Goal: Task Accomplishment & Management: Manage account settings

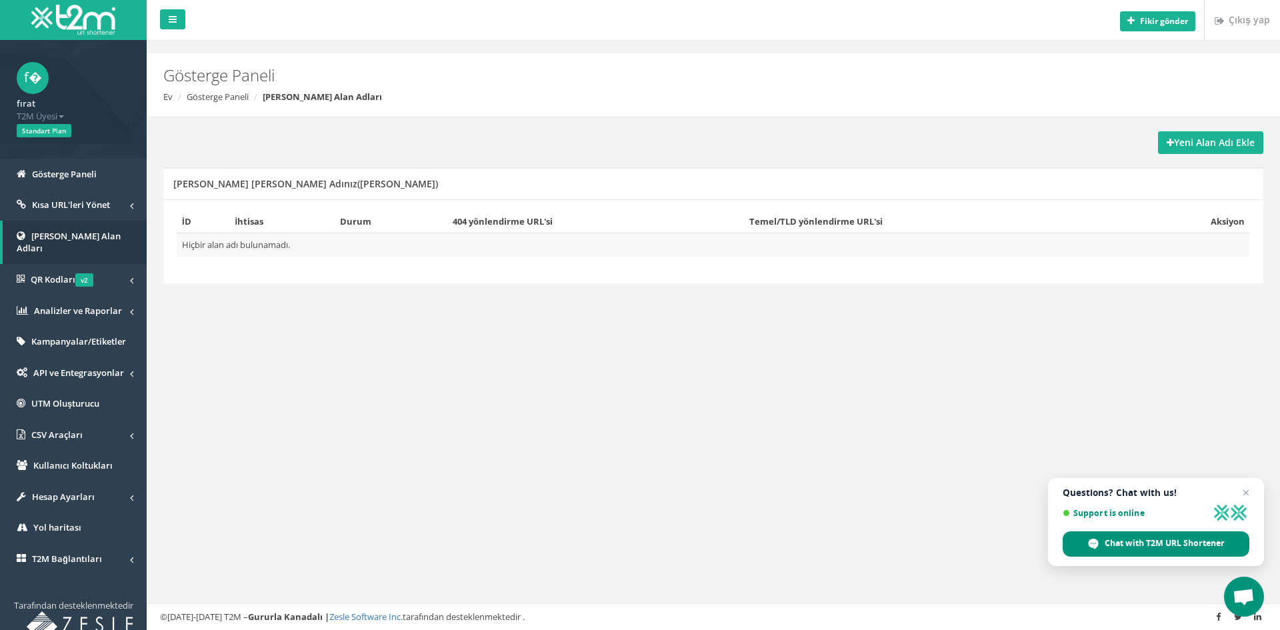
click at [957, 327] on div "Fikir gönder Çıkış yap Gösterge Paneli Ev Gösterge Paneli Markalı Alan Adları Y…" at bounding box center [714, 315] width 1134 height 630
click at [1202, 139] on font "Yeni Alan Adı Ekle" at bounding box center [1214, 142] width 81 height 13
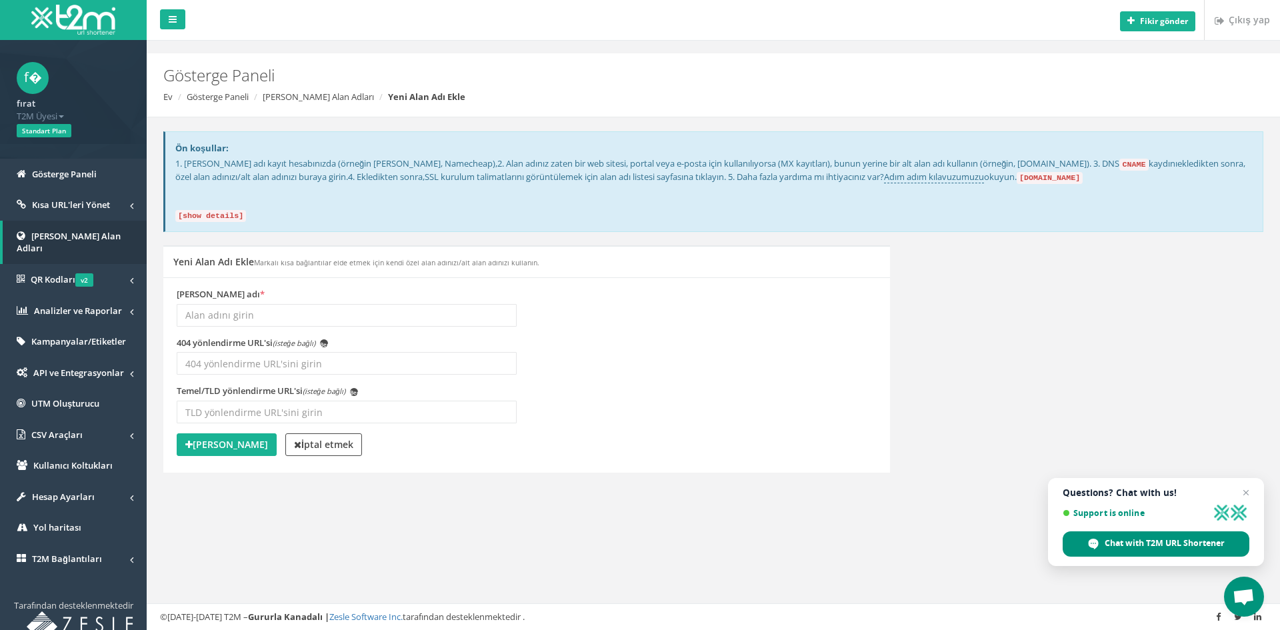
click at [345, 310] on input "Özel alan adı *" at bounding box center [347, 315] width 340 height 23
click at [253, 563] on div "Fikir gönder Çıkış yap Gösterge Paneli Ev Gösterge Paneli Markalı Alan Adları Y…" at bounding box center [714, 315] width 1134 height 630
click at [307, 301] on div "Özel alan adı *" at bounding box center [347, 307] width 340 height 39
click at [305, 307] on input "Özel alan adı *" at bounding box center [347, 315] width 340 height 23
type input "bigwongir.com"
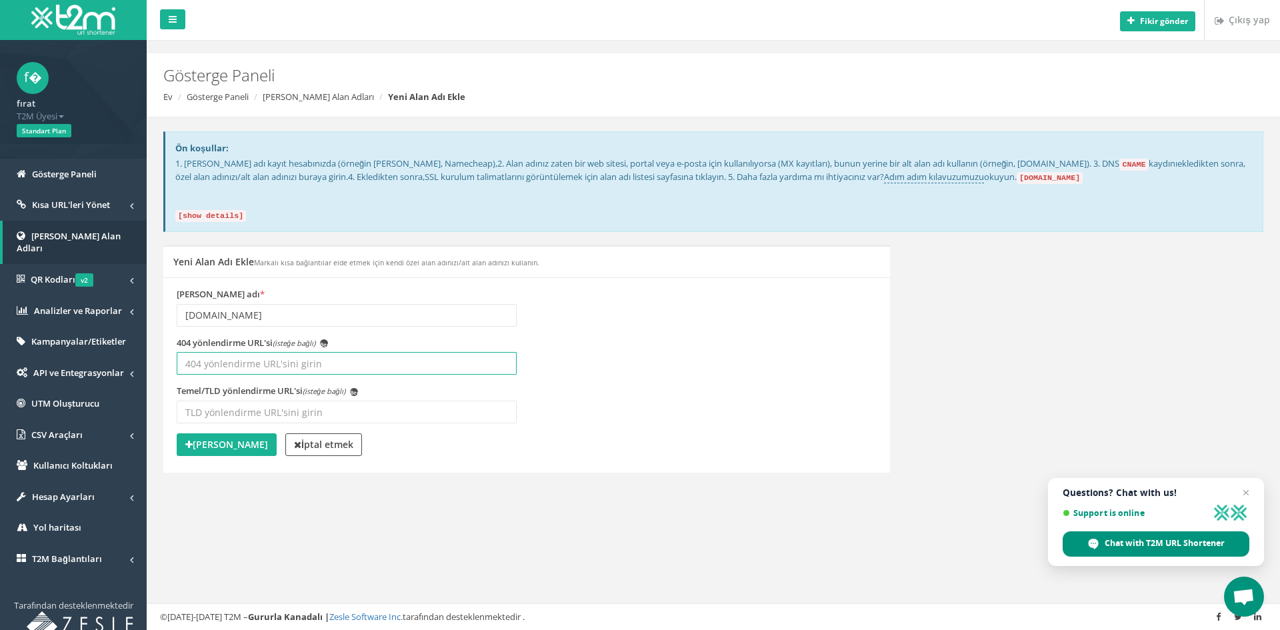
paste input "[URL][DOMAIN_NAME]"
type input "[URL][DOMAIN_NAME]"
click at [313, 406] on input "Temel/TLD yönlendirme URL'si (isteğe bağlı) Ben" at bounding box center [347, 412] width 340 height 23
paste input "[URL][DOMAIN_NAME]"
type input "[URL][DOMAIN_NAME]"
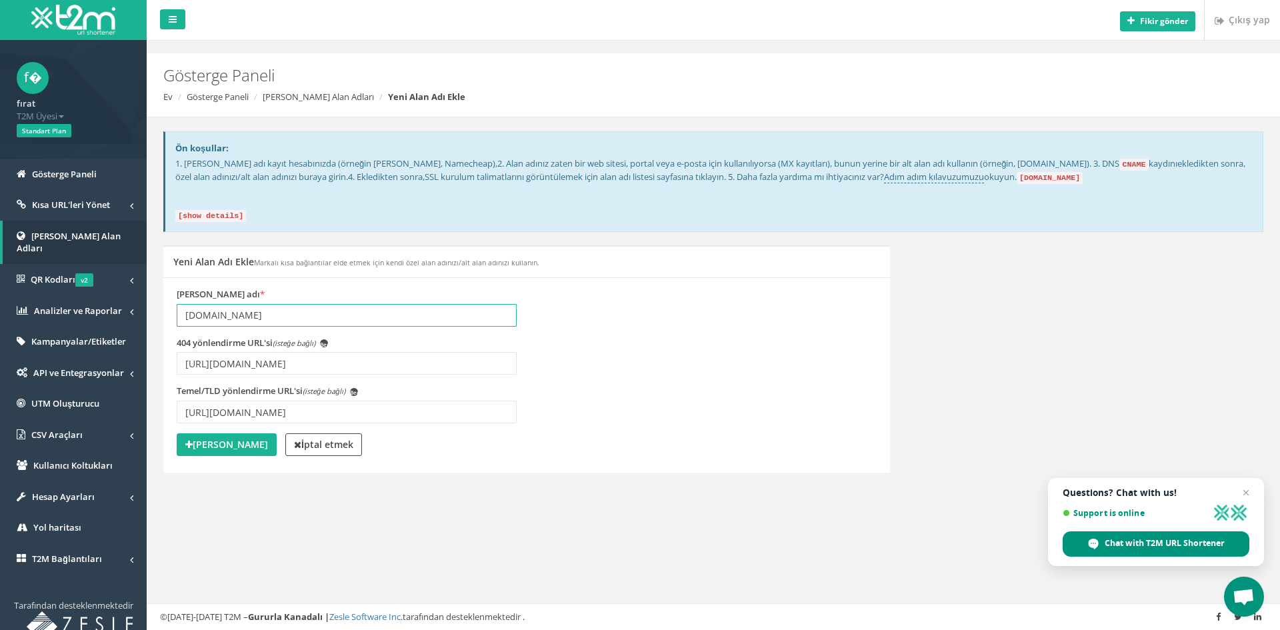
click at [269, 315] on input "bigwongir.com" at bounding box center [347, 315] width 340 height 23
click at [249, 439] on font "Alan Adı Ekle" at bounding box center [230, 444] width 75 height 13
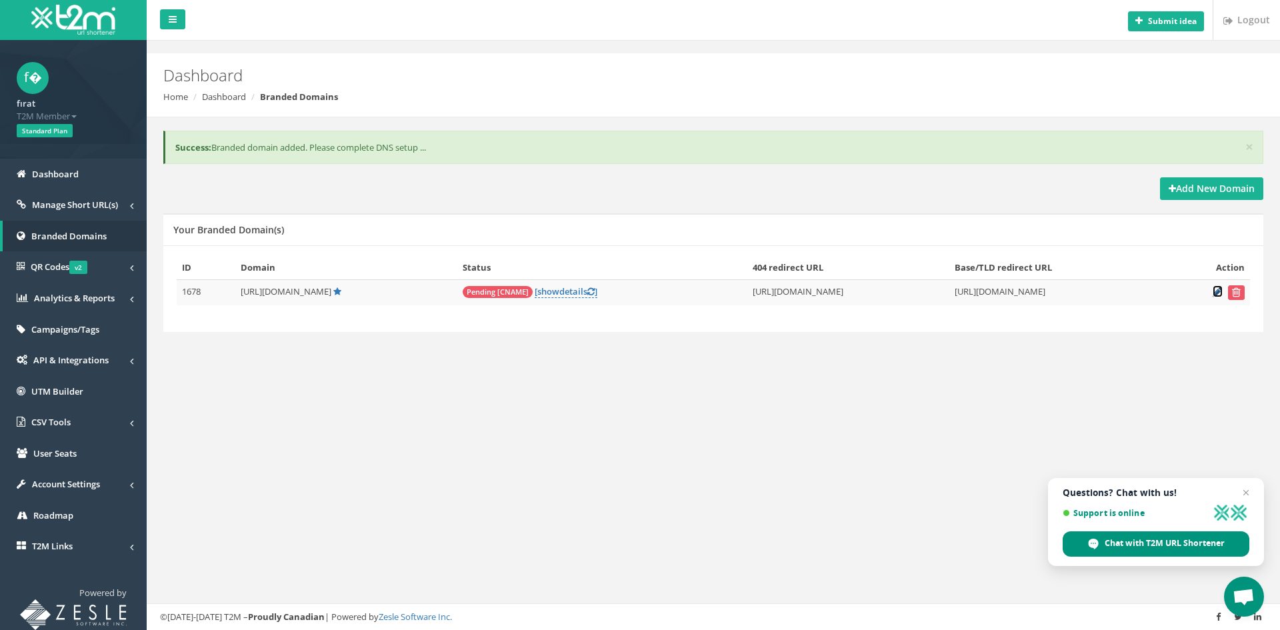
click at [1214, 291] on icon at bounding box center [1218, 291] width 10 height 9
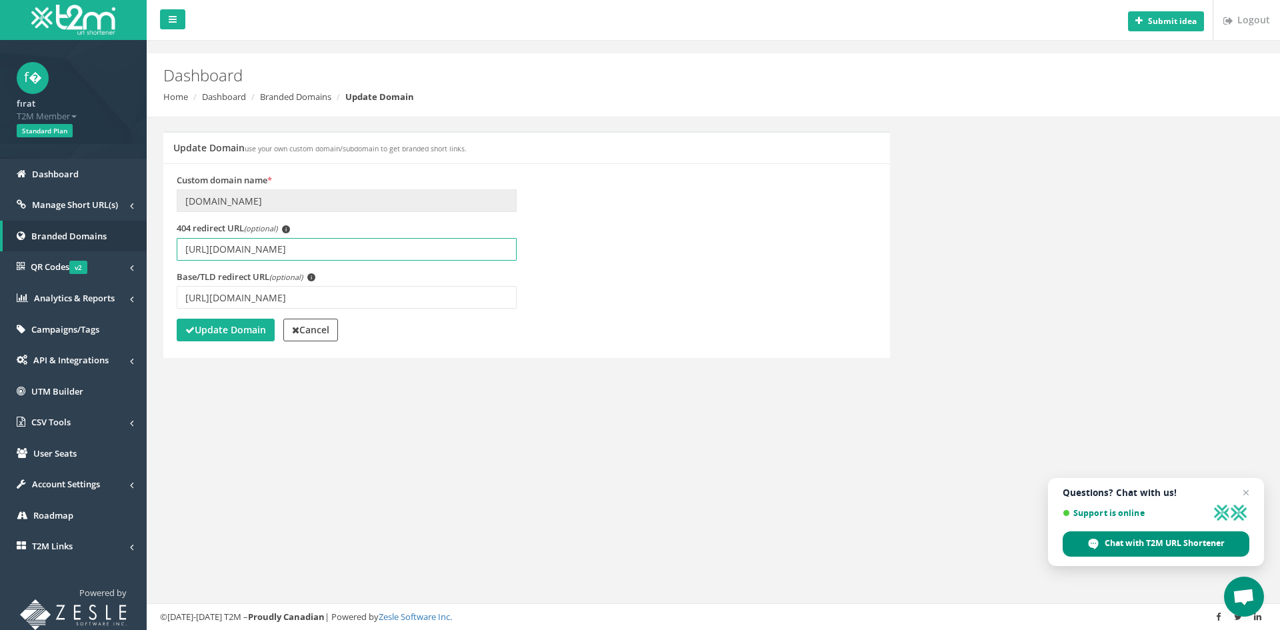
click at [319, 247] on input "https://www.bigwon567.com/tr/" at bounding box center [347, 249] width 340 height 23
click at [334, 246] on input "https://www.bigwon567.com/tr/" at bounding box center [347, 249] width 340 height 23
type input "h"
click at [231, 331] on strong "Update Domain" at bounding box center [225, 329] width 81 height 13
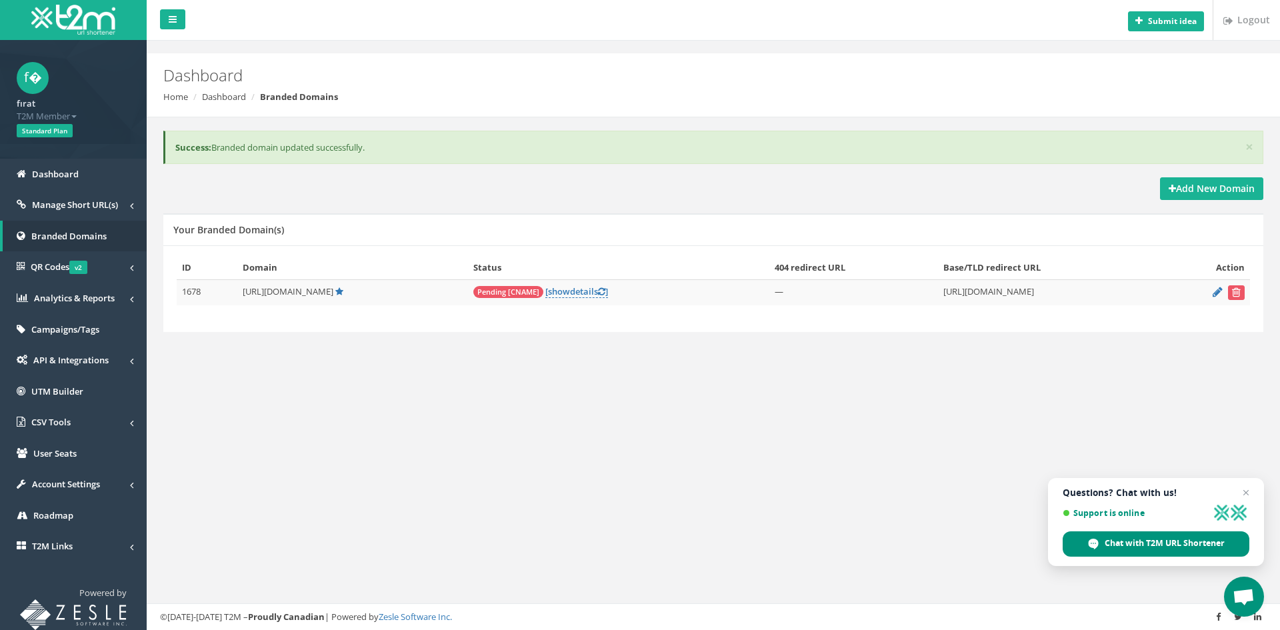
click at [493, 291] on span "Pending [CNAME]" at bounding box center [508, 292] width 70 height 12
click at [485, 292] on span "Pending [CNAME]" at bounding box center [508, 292] width 70 height 12
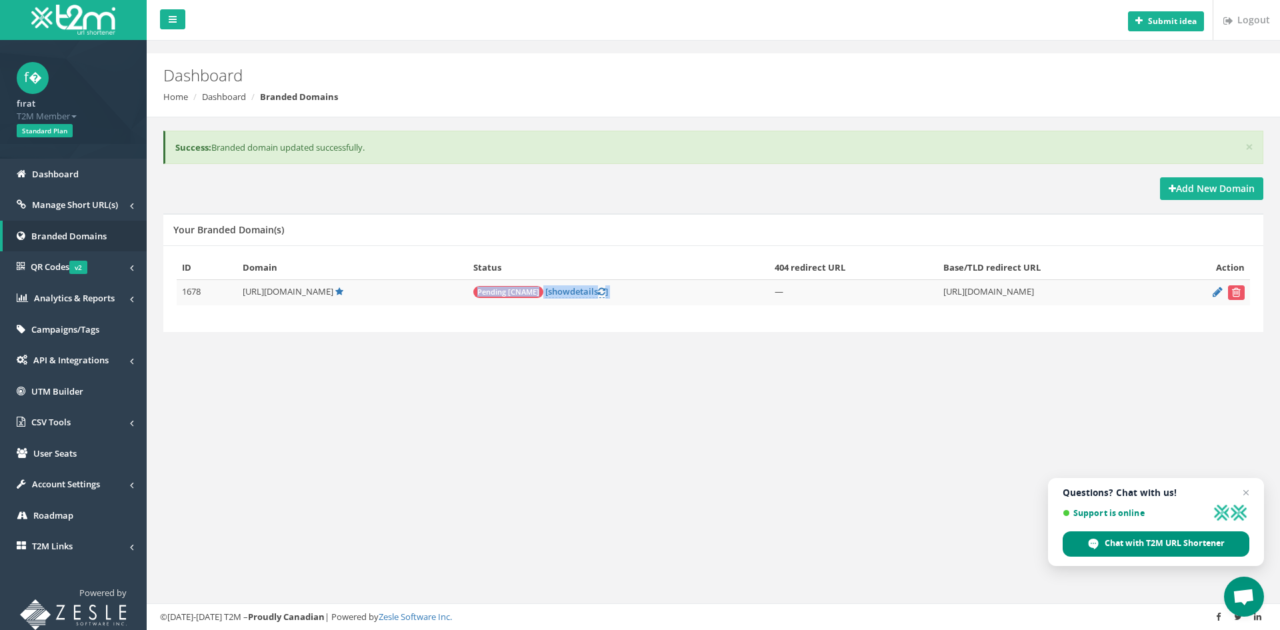
copy tr "Pending [CNAME] [ show details ]"
click at [565, 335] on div "Add New Domain Your Branded Domain(s) ID Domain Status 404 redirect URL Base/TL…" at bounding box center [713, 262] width 1120 height 171
click at [548, 291] on span "show" at bounding box center [559, 291] width 22 height 12
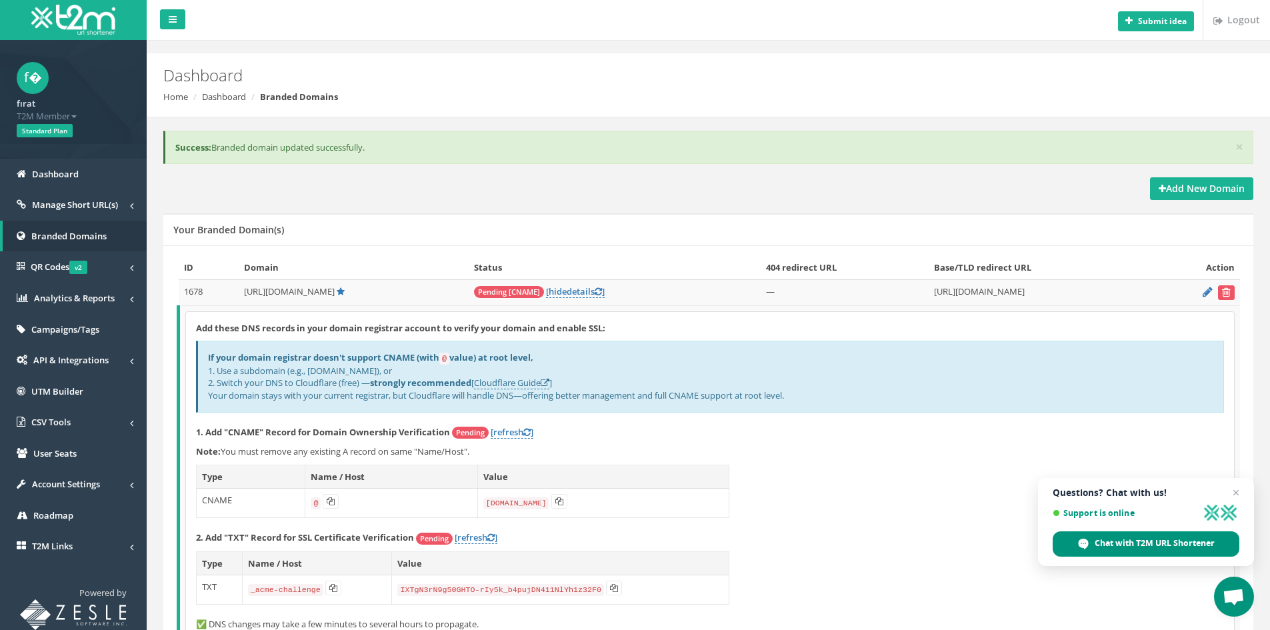
click at [314, 503] on code "@" at bounding box center [316, 503] width 10 height 12
click at [327, 502] on icon at bounding box center [331, 501] width 8 height 8
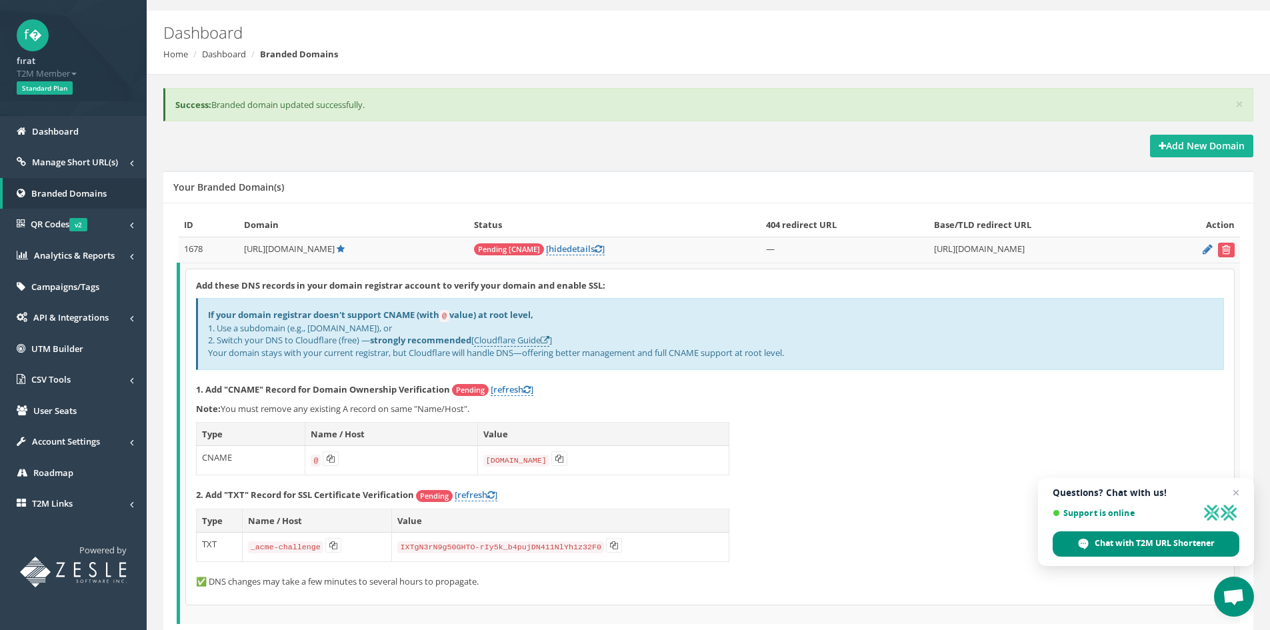
scroll to position [39, 0]
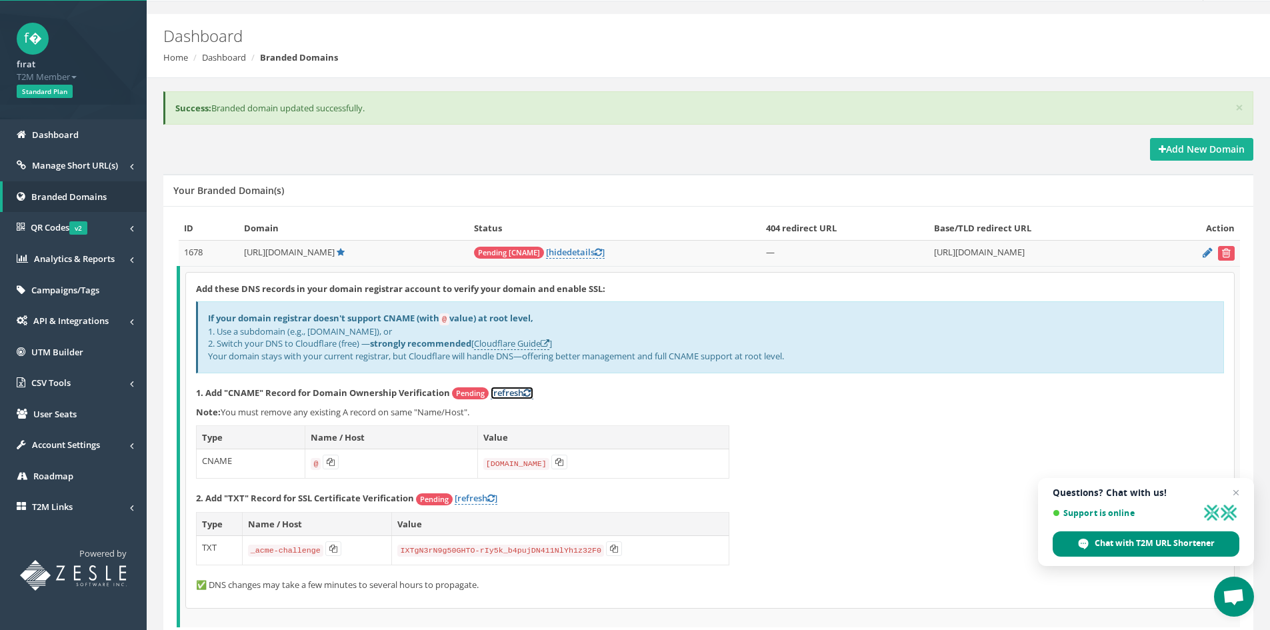
click at [511, 392] on link "[refresh ]" at bounding box center [512, 393] width 43 height 13
click at [471, 393] on span "Pending" at bounding box center [470, 393] width 37 height 12
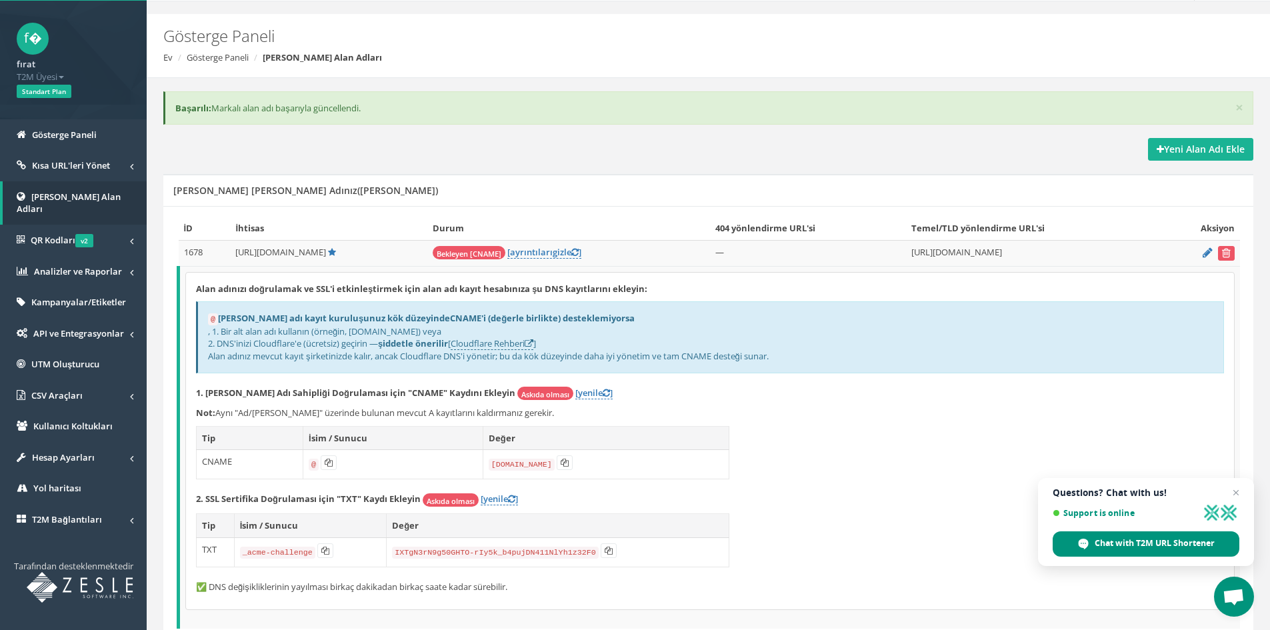
click at [856, 441] on div "Alan adınızı doğrulamak ve SSL'i etkinleştirmek için alan adı kayıt hesabınıza …" at bounding box center [710, 441] width 1048 height 337
click at [575, 392] on font "[yenile" at bounding box center [588, 393] width 27 height 12
click at [521, 394] on font "Askıda olması" at bounding box center [545, 394] width 48 height 10
click at [451, 397] on font "1. Alan Adı Sahipliği Doğrulaması için "CNAME" Kaydını Ekleyin" at bounding box center [355, 393] width 319 height 12
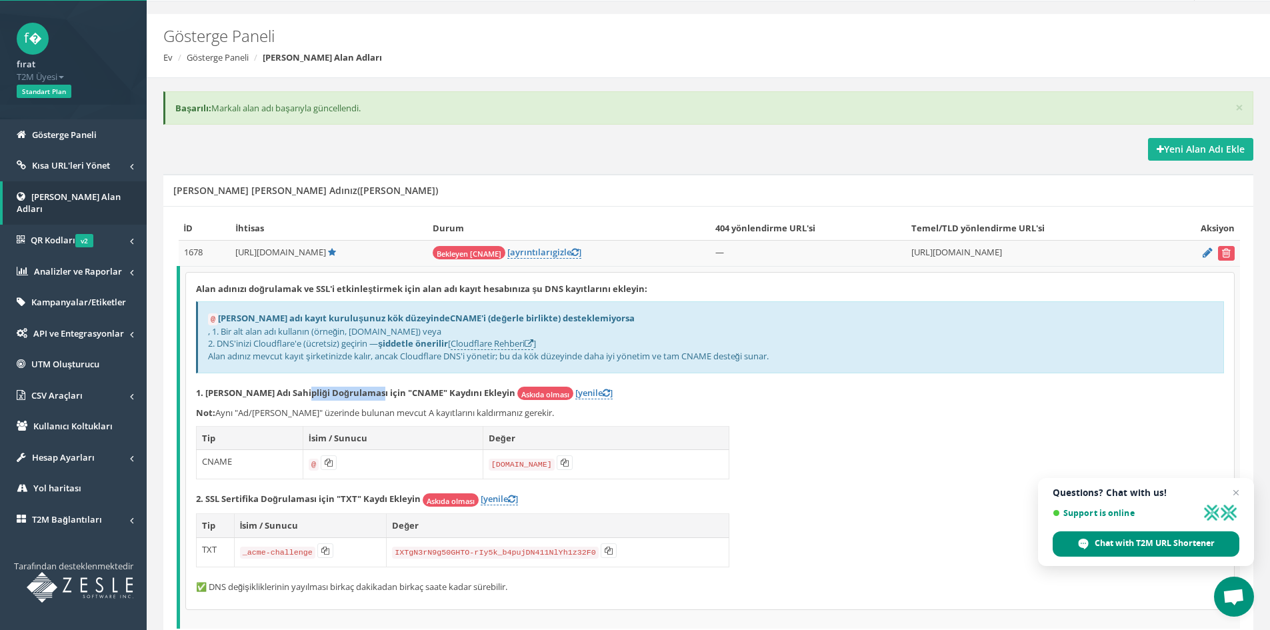
drag, startPoint x: 305, startPoint y: 393, endPoint x: 368, endPoint y: 394, distance: 62.7
click at [368, 394] on font "1. Alan Adı Sahipliği Doğrulaması için "CNAME" Kaydını Ekleyin" at bounding box center [355, 393] width 319 height 12
click at [373, 396] on font "1. Alan Adı Sahipliği Doğrulaması için "CNAME" Kaydını Ekleyin" at bounding box center [355, 393] width 319 height 12
drag, startPoint x: 295, startPoint y: 335, endPoint x: 361, endPoint y: 333, distance: 66.0
click at [357, 333] on font ", 1. Bir alt alan adı kullanın (örneğin, link.example.com) veya" at bounding box center [324, 331] width 233 height 12
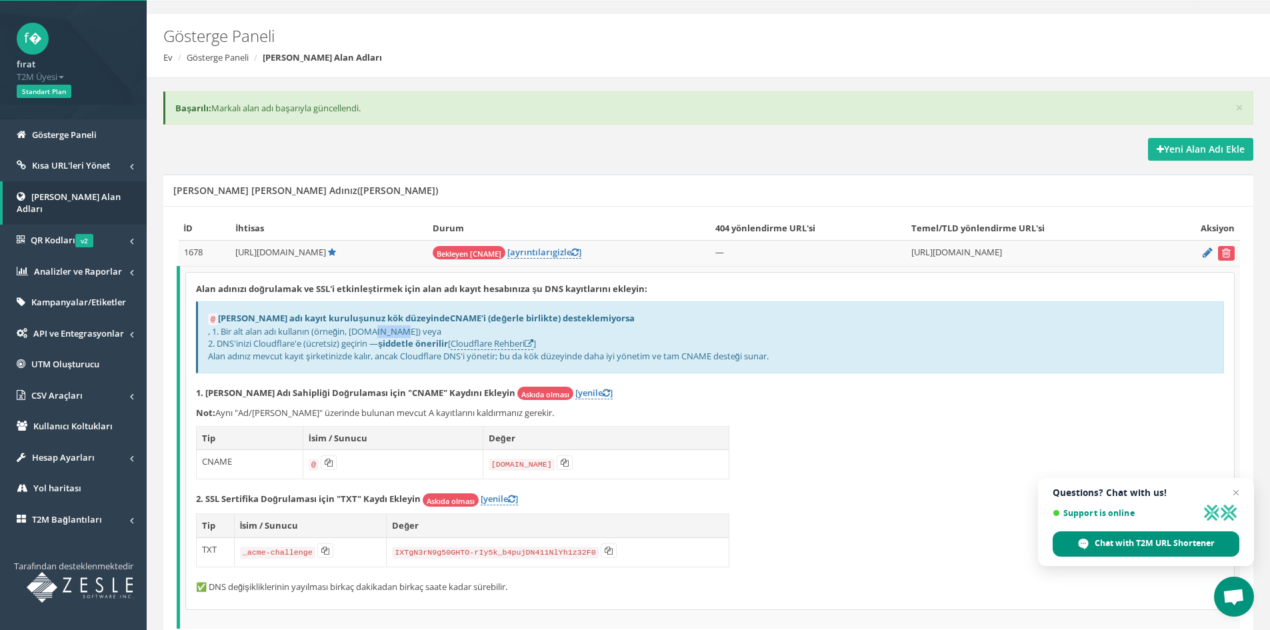
drag, startPoint x: 367, startPoint y: 333, endPoint x: 401, endPoint y: 333, distance: 34.0
click at [399, 333] on font ", 1. Bir alt alan adı kullanın (örneğin, link.example.com) veya" at bounding box center [324, 331] width 233 height 12
drag, startPoint x: 413, startPoint y: 332, endPoint x: 435, endPoint y: 331, distance: 21.4
click at [431, 331] on font ", 1. Bir alt alan adı kullanın (örneğin, link.example.com) veya" at bounding box center [324, 331] width 233 height 12
click at [436, 331] on font ", 1. Bir alt alan adı kullanın (örneğin, link.example.com) veya" at bounding box center [324, 331] width 233 height 12
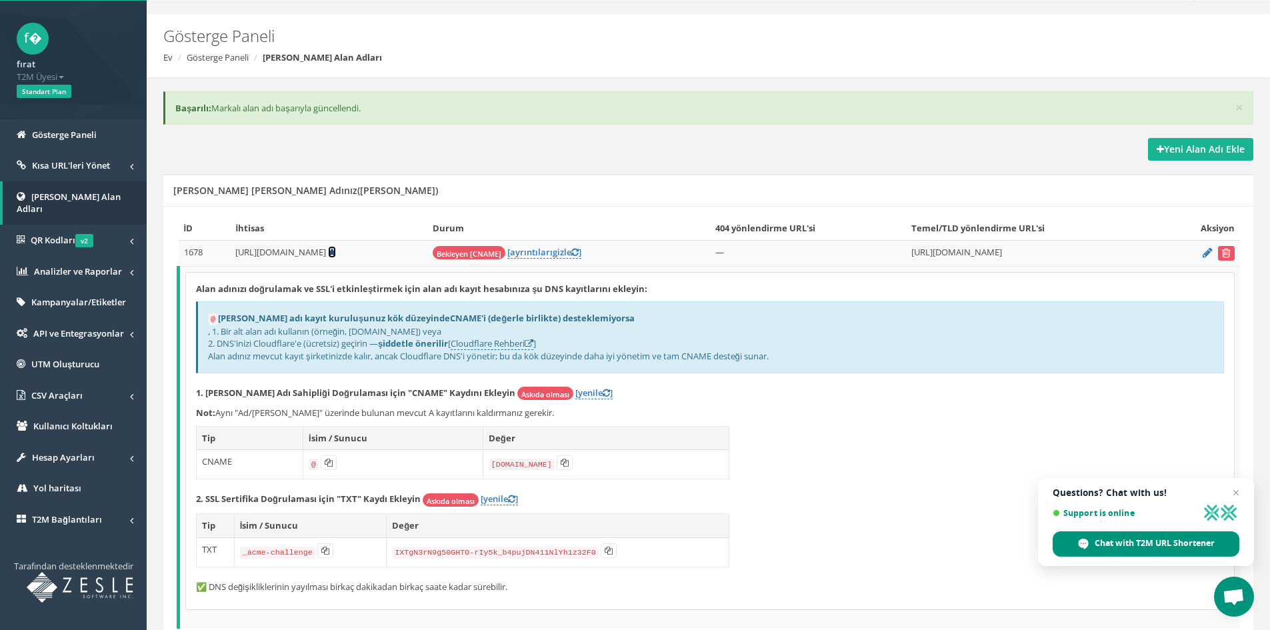
click at [333, 250] on icon at bounding box center [332, 252] width 8 height 9
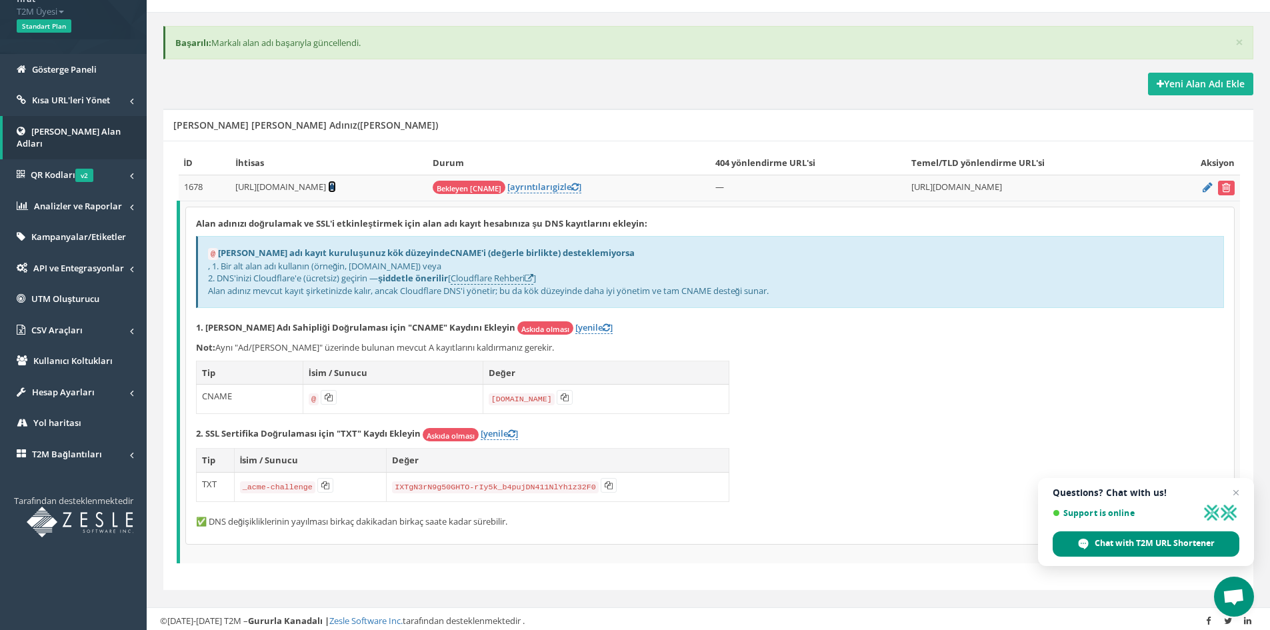
scroll to position [107, 0]
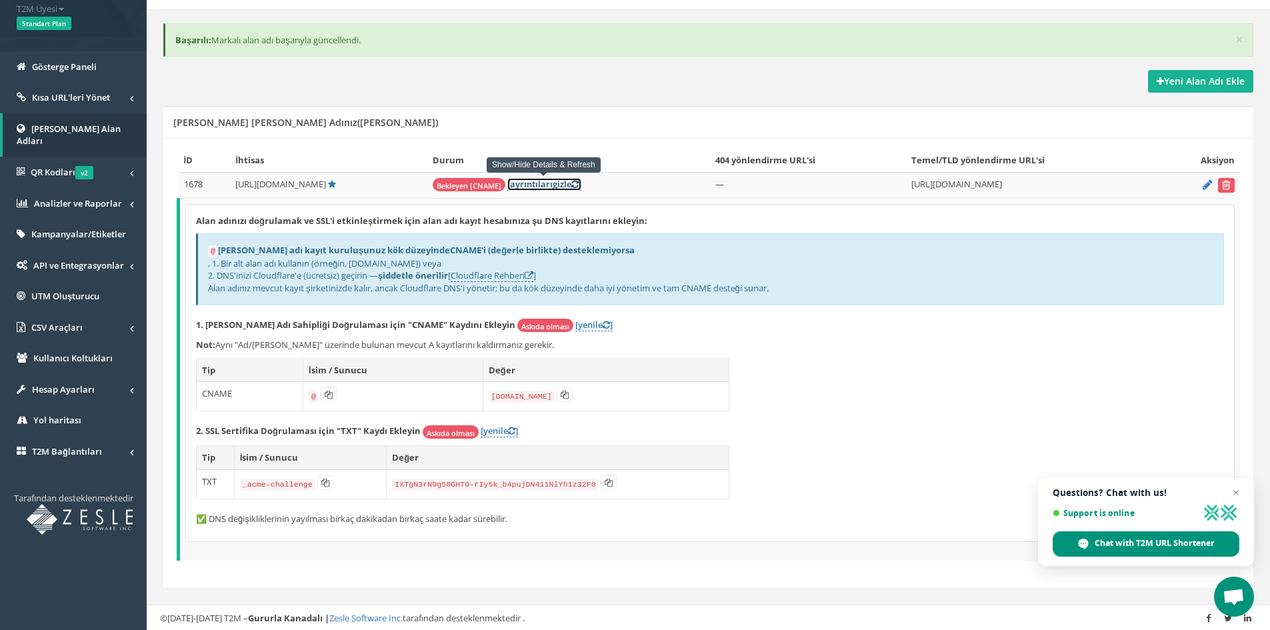
click at [541, 183] on font "ayrıntıları" at bounding box center [531, 184] width 43 height 12
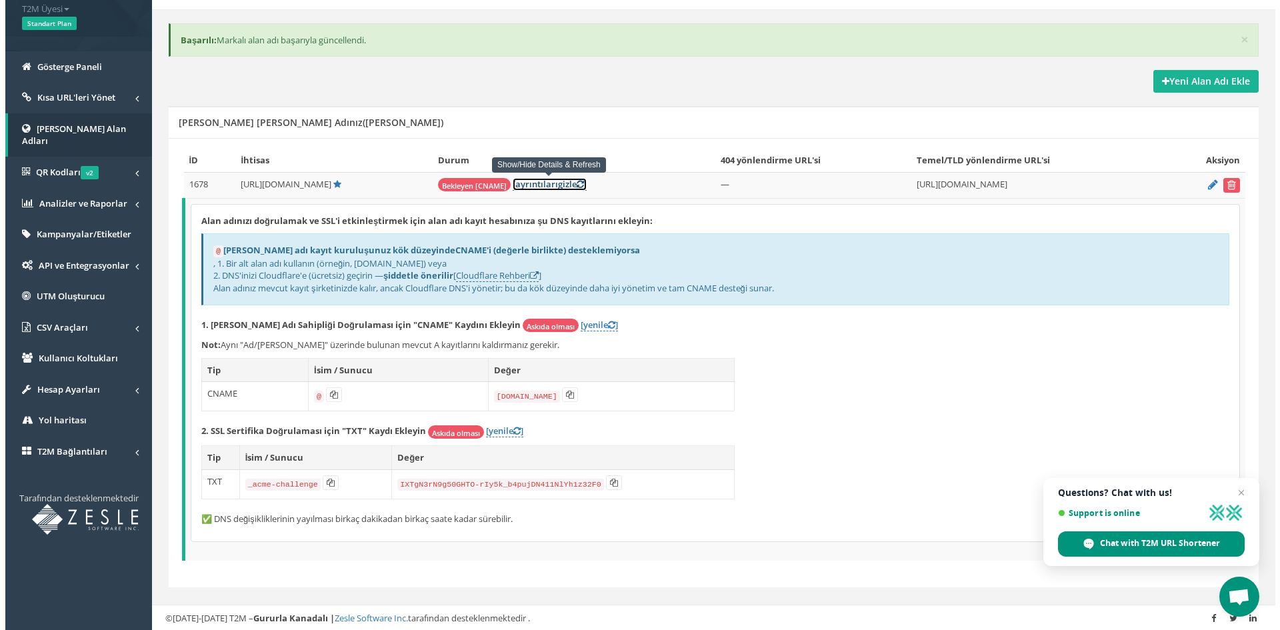
scroll to position [0, 0]
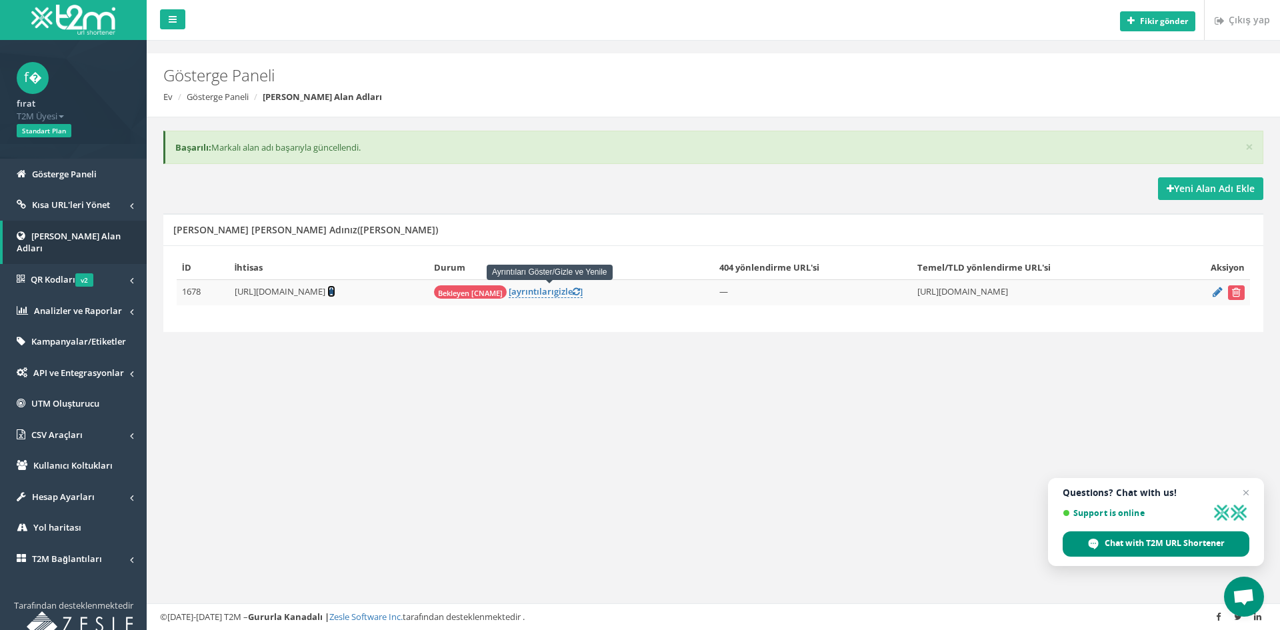
click at [330, 291] on icon at bounding box center [331, 291] width 8 height 9
click at [735, 286] on td "—" at bounding box center [813, 292] width 198 height 26
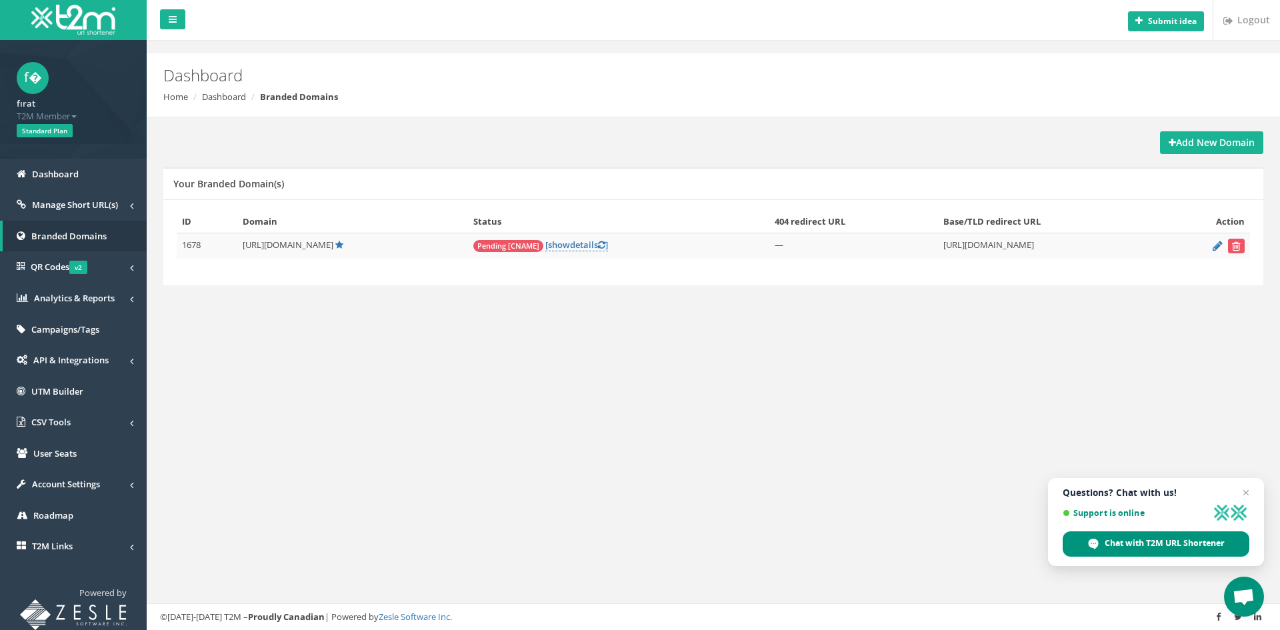
click at [692, 541] on div "Submit idea Logout Dashboard Home Dashboard Branded Domains Add New Domain Your…" at bounding box center [714, 315] width 1134 height 630
click at [1151, 533] on div "Chat with T2M URL Shortener" at bounding box center [1156, 543] width 187 height 25
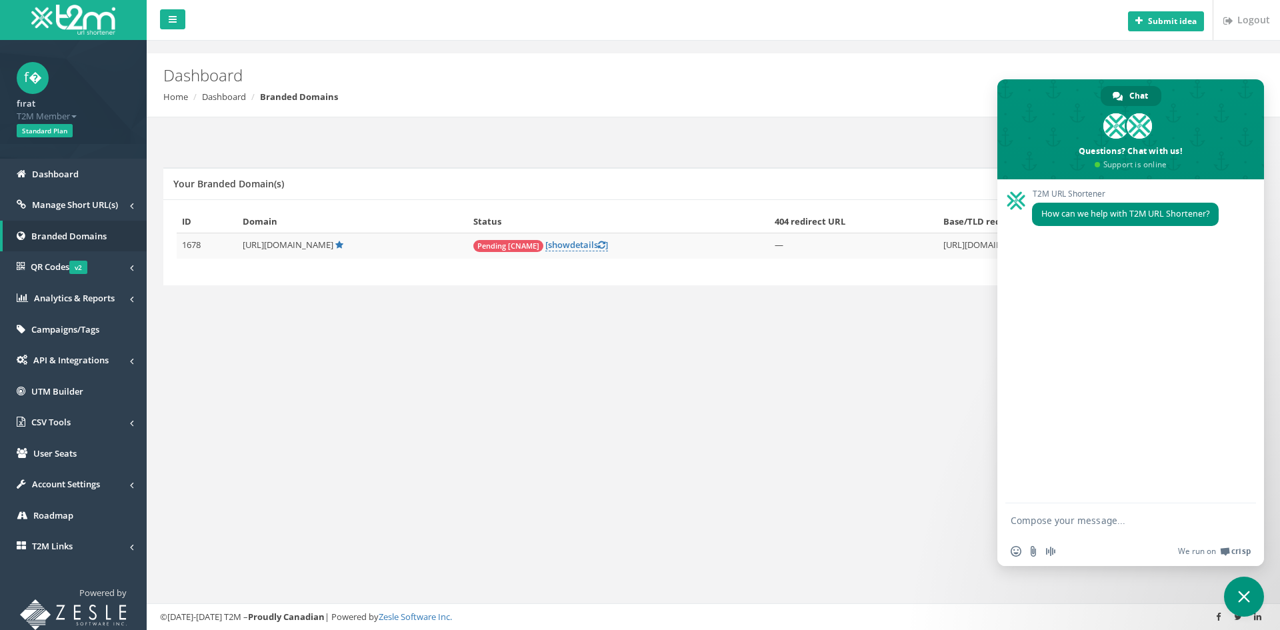
click at [898, 80] on h2 "Dashboard" at bounding box center [620, 75] width 914 height 17
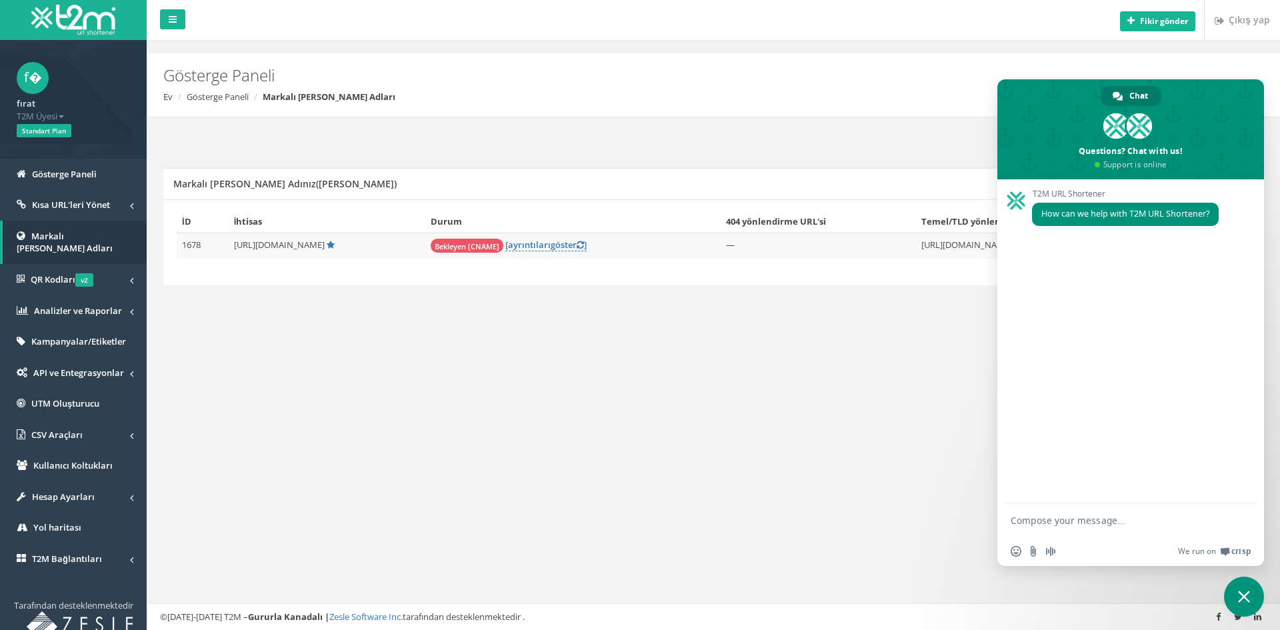
click at [895, 447] on div "Fikir gönder Çıkış yap Gösterge Paneli Ev Gösterge Paneli Markalı Alan Adları Y…" at bounding box center [714, 315] width 1134 height 630
click at [1068, 521] on textarea "Compose your message..." at bounding box center [1116, 521] width 211 height 12
type textarea "Hello"
click at [1040, 514] on form at bounding box center [1116, 521] width 211 height 36
click at [1041, 519] on textarea "Compose your message..." at bounding box center [1116, 521] width 211 height 12
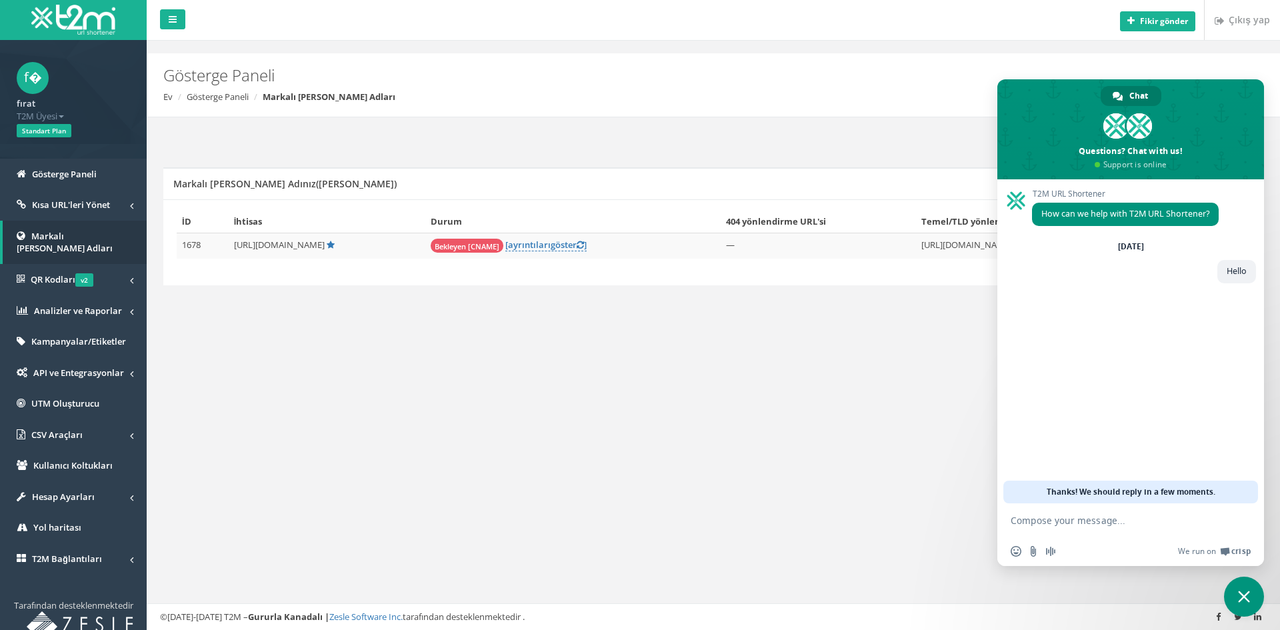
paste textarea "We created a short link to make our main link a short link. How can we activate…"
type textarea "We created a short link to make our main link a short link. How can we activate…"
click at [894, 389] on div "Fikir gönder Çıkış yap Gösterge Paneli Ev Gösterge Paneli Markalı Alan Adları Y…" at bounding box center [714, 315] width 1134 height 630
click at [1130, 96] on span "Chat" at bounding box center [1139, 96] width 19 height 20
drag, startPoint x: 1044, startPoint y: 491, endPoint x: 1200, endPoint y: 493, distance: 156.7
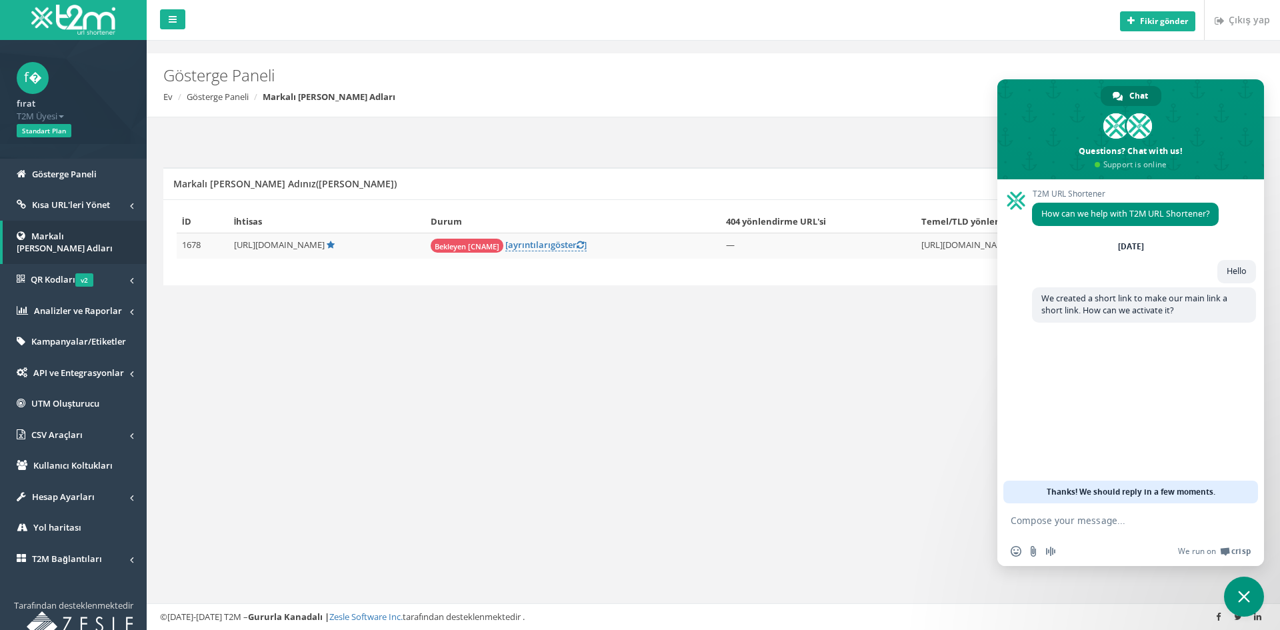
click at [1190, 495] on div "Thanks! We should reply in a few moments." at bounding box center [1131, 492] width 255 height 23
click at [98, 202] on font "Kısa URL'leri Yönet" at bounding box center [71, 205] width 78 height 12
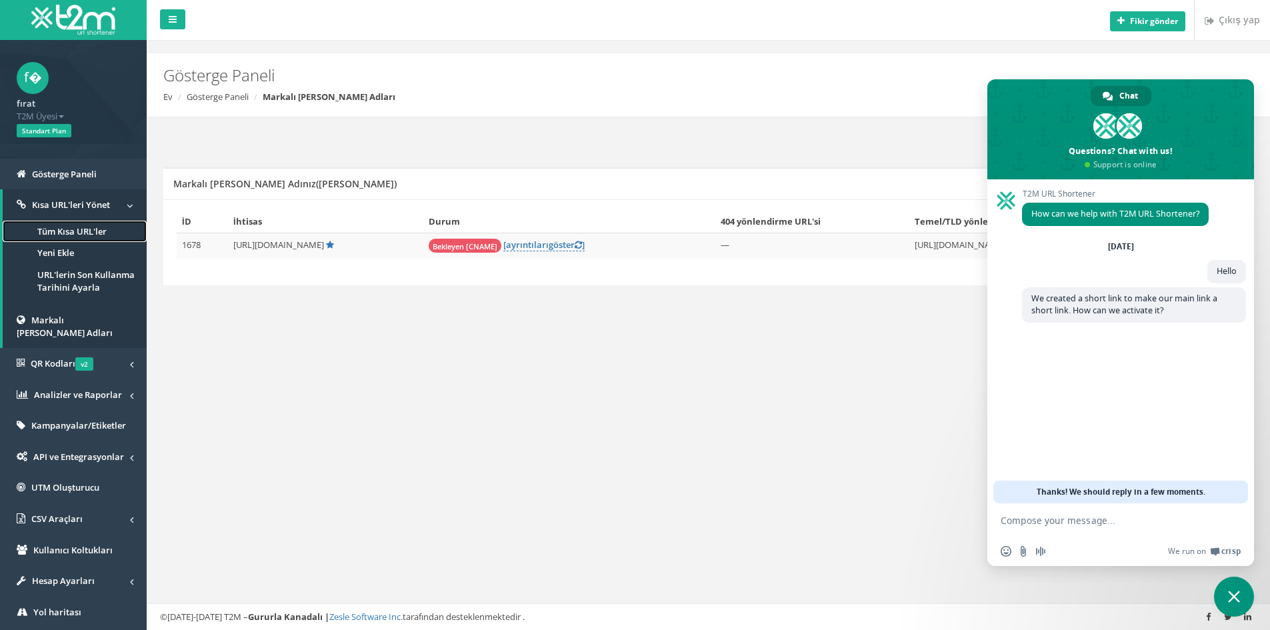
click at [83, 239] on link "Tüm Kısa URL'ler" at bounding box center [75, 232] width 144 height 22
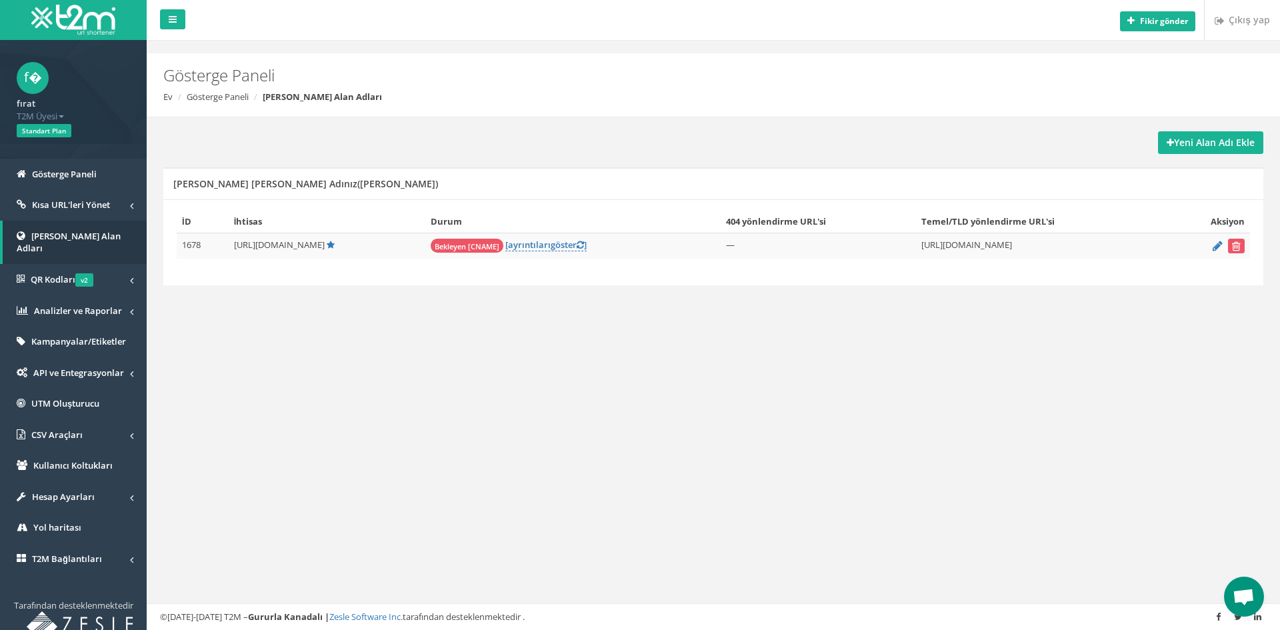
click at [1240, 591] on span "Open chat" at bounding box center [1244, 598] width 22 height 19
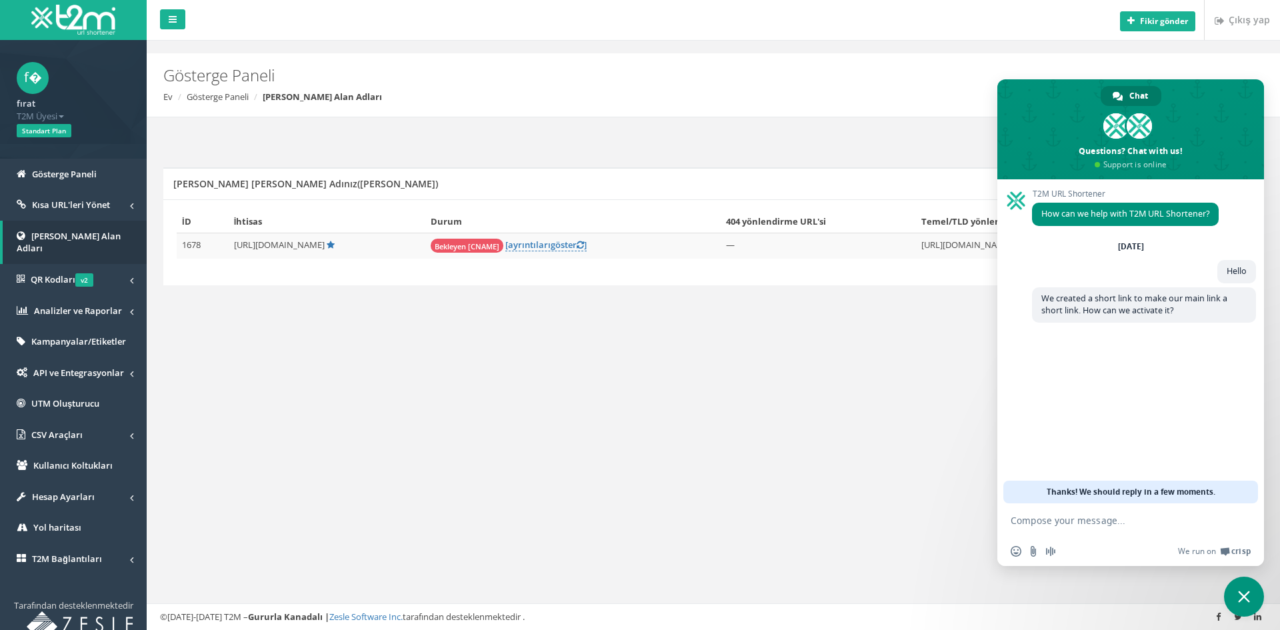
click at [1088, 520] on textarea "Compose your message..." at bounding box center [1116, 521] width 211 height 12
type textarea "??"
drag, startPoint x: 834, startPoint y: 443, endPoint x: 861, endPoint y: 406, distance: 45.7
click at [834, 440] on div "Fikir gönder Çıkış yap Gösterge Paneli Ev Gösterge Paneli Markalı Alan Adları Y…" at bounding box center [714, 315] width 1134 height 630
click at [332, 246] on icon at bounding box center [331, 245] width 8 height 9
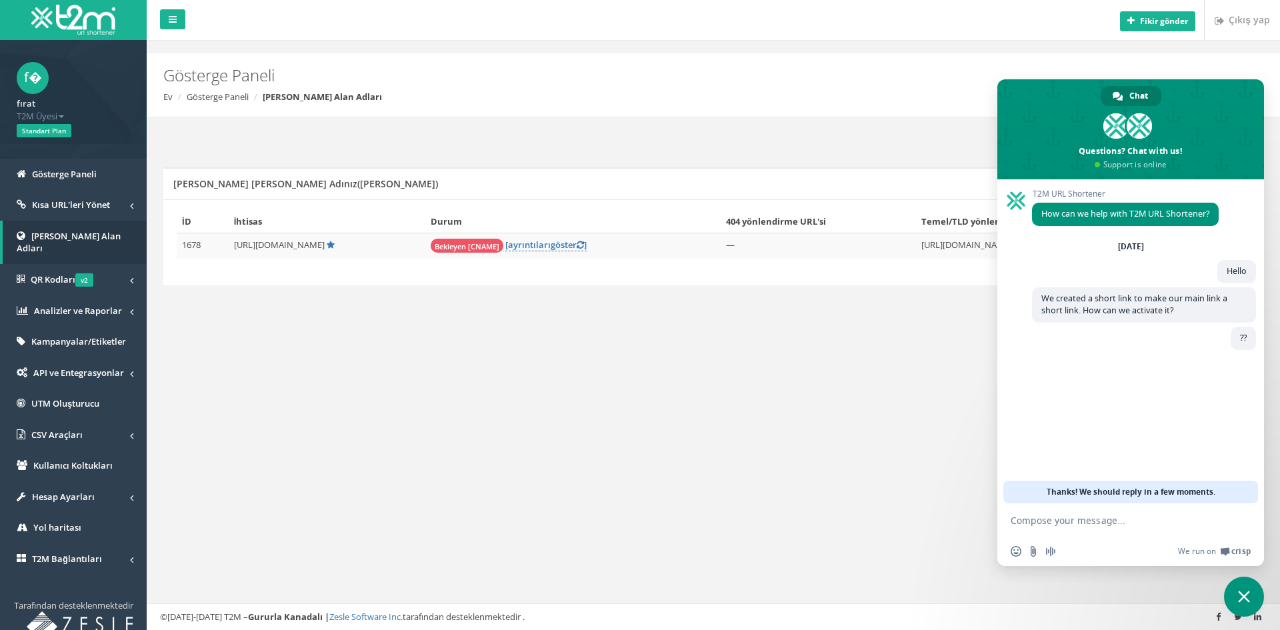
click at [816, 455] on div "Fikir gönder Çıkış yap Gösterge Paneli Ev Gösterge Paneli Markalı Alan Adları Y…" at bounding box center [714, 315] width 1134 height 630
click at [559, 239] on font "göster" at bounding box center [564, 245] width 26 height 12
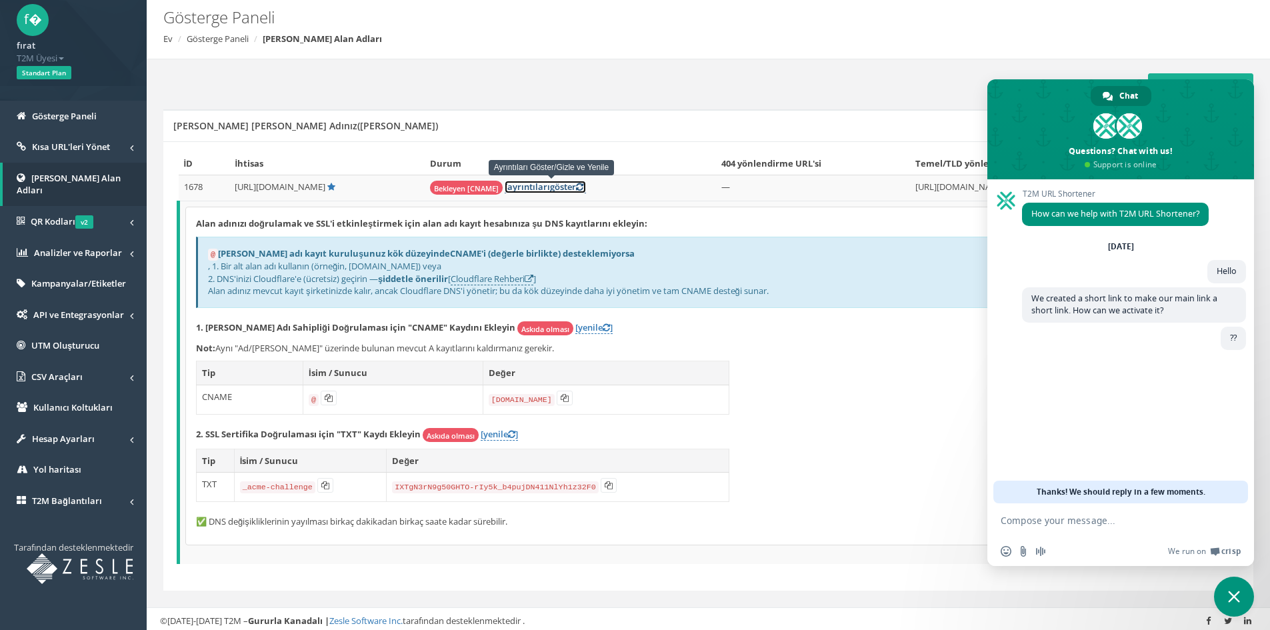
scroll to position [61, 0]
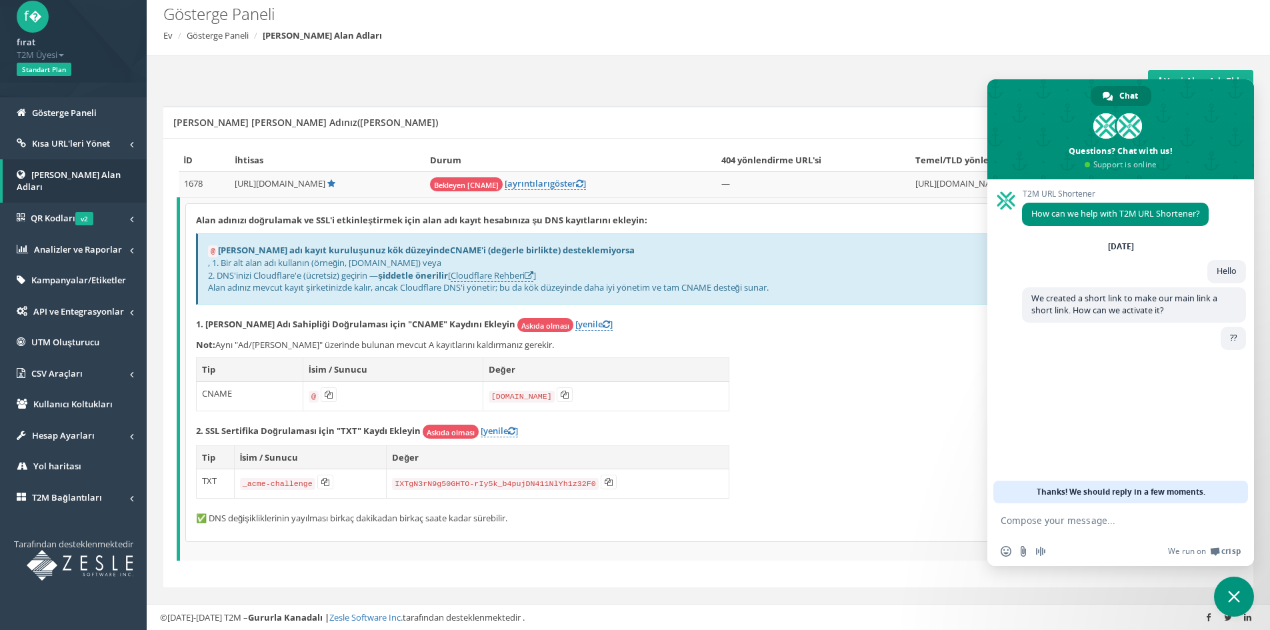
click at [1240, 586] on span "Close chat" at bounding box center [1234, 597] width 40 height 40
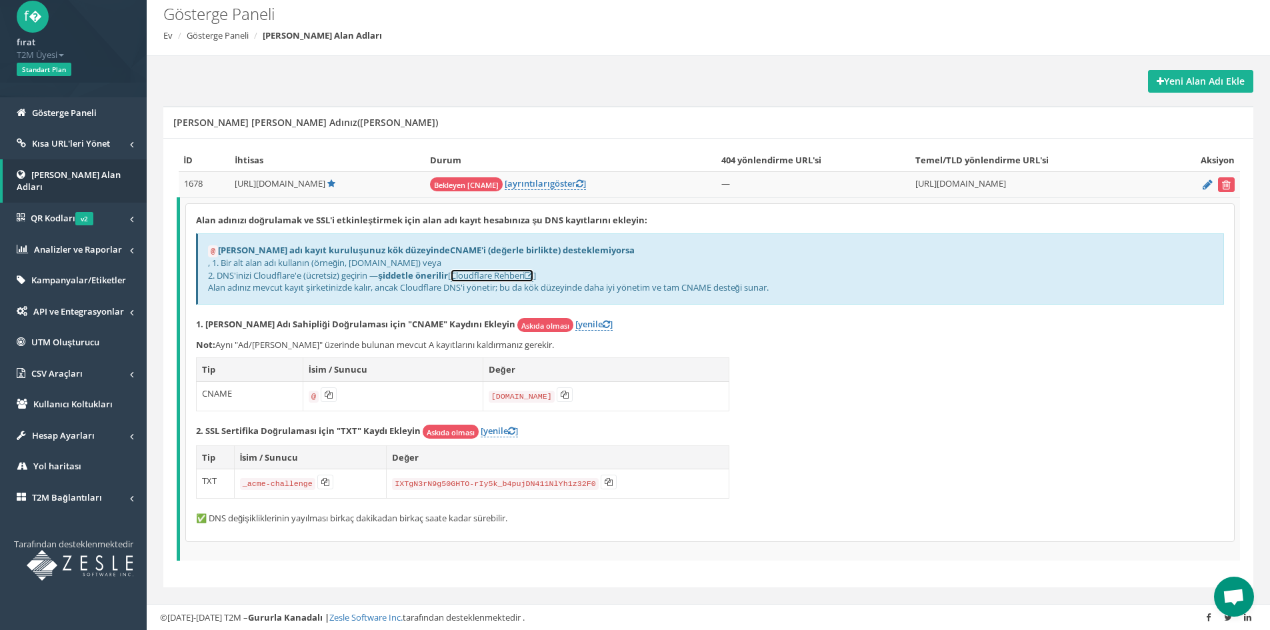
click at [507, 269] on font "Cloudflare Rehberi" at bounding box center [488, 275] width 74 height 12
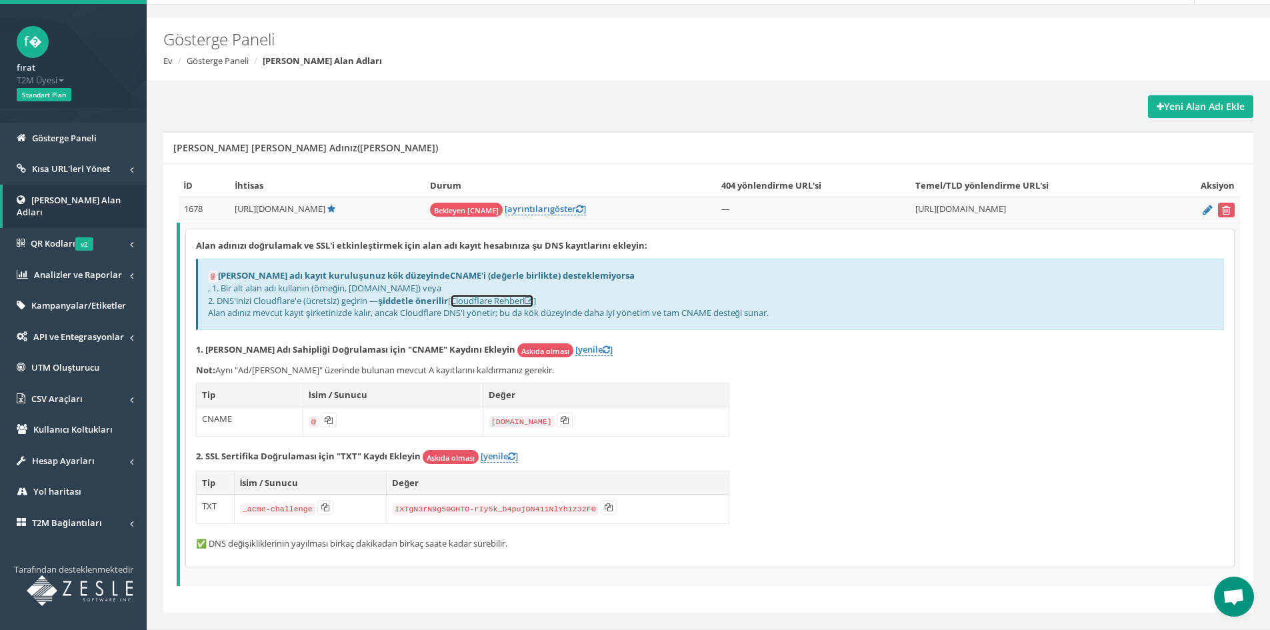
scroll to position [0, 0]
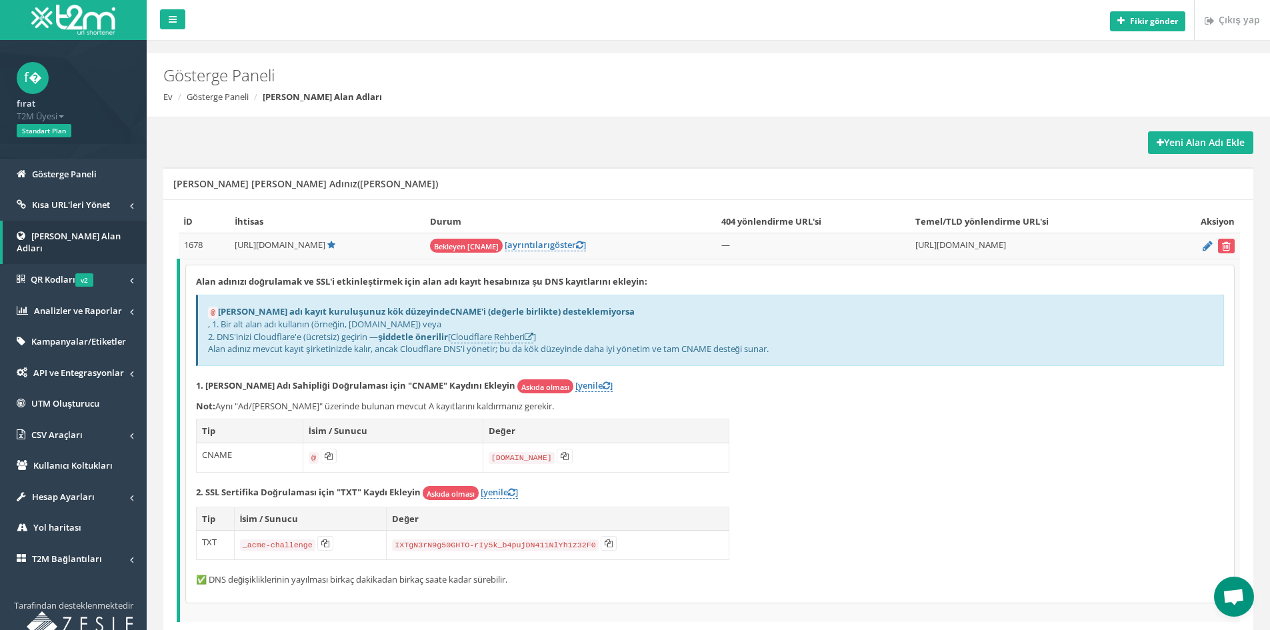
click at [521, 387] on font "Askıda olması" at bounding box center [545, 387] width 48 height 10
click at [575, 379] on font "[yenile" at bounding box center [588, 385] width 27 height 12
click at [1246, 588] on span "Open chat" at bounding box center [1234, 597] width 40 height 40
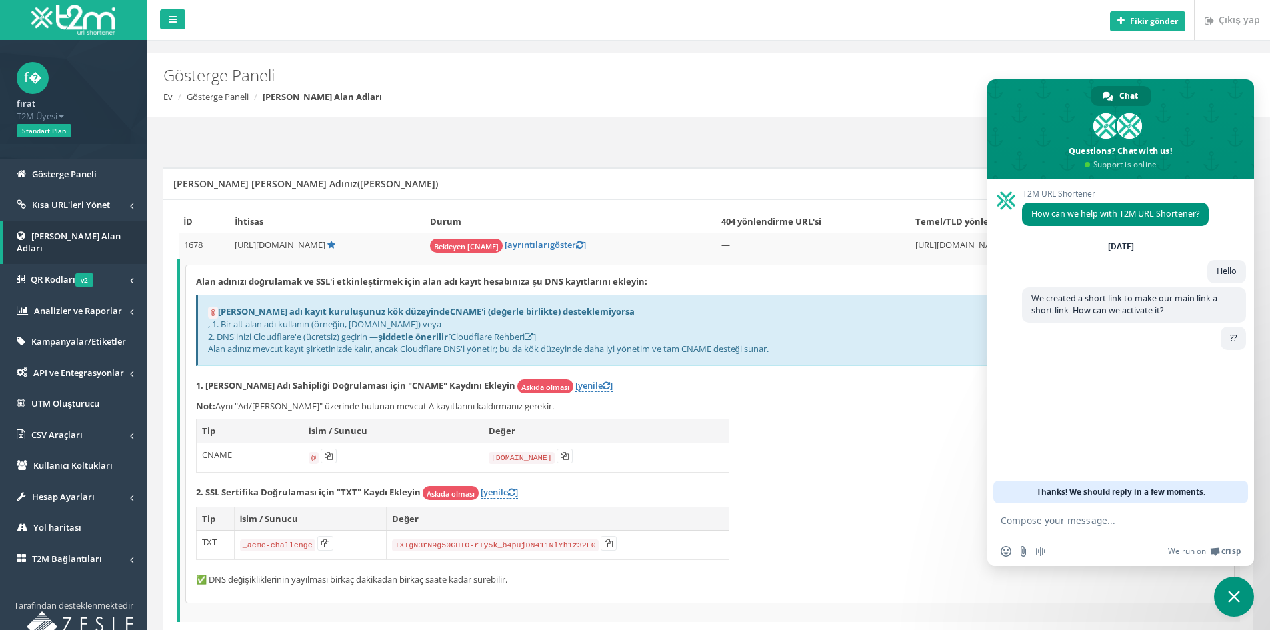
paste textarea "Can you help?"
type textarea "Can you help?"
click at [851, 488] on p "2. SSL Sertifika Doğrulaması için "TXT" Kaydı Ekleyin Askıda olması [yenile ]" at bounding box center [710, 493] width 1028 height 14
click at [1223, 583] on span "Close chat" at bounding box center [1234, 597] width 40 height 40
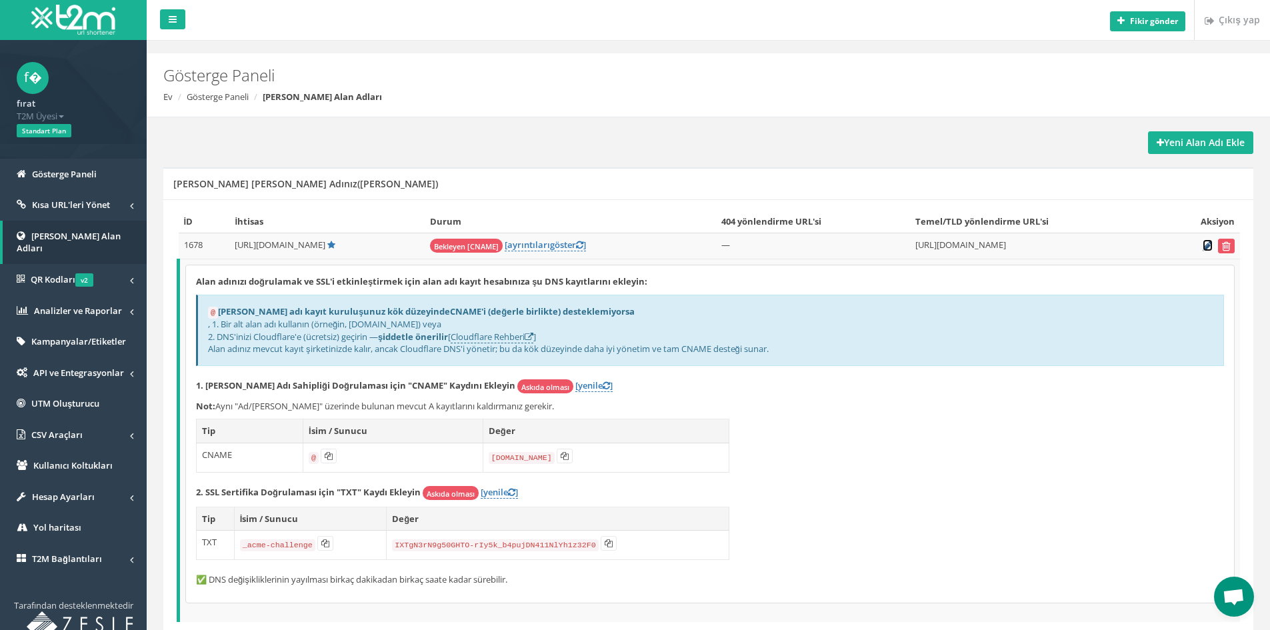
click at [1204, 241] on icon at bounding box center [1208, 245] width 10 height 9
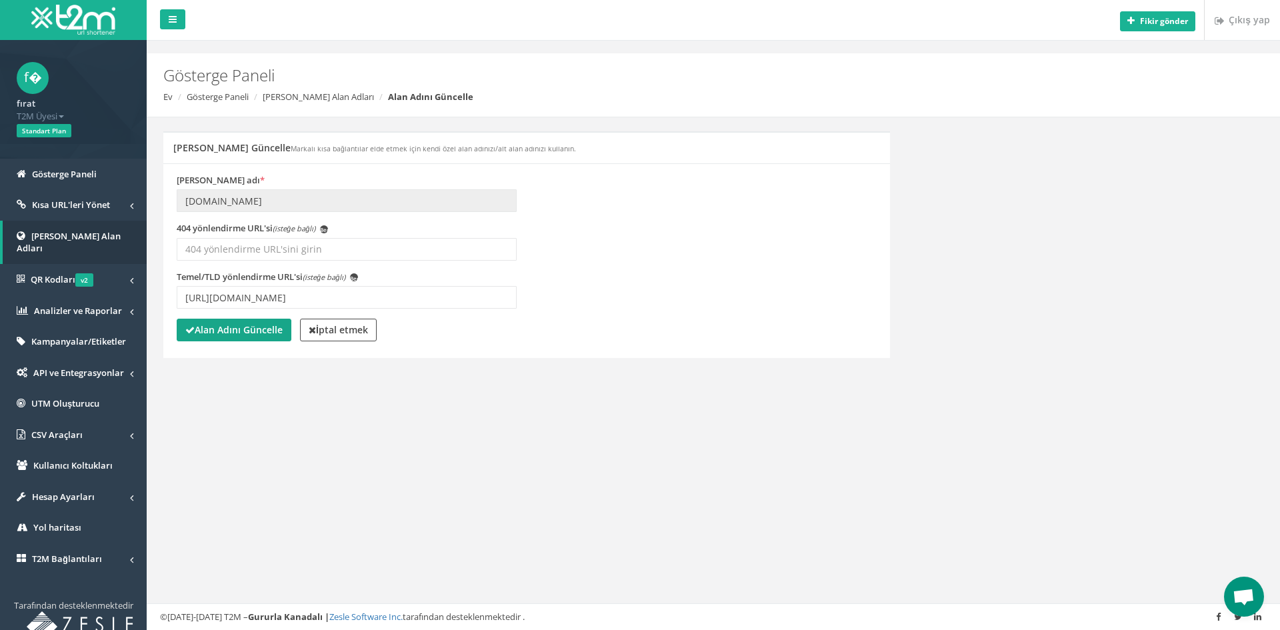
click at [277, 330] on font "Alan Adını Güncelle" at bounding box center [239, 329] width 88 height 13
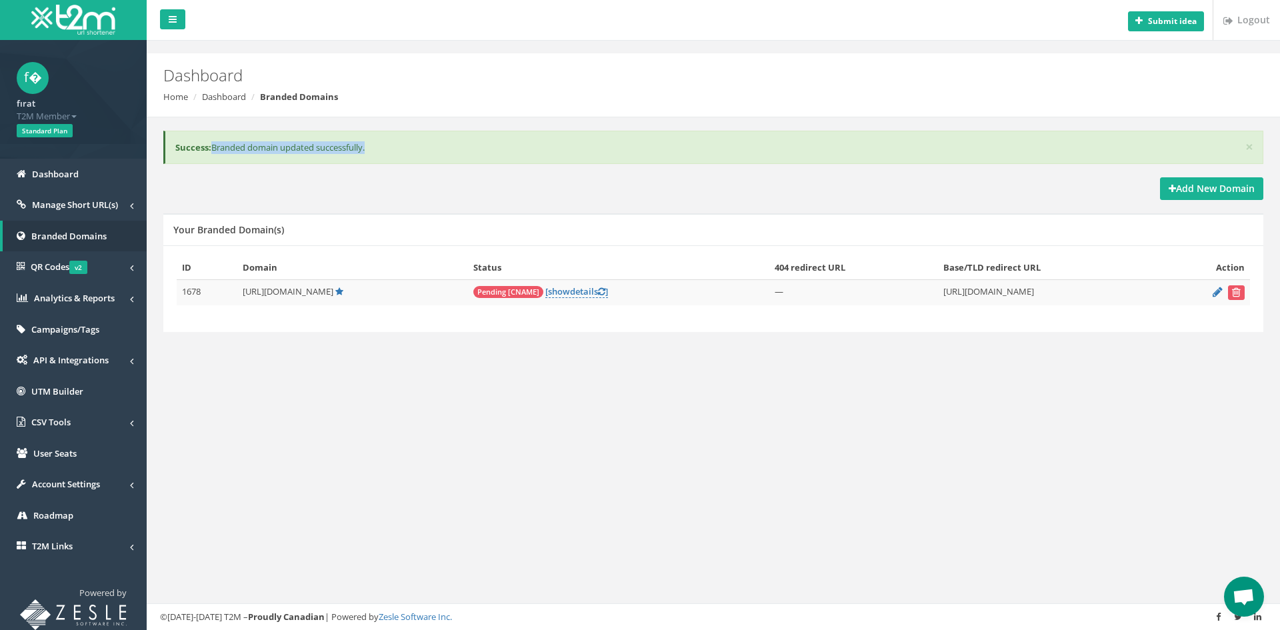
drag, startPoint x: 376, startPoint y: 146, endPoint x: 211, endPoint y: 153, distance: 165.5
click at [211, 153] on div "× Success: Branded domain updated successfully." at bounding box center [713, 148] width 1100 height 34
copy div "Branded domain updated successfully."
click at [477, 384] on div "Submit idea Logout Dashboard Home Dashboard Branded Domains × Success: Branded …" at bounding box center [714, 315] width 1134 height 630
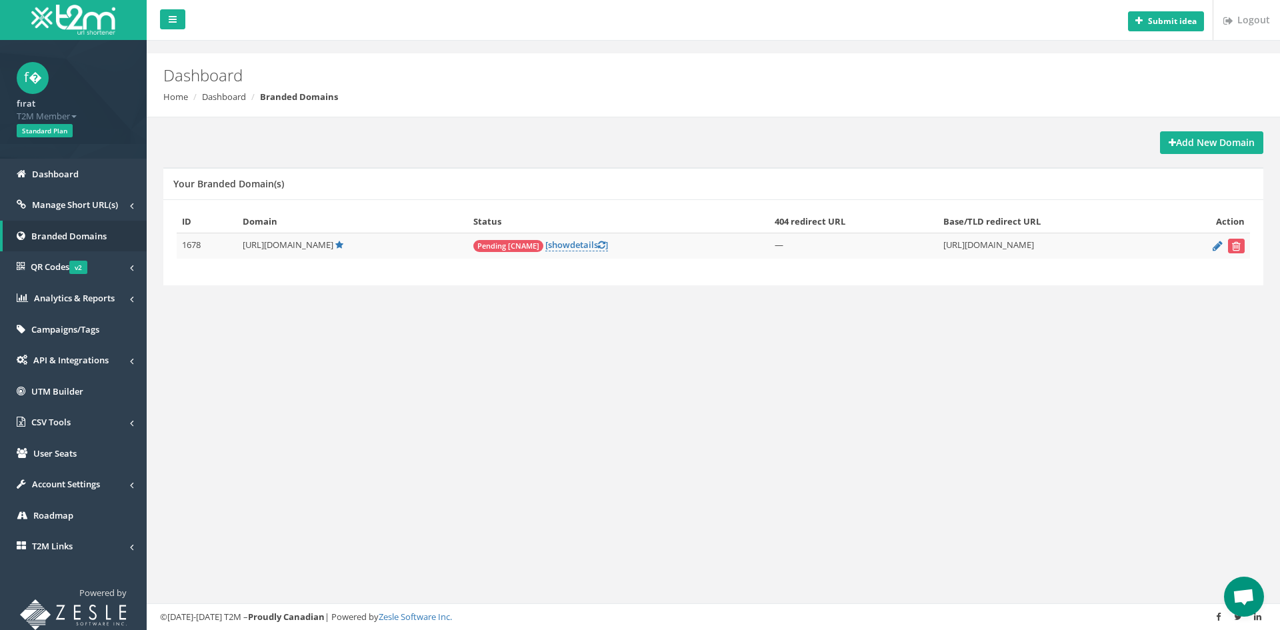
click at [1242, 585] on span "Open chat" at bounding box center [1244, 597] width 40 height 40
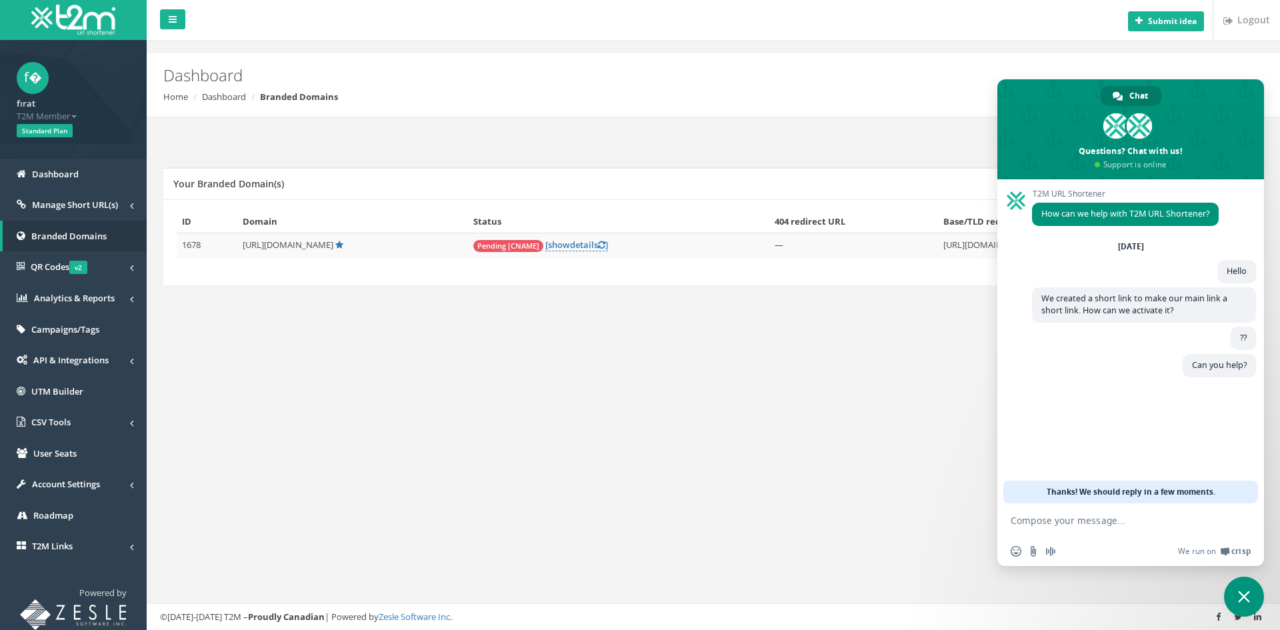
click at [1194, 208] on span "How can we help with T2M URL Shortener?" at bounding box center [1126, 213] width 168 height 11
copy span "How can we help with T2M URL Shortener?"
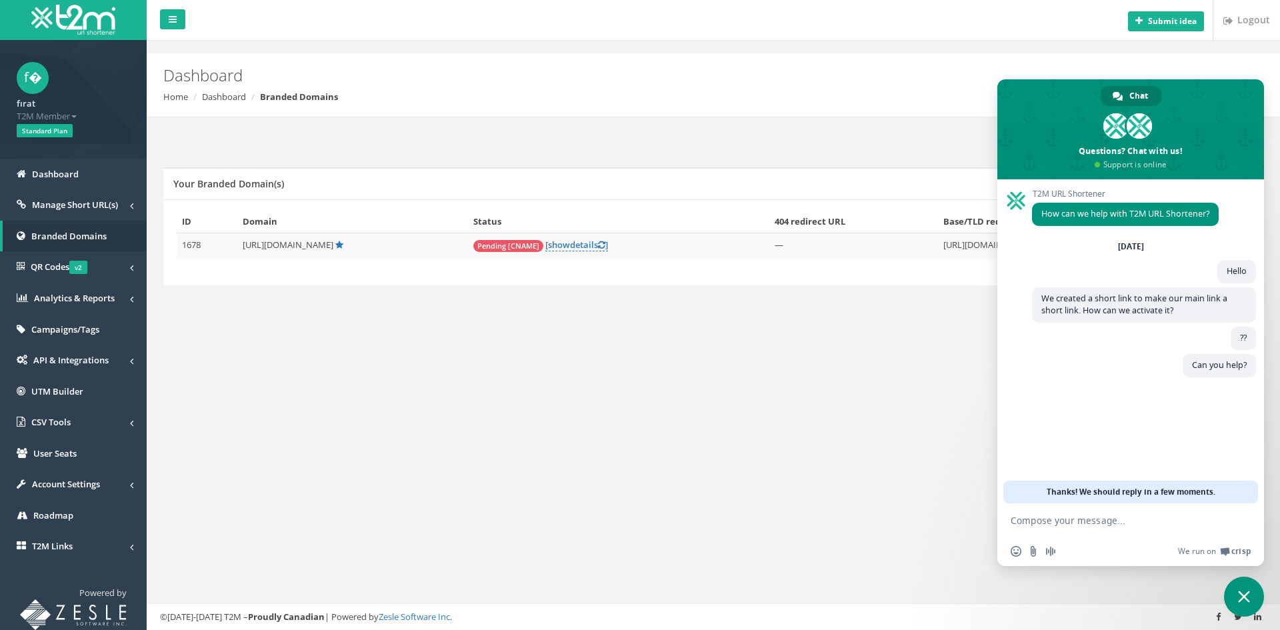
click at [396, 361] on div "Submit idea Logout Dashboard Home Dashboard Branded Domains Add New Domain Your…" at bounding box center [714, 315] width 1134 height 630
click at [1236, 593] on span "Close chat" at bounding box center [1244, 597] width 40 height 40
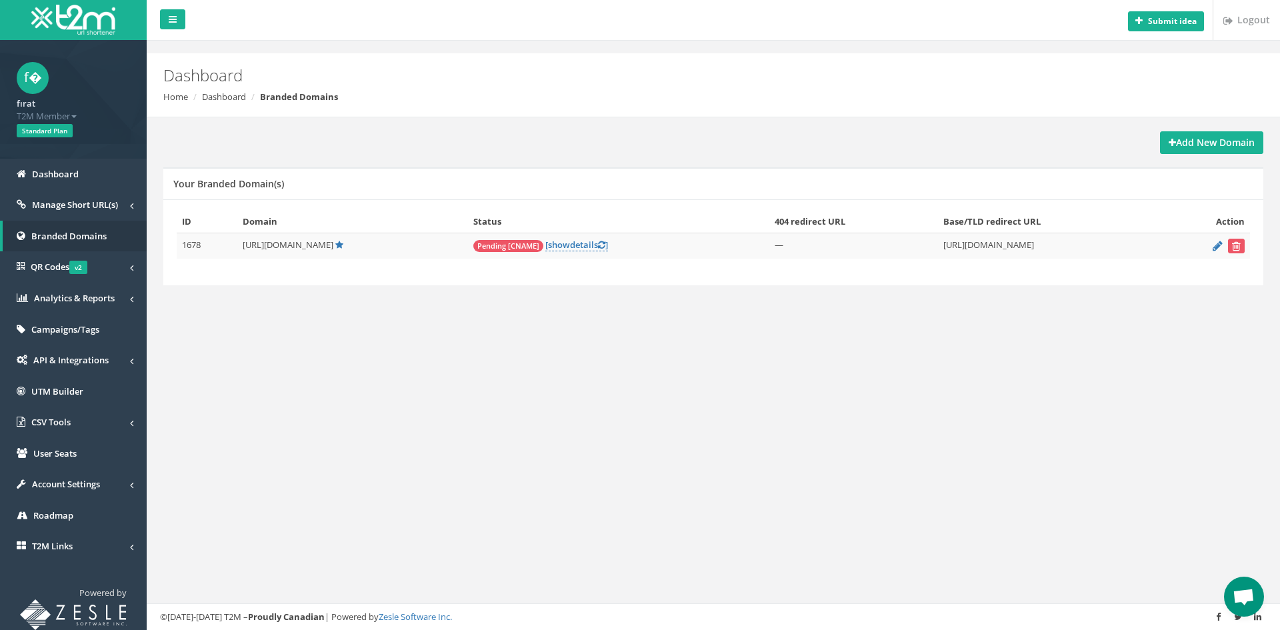
drag, startPoint x: 1084, startPoint y: 372, endPoint x: 1002, endPoint y: 330, distance: 91.6
click at [1078, 369] on div "Submit idea Logout Dashboard Home Dashboard Branded Domains Add New Domain Your…" at bounding box center [714, 315] width 1134 height 630
click at [180, 18] on link at bounding box center [172, 19] width 25 height 20
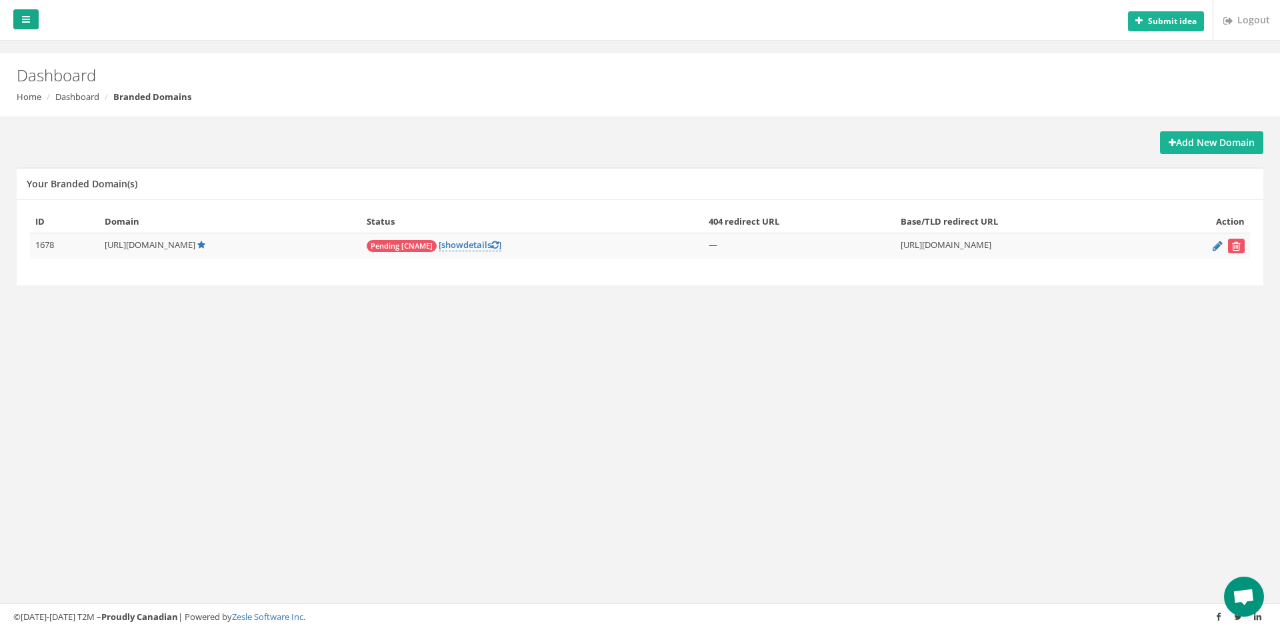
click at [35, 23] on link at bounding box center [25, 19] width 25 height 20
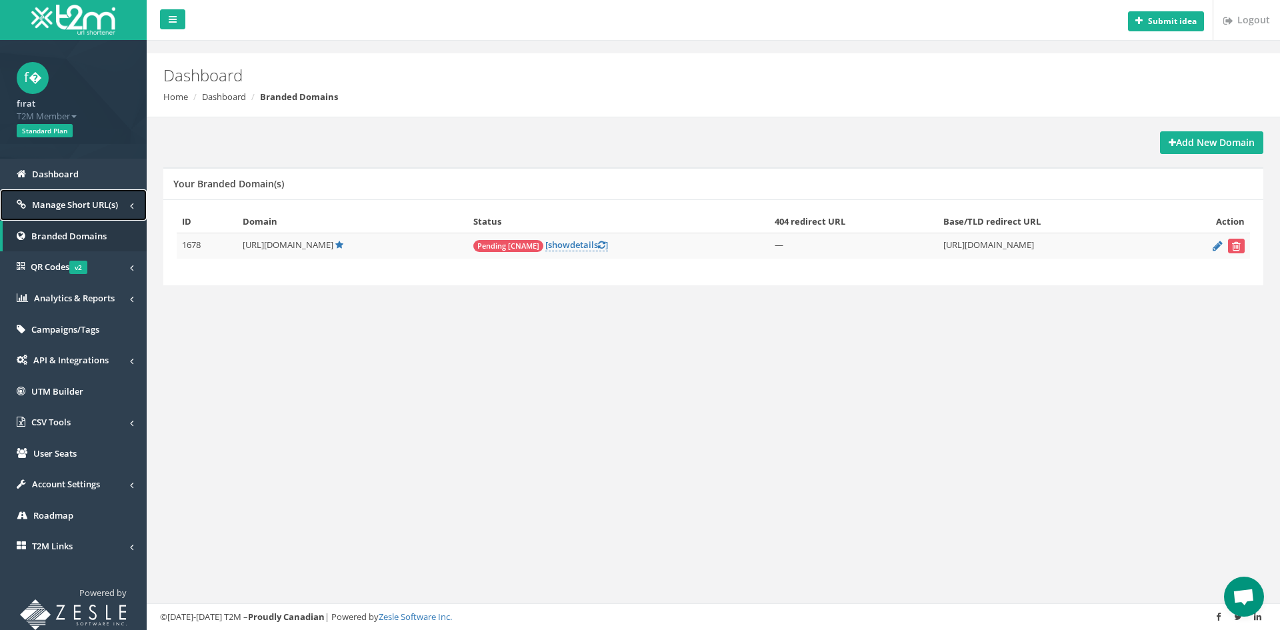
click at [80, 215] on link "Manage Short URL(s)" at bounding box center [73, 204] width 147 height 31
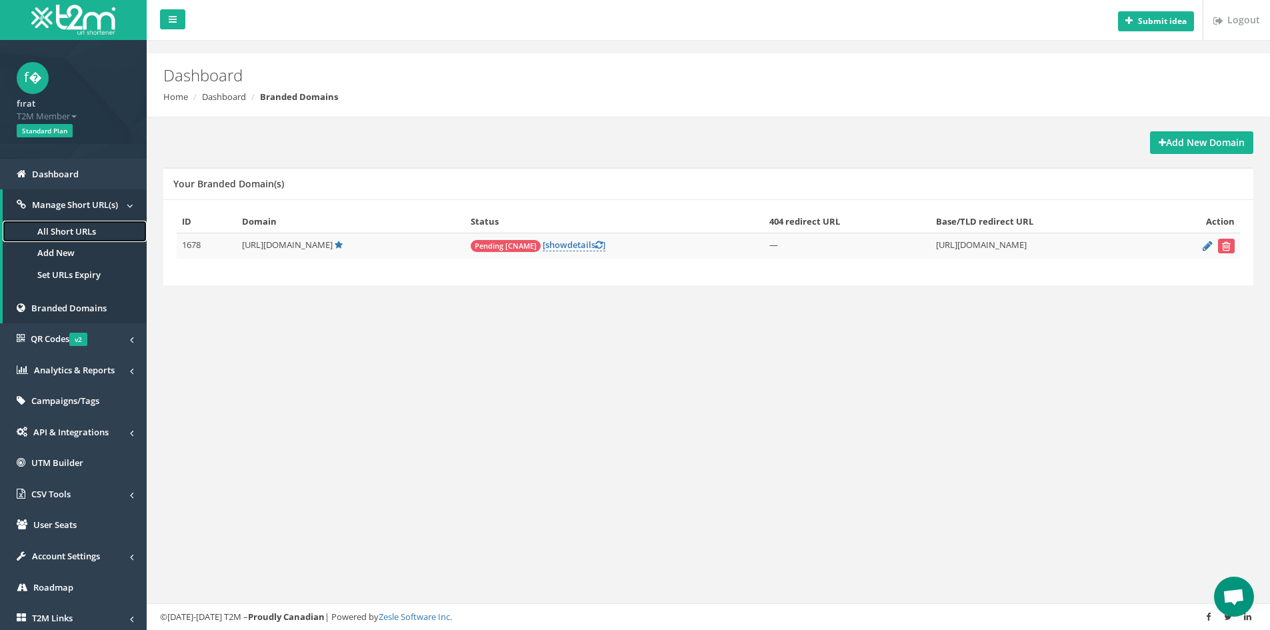
click at [71, 233] on link "All Short URLs" at bounding box center [75, 232] width 144 height 22
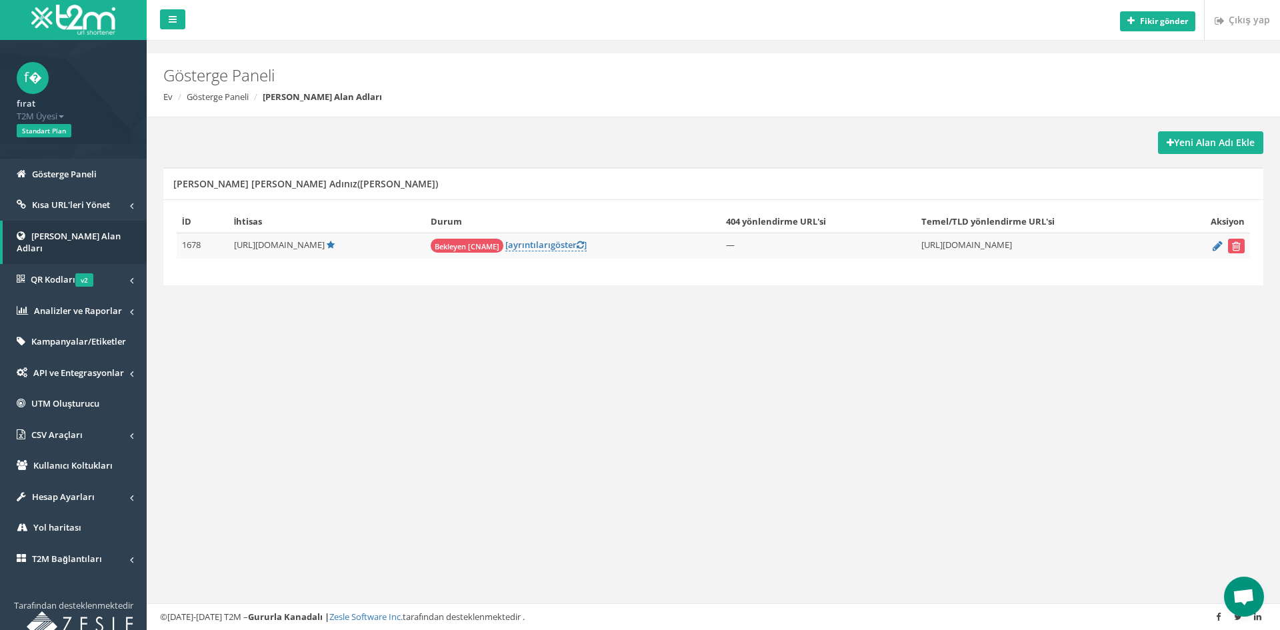
click at [884, 369] on div "Fikir gönder Çıkış yap Gösterge Paneli Ev Gösterge Paneli Markalı Alan Adları Y…" at bounding box center [714, 315] width 1134 height 630
click at [535, 238] on td "Bekleyen [CNAME] [ ayrıntıları göster ] Show/Hide Details & Refresh" at bounding box center [572, 246] width 295 height 26
click at [537, 245] on font "ayrıntıları" at bounding box center [529, 245] width 43 height 12
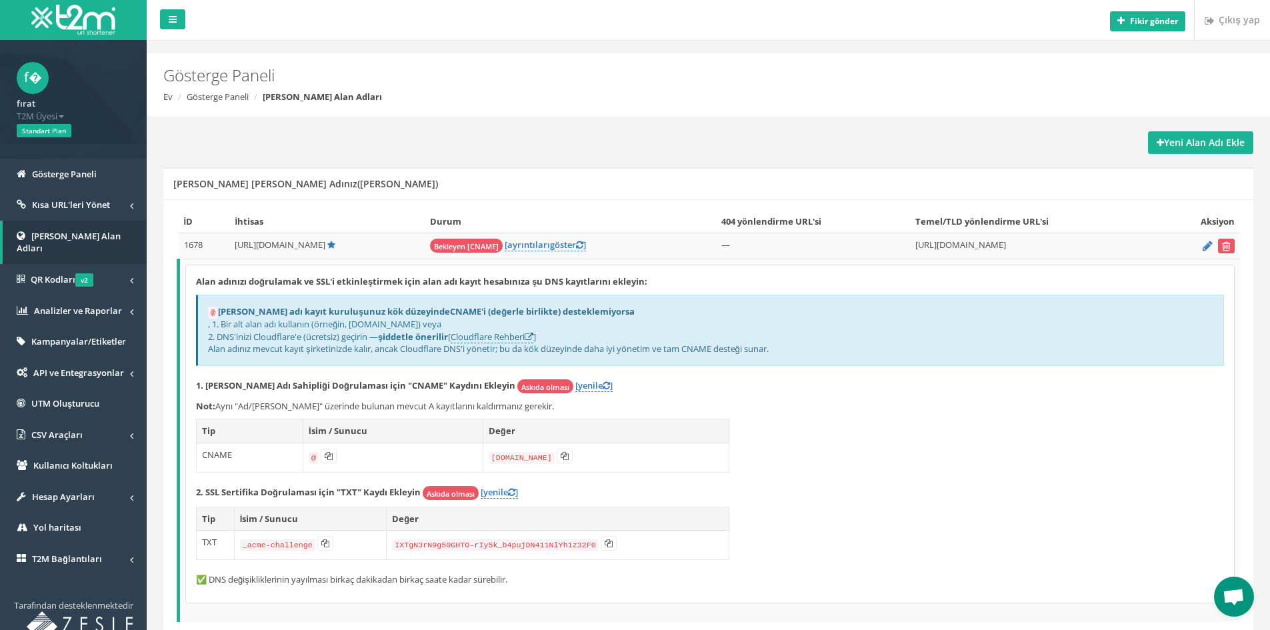
drag, startPoint x: 790, startPoint y: 345, endPoint x: 337, endPoint y: 362, distance: 452.5
click at [337, 362] on div "@ Alan adı kayıt kuruluşunuz kök düzeyinde CNAME'i (değerle birlikte) desteklem…" at bounding box center [710, 330] width 1028 height 71
click at [590, 388] on p "1. [PERSON_NAME] Adı Sahipliği Doğrulaması için "CNAME" Kaydını Ekleyin Askıda …" at bounding box center [710, 386] width 1028 height 14
click at [575, 387] on font "[yenile" at bounding box center [588, 385] width 27 height 12
click at [497, 491] on font "[yenile" at bounding box center [494, 492] width 27 height 12
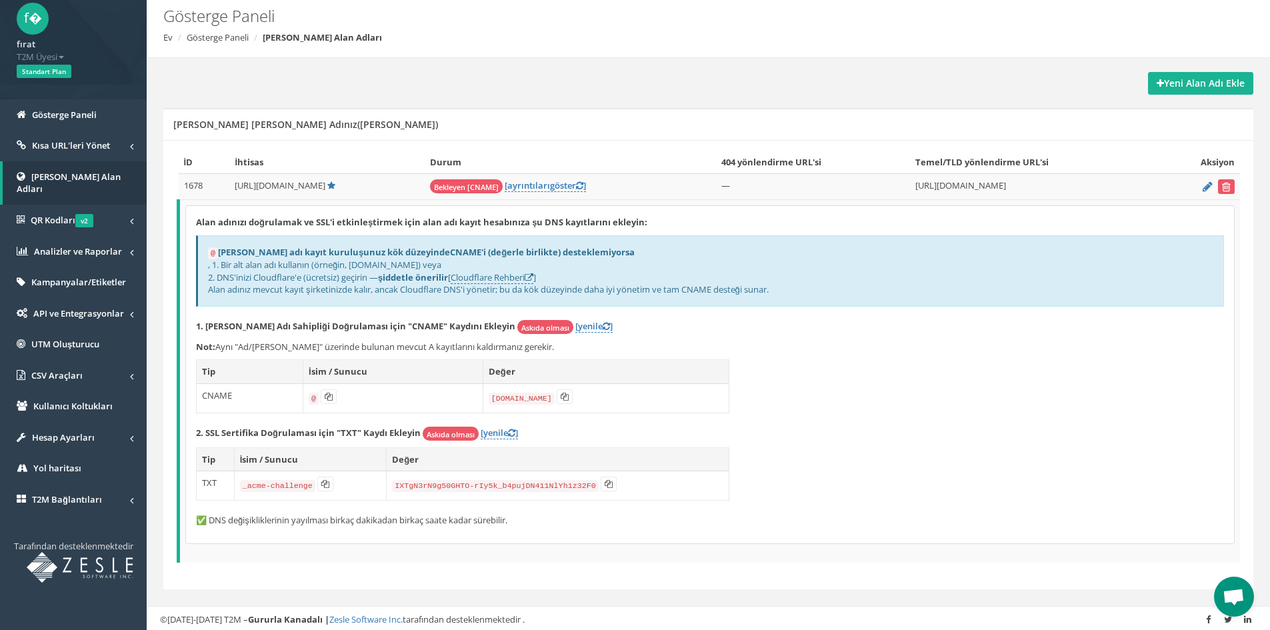
scroll to position [61, 0]
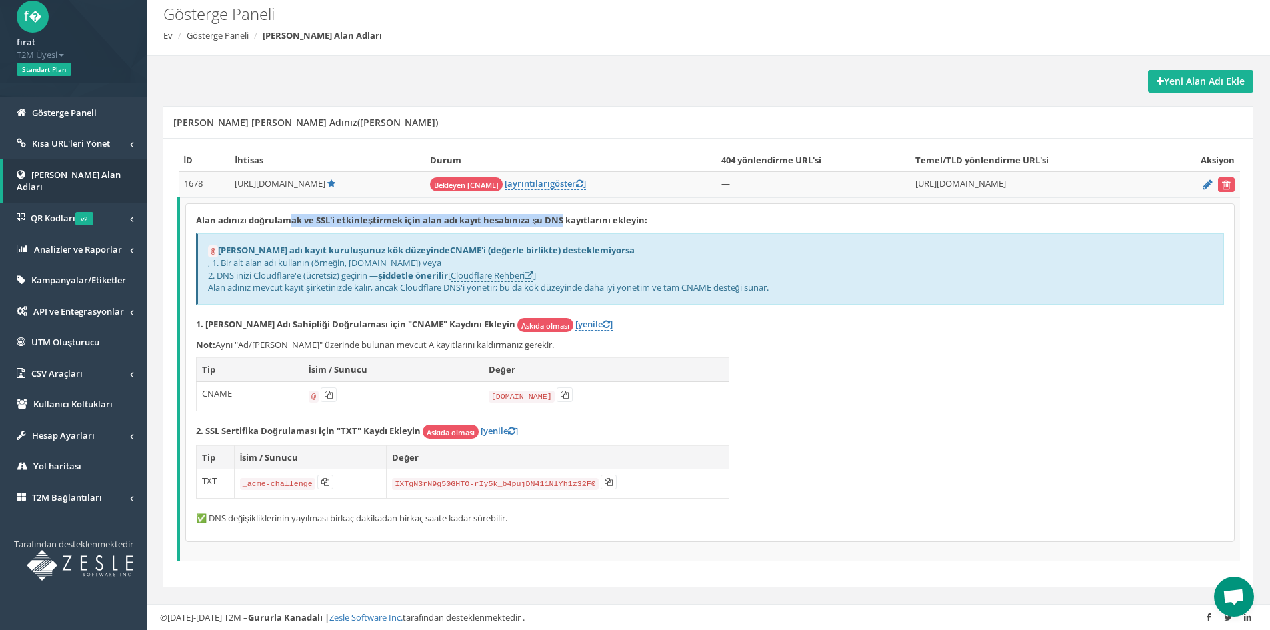
drag, startPoint x: 561, startPoint y: 213, endPoint x: 291, endPoint y: 217, distance: 270.1
click at [291, 217] on div "Alan adınızı doğrulamak ve SSL'i etkinleştirmek için alan adı kayıt hesabınıza …" at bounding box center [710, 372] width 1048 height 337
click at [323, 222] on font "Alan adınızı doğrulamak ve SSL'i etkinleştirmek için alan adı kayıt hesabınıza …" at bounding box center [421, 220] width 451 height 12
click at [319, 235] on div "@ Alan adı kayıt kuruluşunuz kök düzeyinde CNAME'i (değerle birlikte) desteklem…" at bounding box center [710, 268] width 1028 height 71
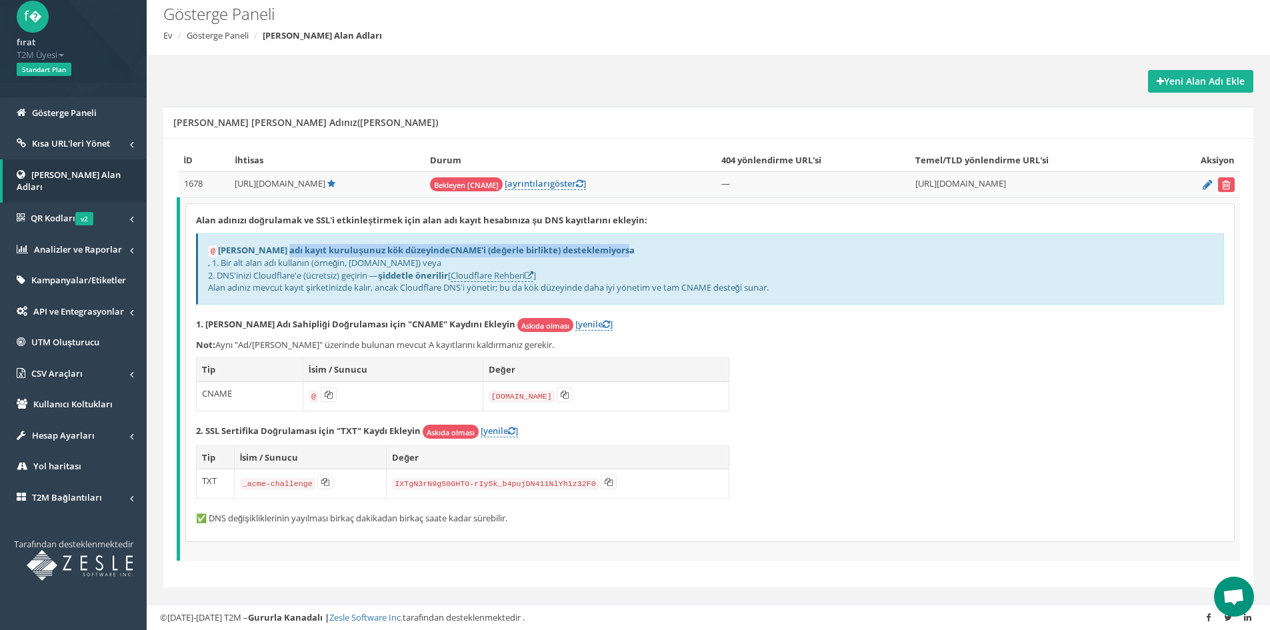
drag, startPoint x: 277, startPoint y: 246, endPoint x: 583, endPoint y: 246, distance: 305.4
click at [581, 246] on font "Alan adı kayıt kuruluşunuz kök düzeyinde CNAME'i (değerle birlikte) desteklemiy…" at bounding box center [426, 250] width 417 height 12
click at [589, 247] on div "@ Alan adı kayıt kuruluşunuz kök düzeyinde CNAME'i (değerle birlikte) desteklem…" at bounding box center [710, 268] width 1028 height 71
click at [1228, 594] on span "Open chat" at bounding box center [1234, 598] width 22 height 19
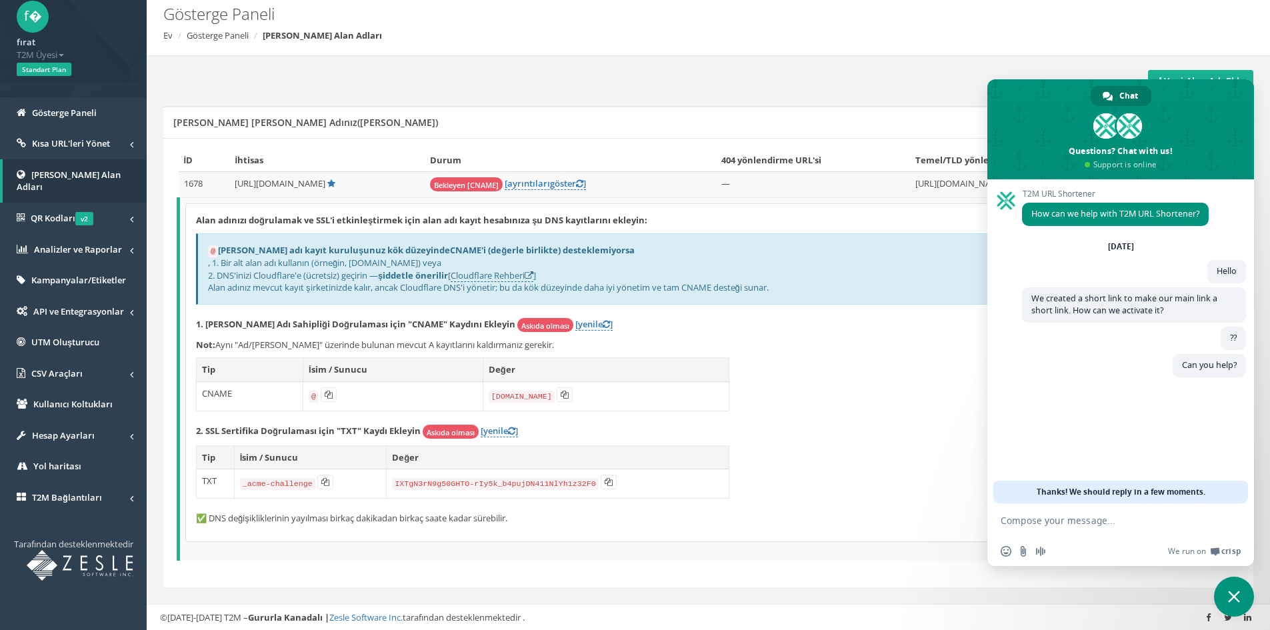
click at [1232, 591] on span "Close chat" at bounding box center [1234, 597] width 12 height 12
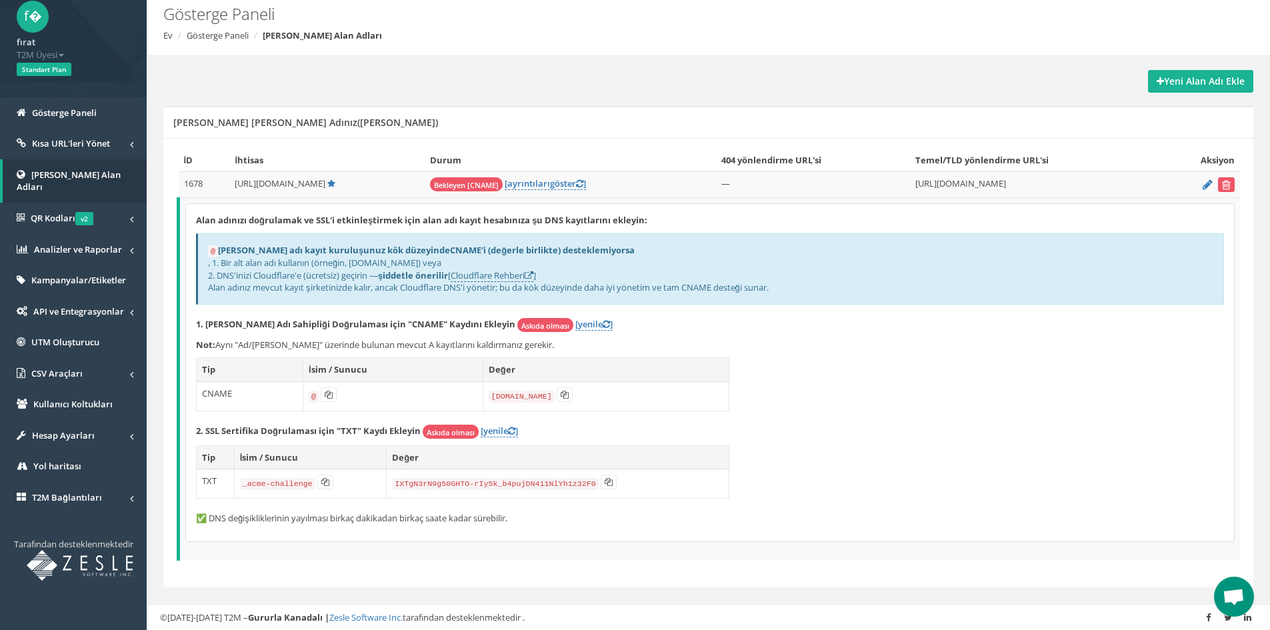
click at [1232, 585] on span "Open chat" at bounding box center [1234, 597] width 40 height 40
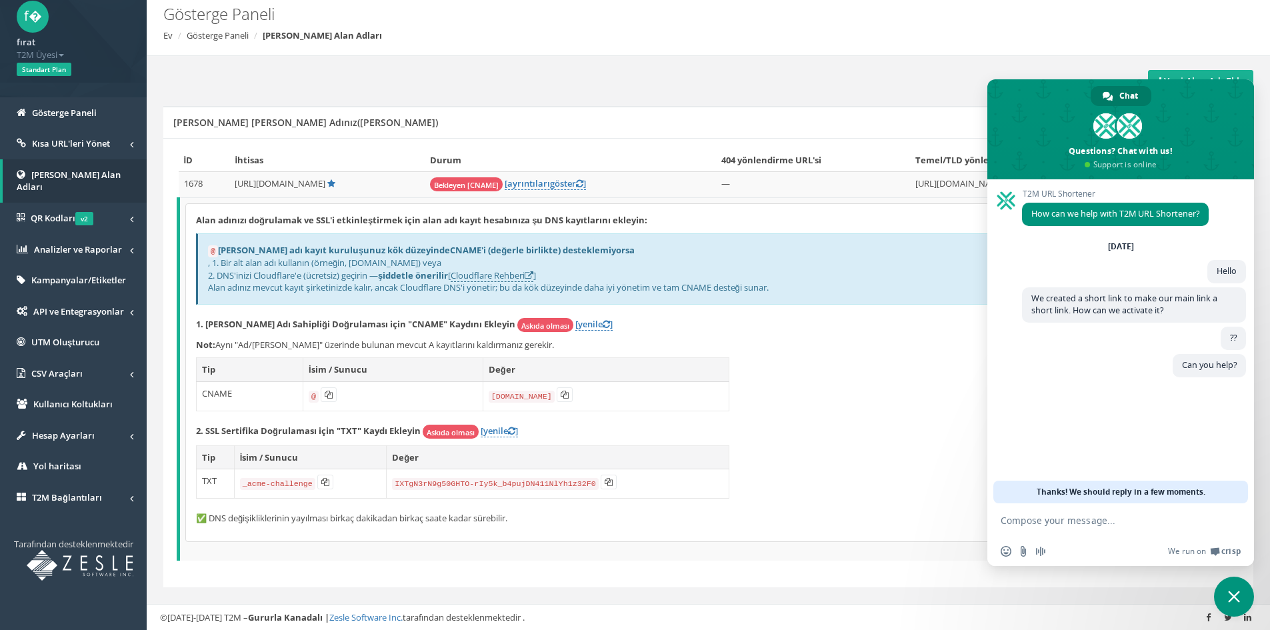
click at [884, 410] on div "Alan adınızı doğrulamak ve SSL'i etkinleştirmek için alan adı kayıt hesabınıza …" at bounding box center [710, 372] width 1048 height 337
click at [872, 423] on div "Alan adınızı doğrulamak ve SSL'i etkinleştirmek için alan adı kayıt hesabınıza …" at bounding box center [710, 372] width 1048 height 337
click at [1232, 587] on span "Close chat" at bounding box center [1234, 597] width 40 height 40
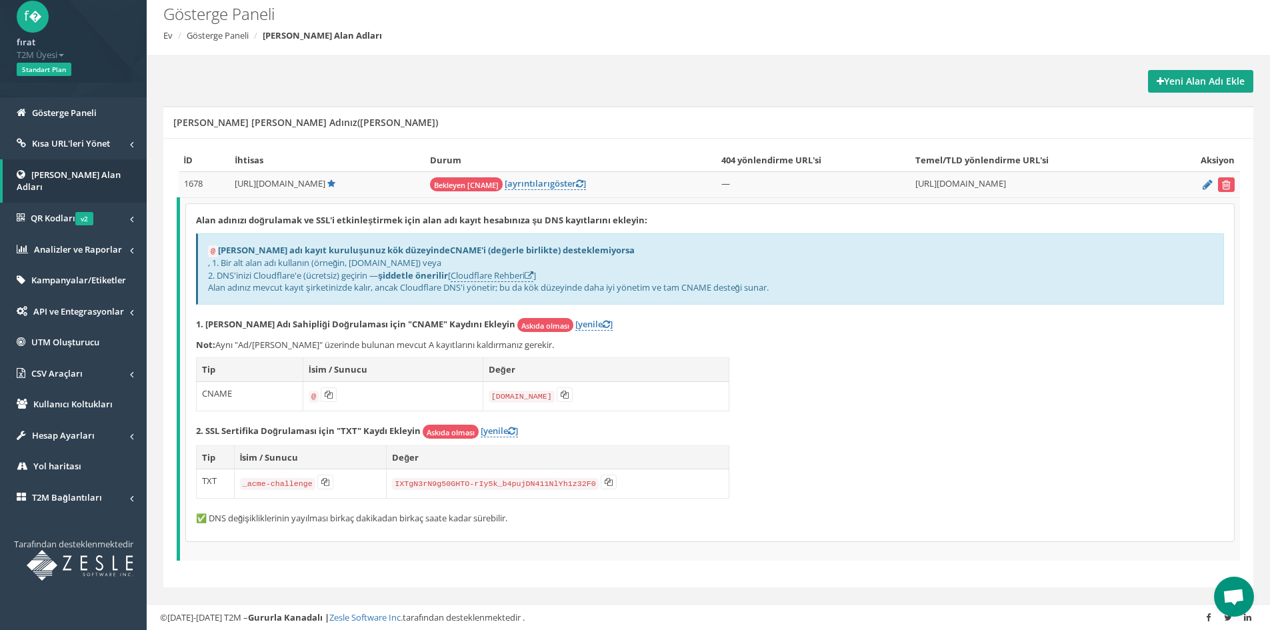
click at [1218, 83] on font "Yeni Alan Adı Ekle" at bounding box center [1204, 81] width 81 height 13
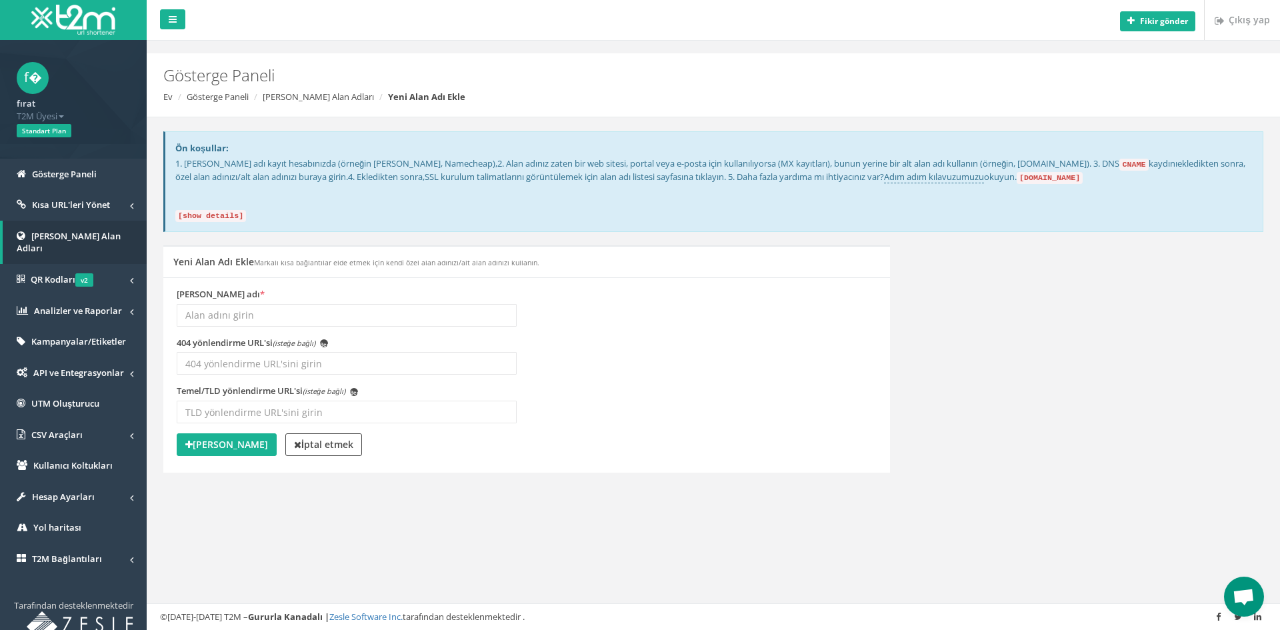
click at [290, 316] on input "[PERSON_NAME] adı *" at bounding box center [347, 315] width 340 height 23
type input "bigwon.gir"
click at [239, 402] on input "Temel/TLD yönlendirme URL'si (isteğe bağlı) [PERSON_NAME]" at bounding box center [347, 412] width 340 height 23
paste input "[URL][DOMAIN_NAME]"
type input "[URL][DOMAIN_NAME]"
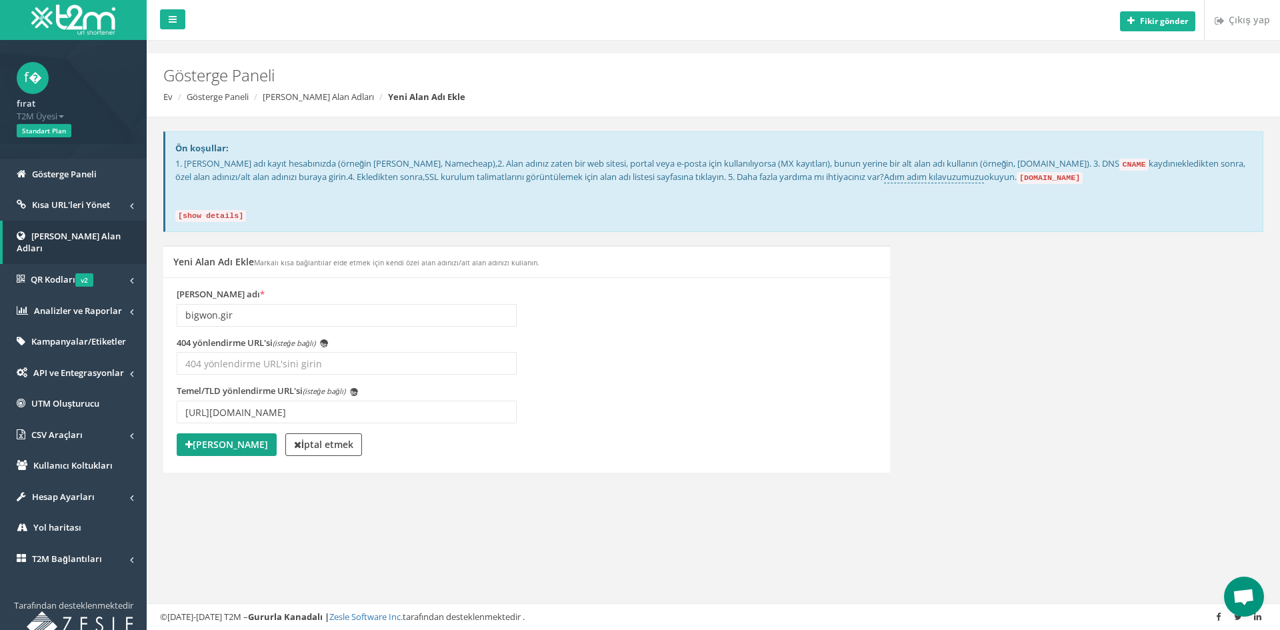
click at [212, 446] on font "[PERSON_NAME]" at bounding box center [230, 444] width 75 height 13
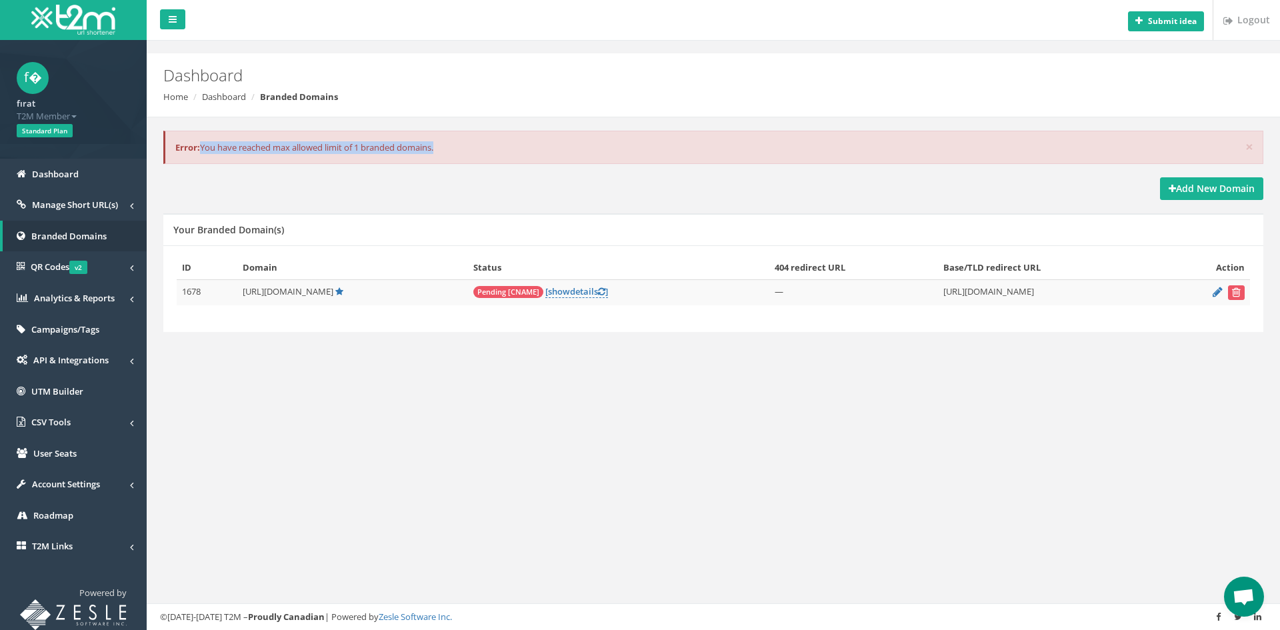
drag, startPoint x: 455, startPoint y: 147, endPoint x: 202, endPoint y: 153, distance: 253.5
click at [202, 153] on div "× Error: You have reached max allowed limit of 1 branded domains." at bounding box center [713, 148] width 1100 height 34
copy div "You have reached max allowed limit of 1 branded domains."
click at [429, 400] on div "Submit idea Logout Dashboard Home Dashboard Branded Domains × Error: You have r…" at bounding box center [714, 315] width 1134 height 630
click at [79, 216] on link "Manage Short URL(s)" at bounding box center [73, 204] width 147 height 31
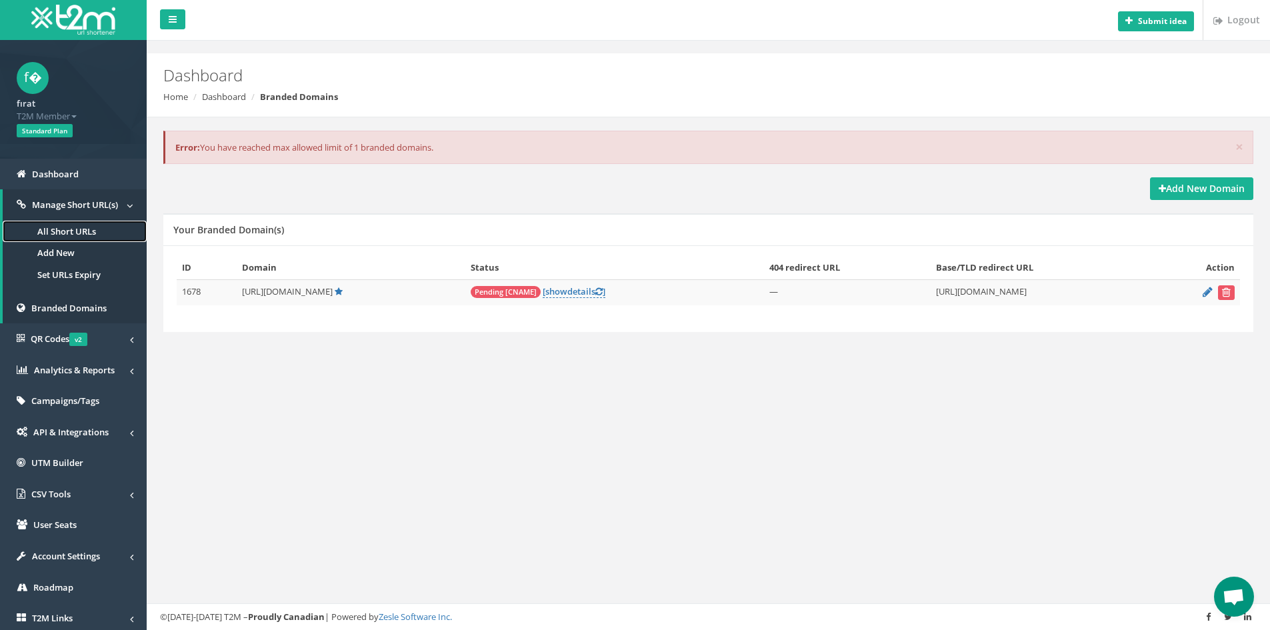
click at [75, 233] on link "All Short URLs" at bounding box center [75, 232] width 144 height 22
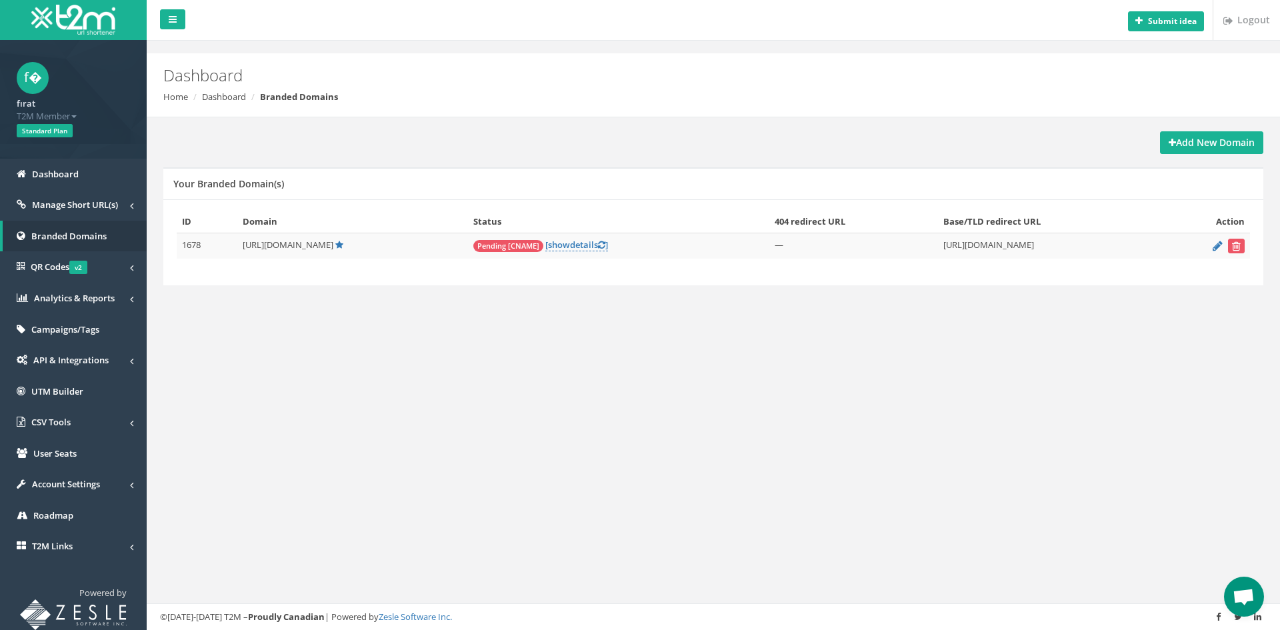
click at [496, 247] on span "Pending [CNAME]" at bounding box center [508, 246] width 70 height 12
click at [548, 242] on span "show" at bounding box center [559, 245] width 22 height 12
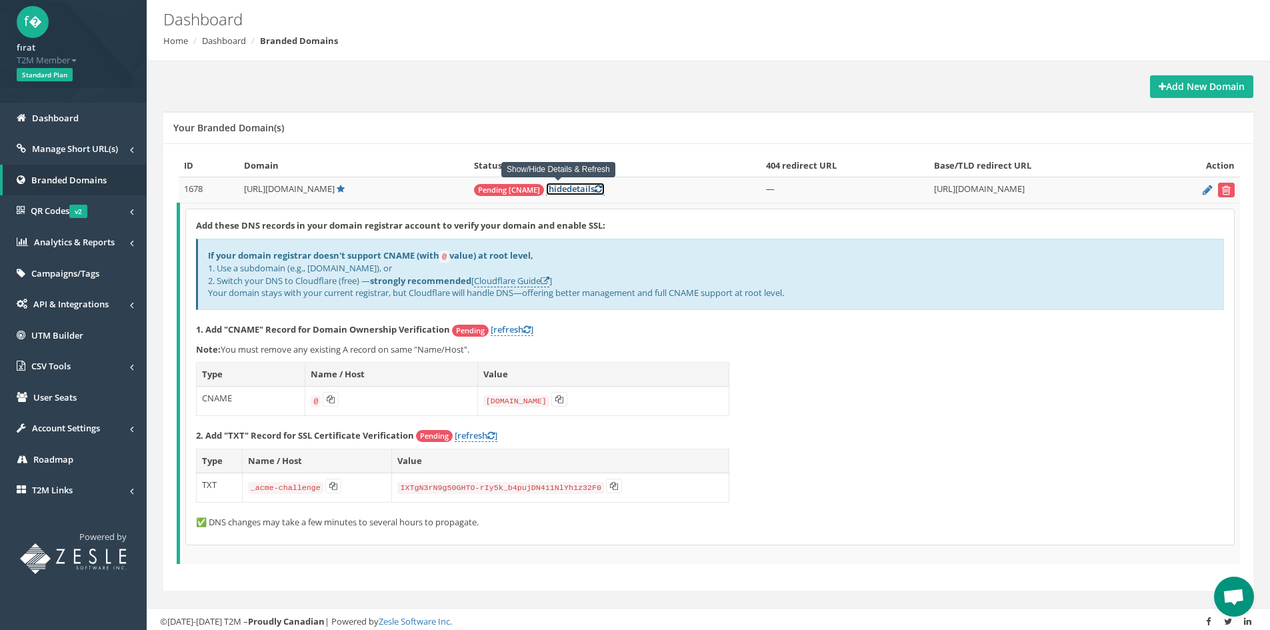
scroll to position [59, 0]
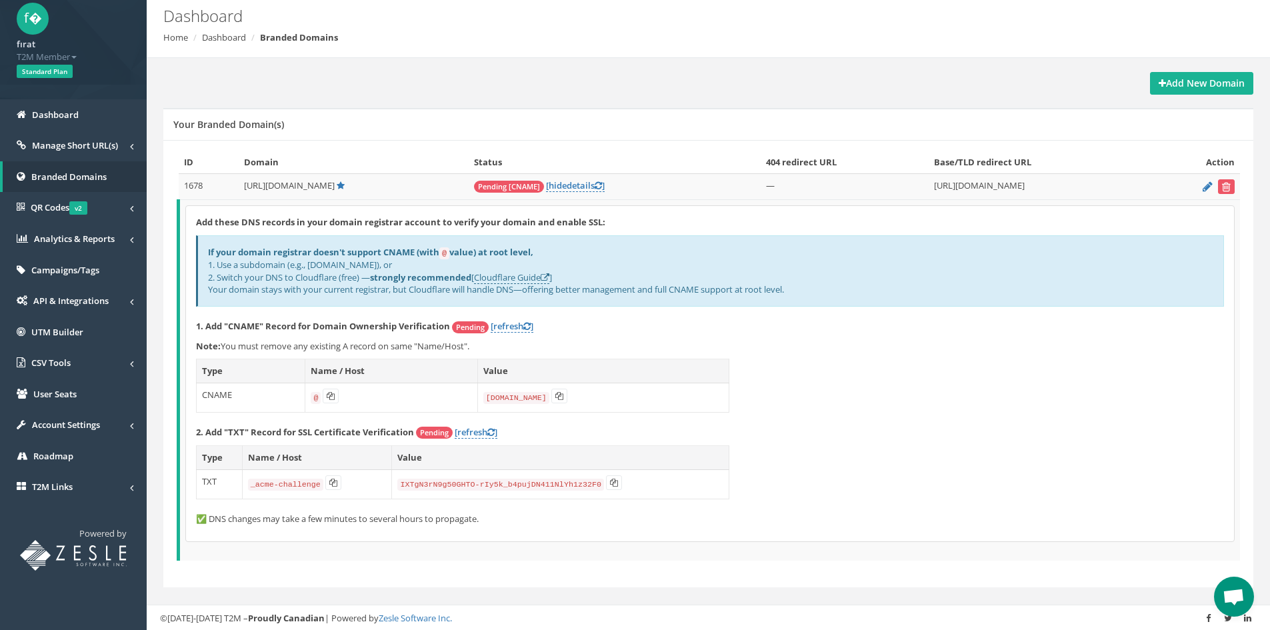
click at [470, 326] on span "Pending" at bounding box center [470, 327] width 37 height 12
click at [1240, 587] on span "Open chat" at bounding box center [1234, 597] width 40 height 40
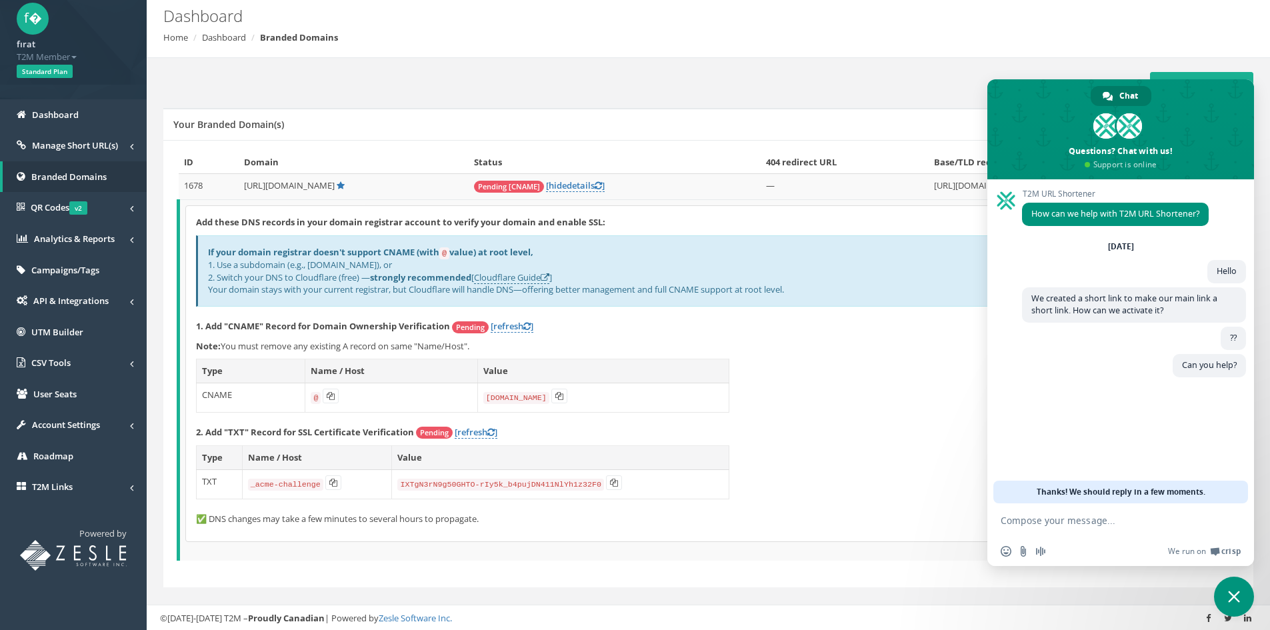
click at [865, 416] on div "Add these DNS records in your domain registrar account to verify your domain an…" at bounding box center [710, 373] width 1048 height 335
drag, startPoint x: 931, startPoint y: 63, endPoint x: 926, endPoint y: 73, distance: 10.4
click at [927, 69] on div "Add New Domain Your Branded Domain(s) ID Domain Status 404 redirect URL Base/TL…" at bounding box center [709, 344] width 1104 height 573
click at [1232, 597] on span "Close chat" at bounding box center [1234, 597] width 12 height 12
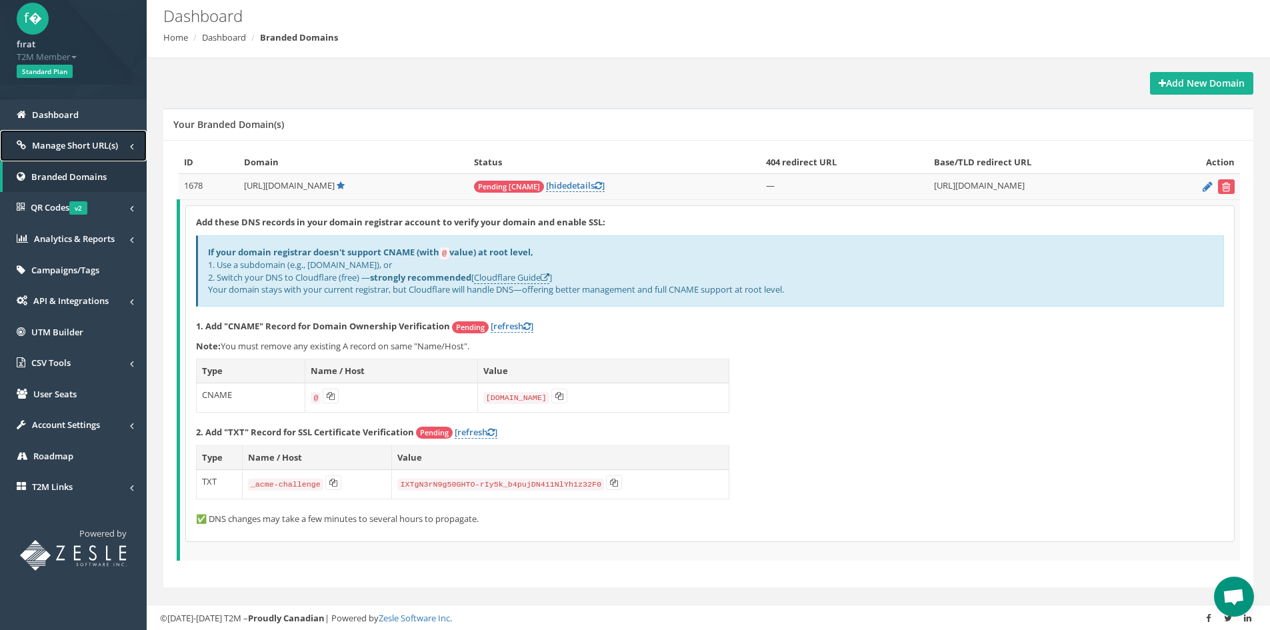
click at [73, 148] on span "Manage Short URL(s)" at bounding box center [75, 145] width 86 height 12
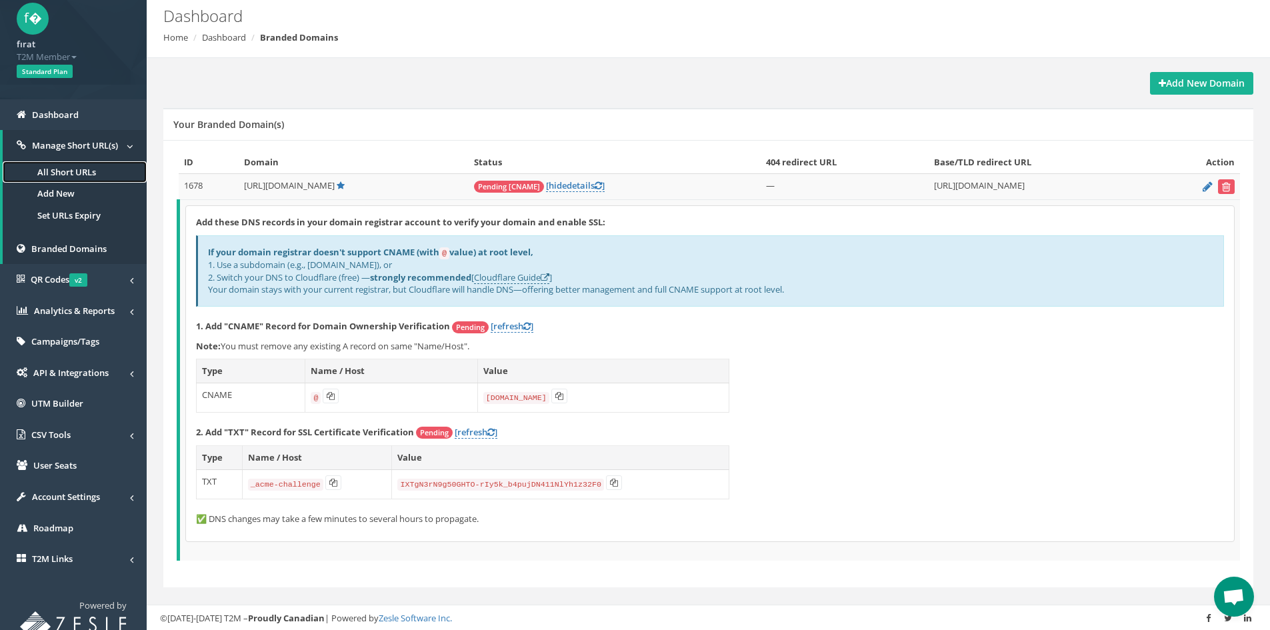
click at [82, 163] on link "All Short URLs" at bounding box center [75, 172] width 144 height 22
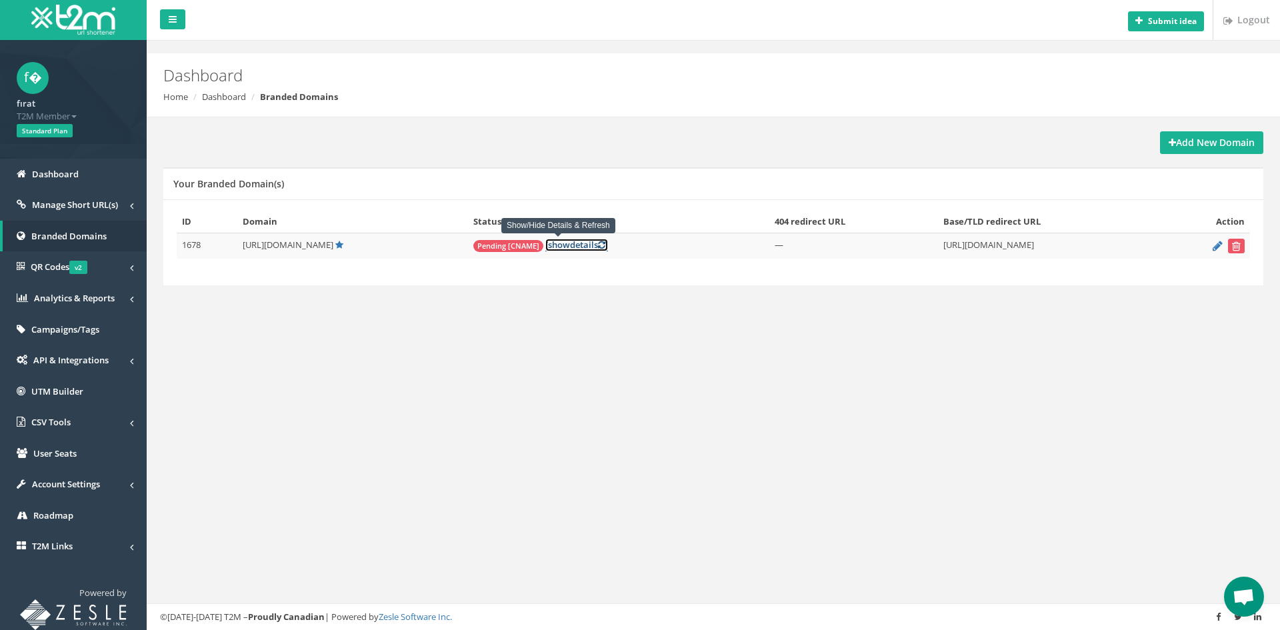
click at [548, 245] on span "show" at bounding box center [559, 245] width 22 height 12
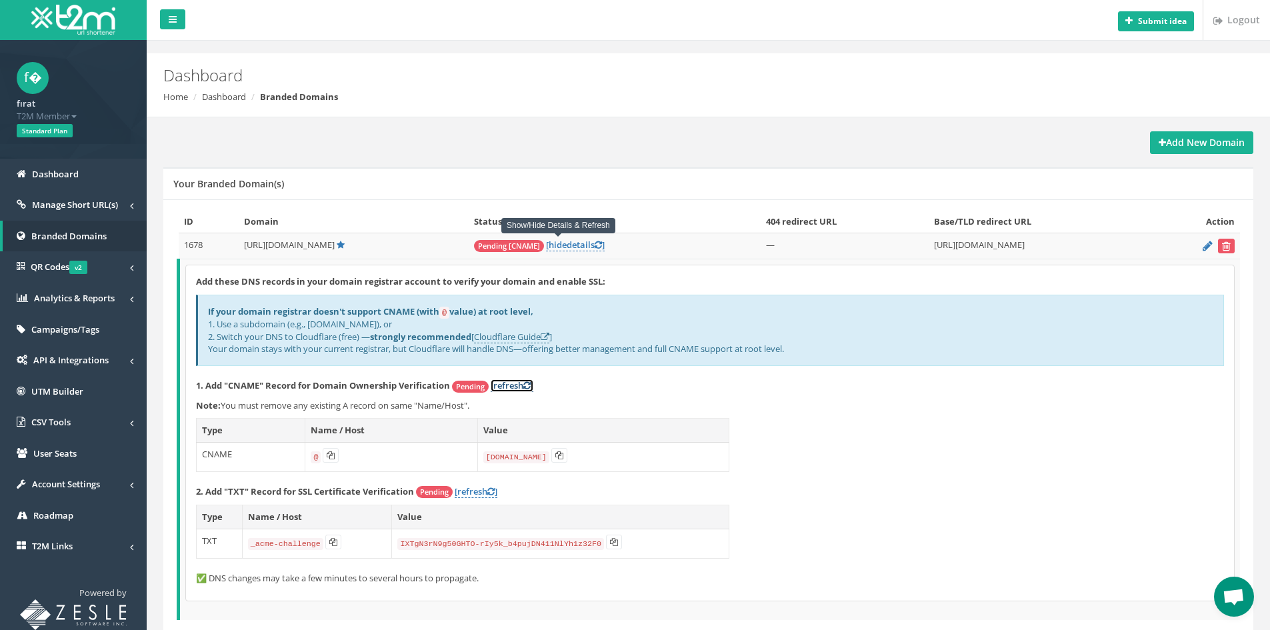
click at [503, 383] on link "[refresh ]" at bounding box center [512, 385] width 43 height 13
drag, startPoint x: 481, startPoint y: 487, endPoint x: 499, endPoint y: 505, distance: 25.5
click at [481, 488] on link "[refresh ]" at bounding box center [476, 491] width 43 height 13
click at [552, 75] on h2 "Dashboard" at bounding box center [616, 75] width 906 height 17
click at [107, 193] on link "Manage Short URL(s)" at bounding box center [73, 204] width 147 height 31
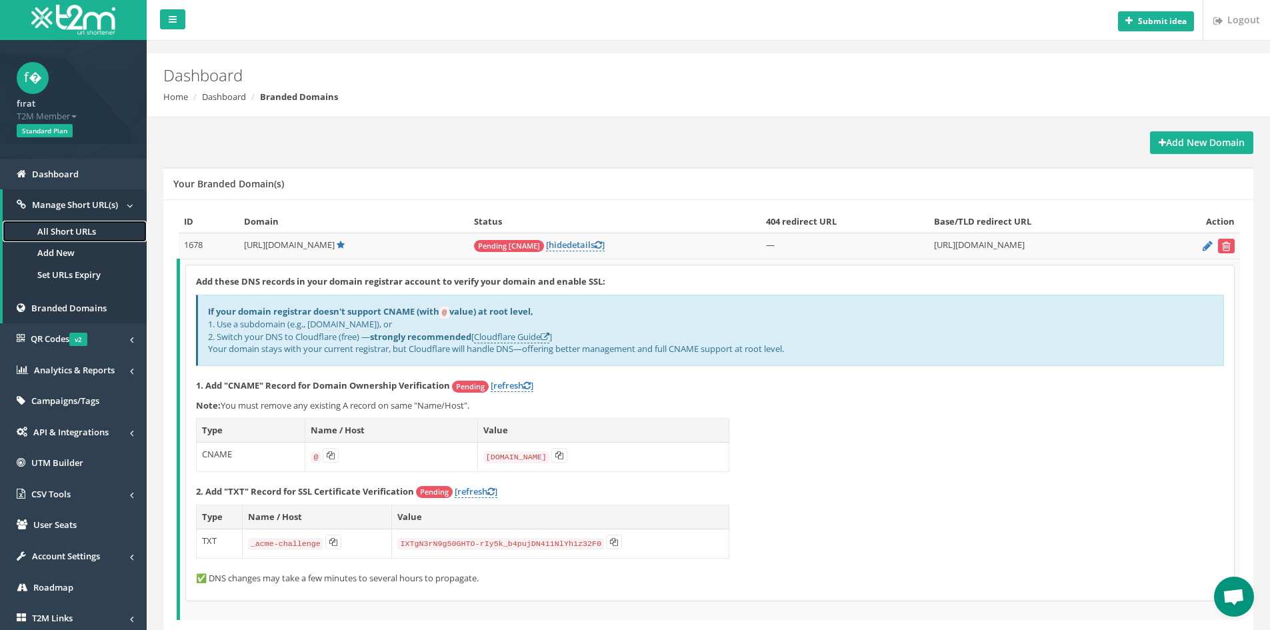
click at [87, 227] on link "All Short URLs" at bounding box center [75, 232] width 144 height 22
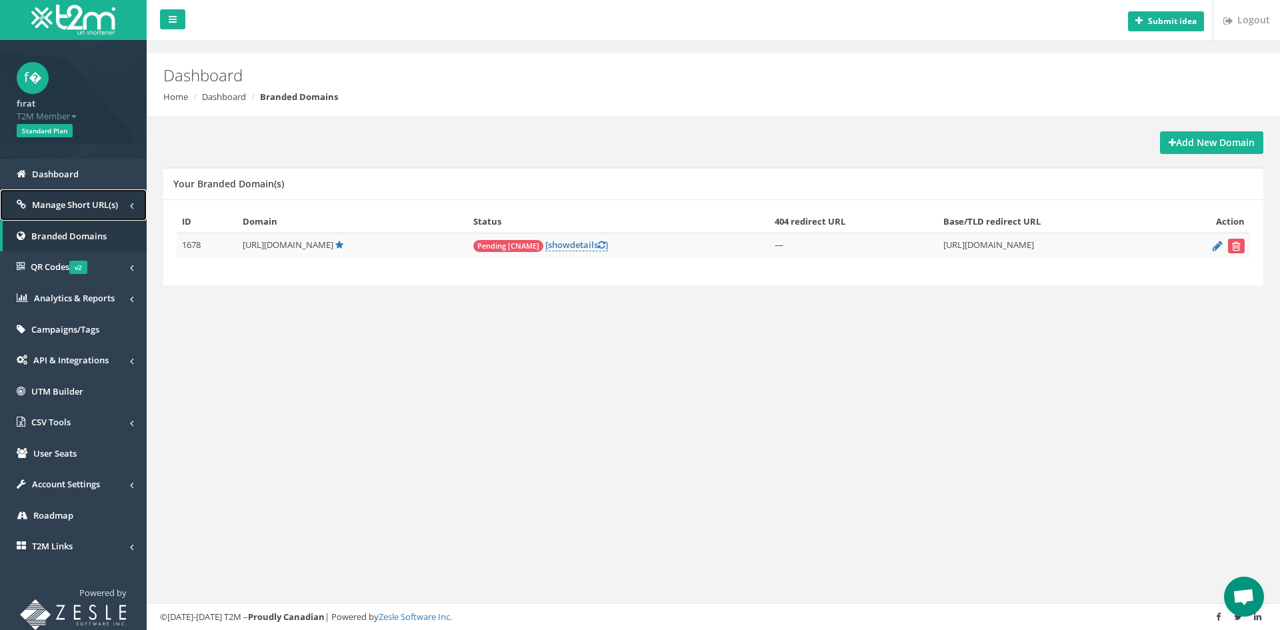
click at [114, 194] on link "Manage Short URL(s)" at bounding box center [73, 204] width 147 height 31
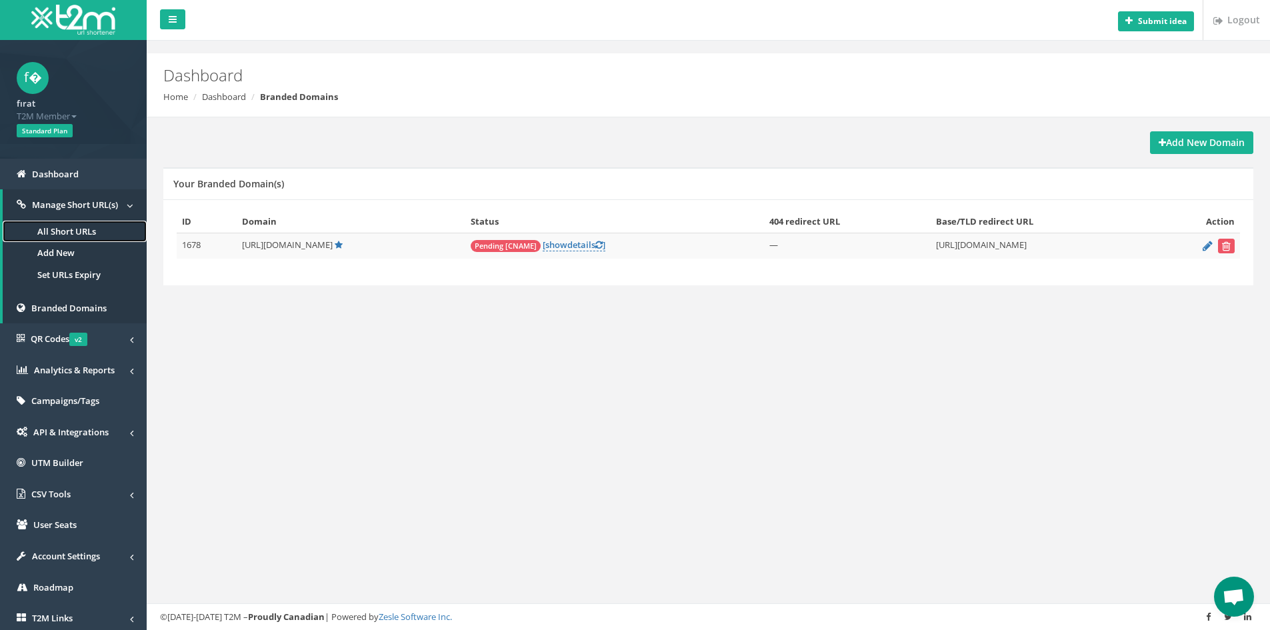
click at [77, 236] on link "All Short URLs" at bounding box center [75, 232] width 144 height 22
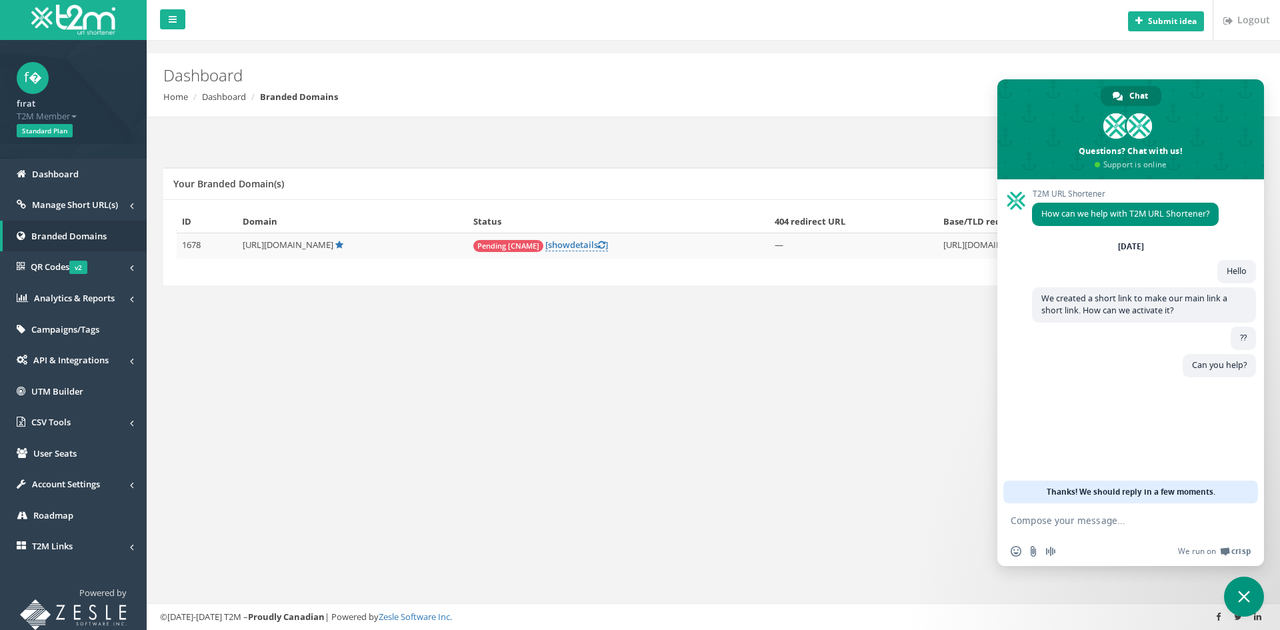
click at [553, 343] on div "Submit idea Logout Dashboard Home Dashboard Branded Domains Add New Domain Your…" at bounding box center [714, 315] width 1134 height 630
drag, startPoint x: 1240, startPoint y: 588, endPoint x: 1232, endPoint y: 590, distance: 8.2
click at [1240, 589] on span "Close chat" at bounding box center [1244, 597] width 40 height 40
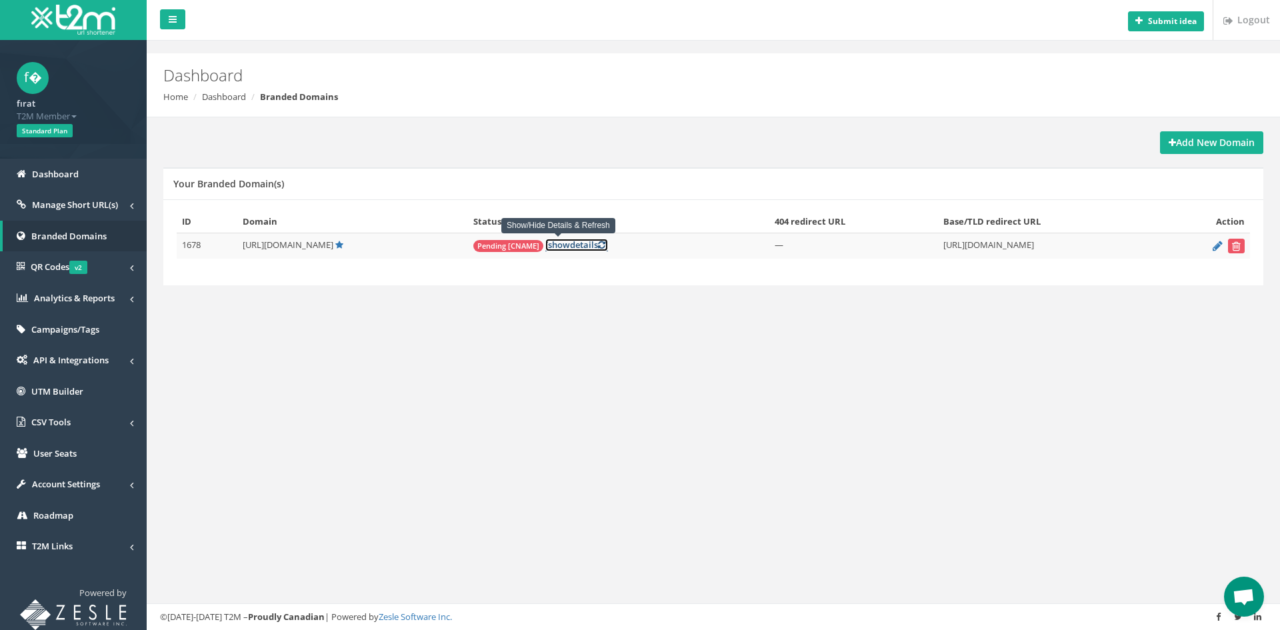
click at [556, 242] on link "[ show details ]" at bounding box center [576, 245] width 63 height 13
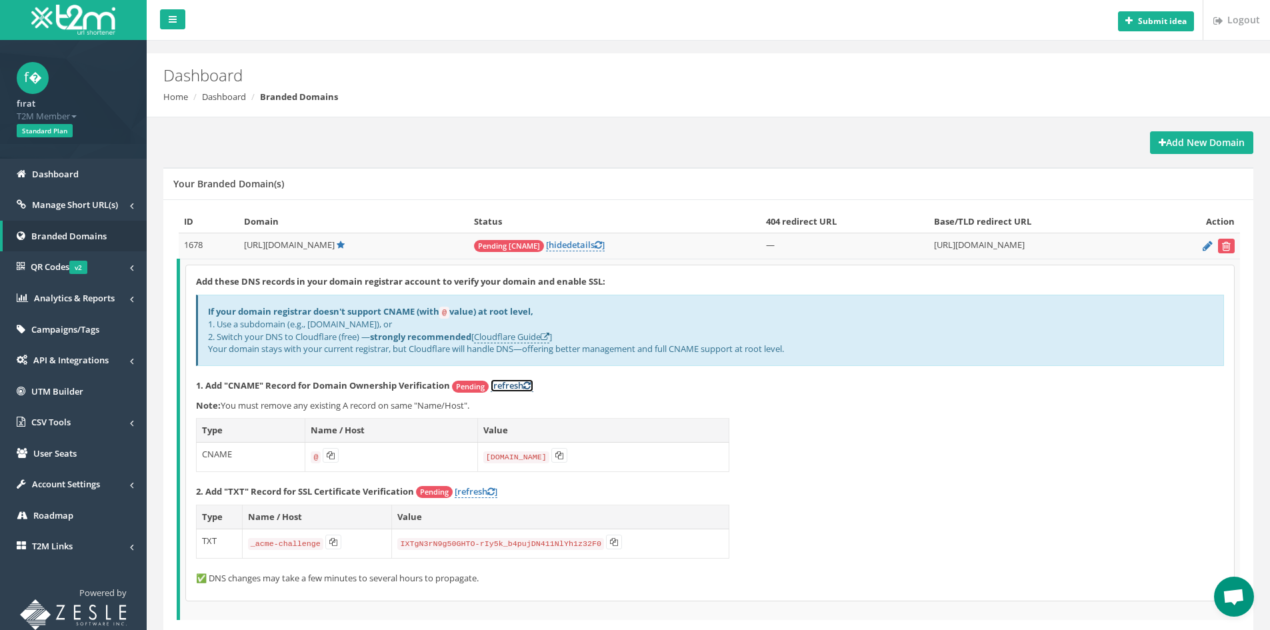
click at [504, 379] on link "[refresh ]" at bounding box center [512, 385] width 43 height 13
click at [477, 490] on link "[refresh ]" at bounding box center [476, 491] width 43 height 13
click at [329, 459] on button at bounding box center [331, 455] width 16 height 15
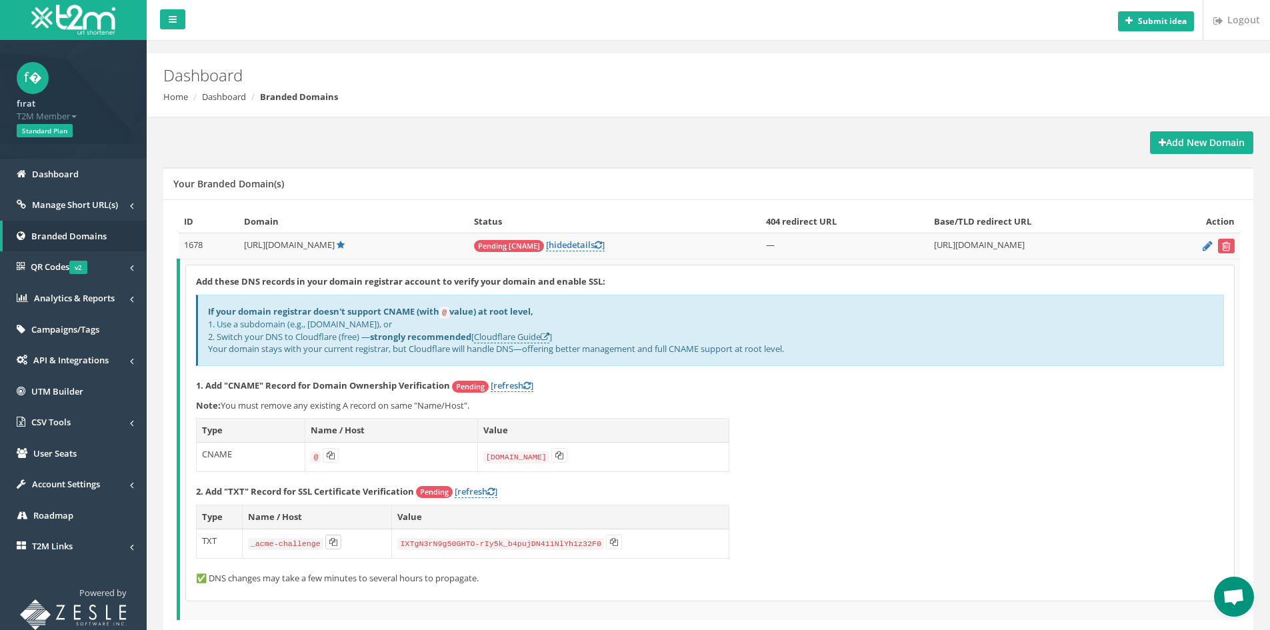
click at [332, 539] on icon at bounding box center [333, 542] width 8 height 8
click at [332, 540] on icon at bounding box center [333, 542] width 8 height 8
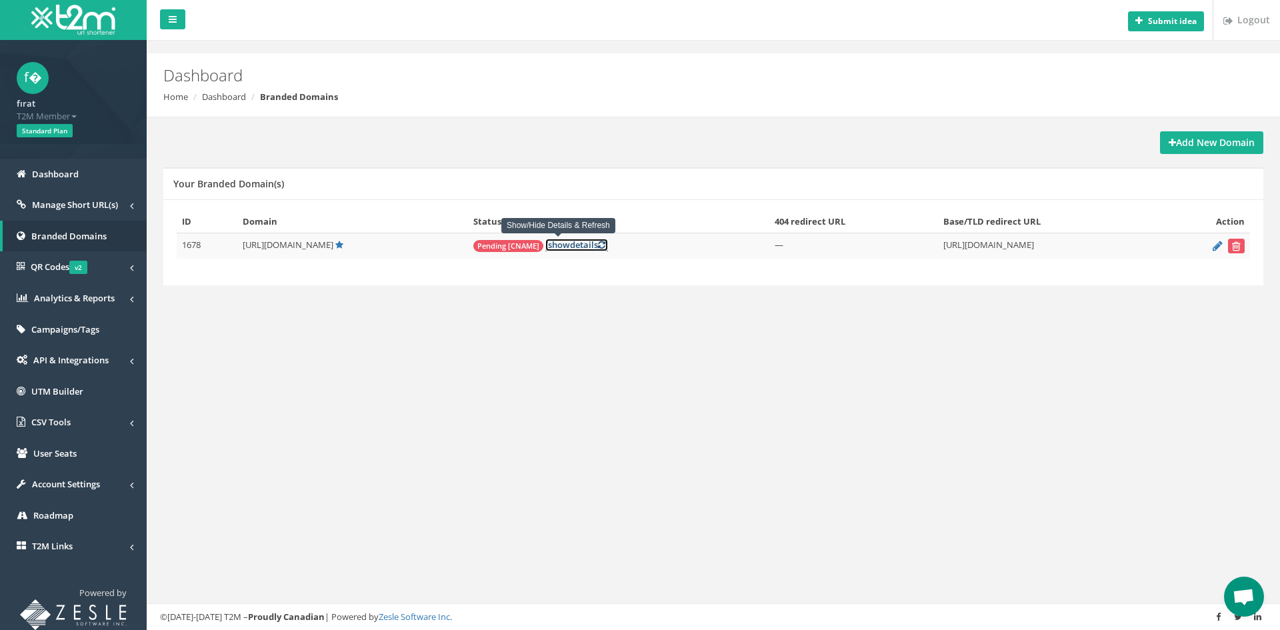
click at [563, 244] on link "[ show details ]" at bounding box center [576, 245] width 63 height 13
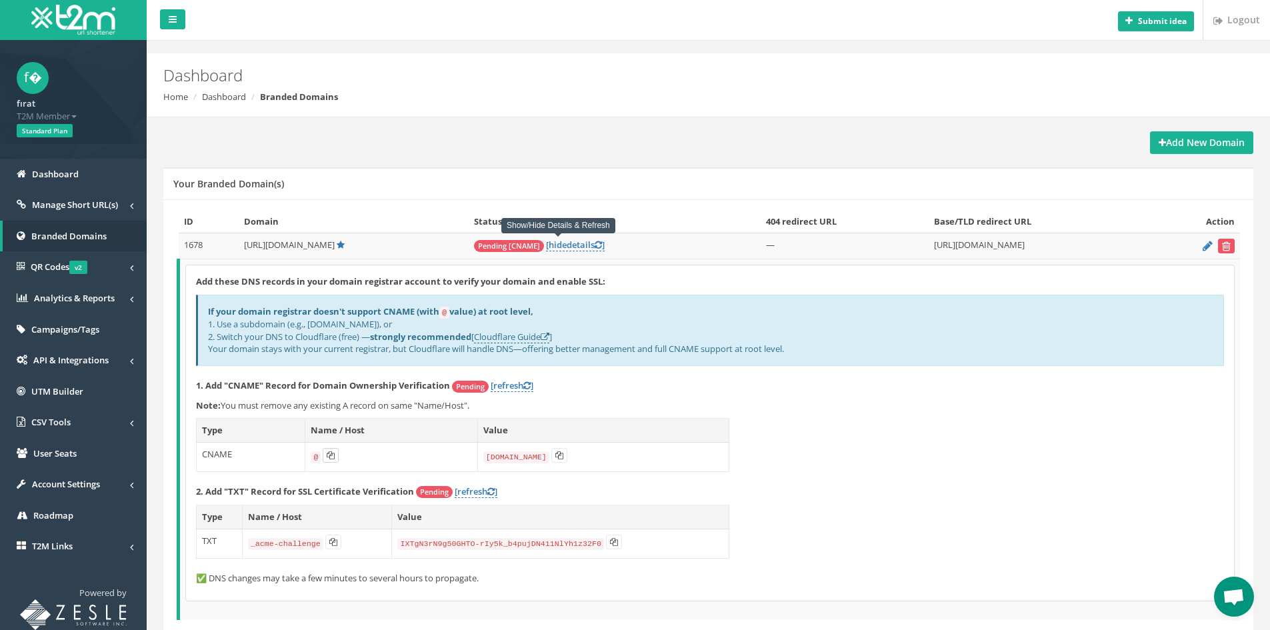
click at [327, 455] on icon at bounding box center [331, 455] width 8 height 8
click at [327, 456] on icon at bounding box center [331, 455] width 8 height 8
click at [327, 457] on icon at bounding box center [331, 455] width 8 height 8
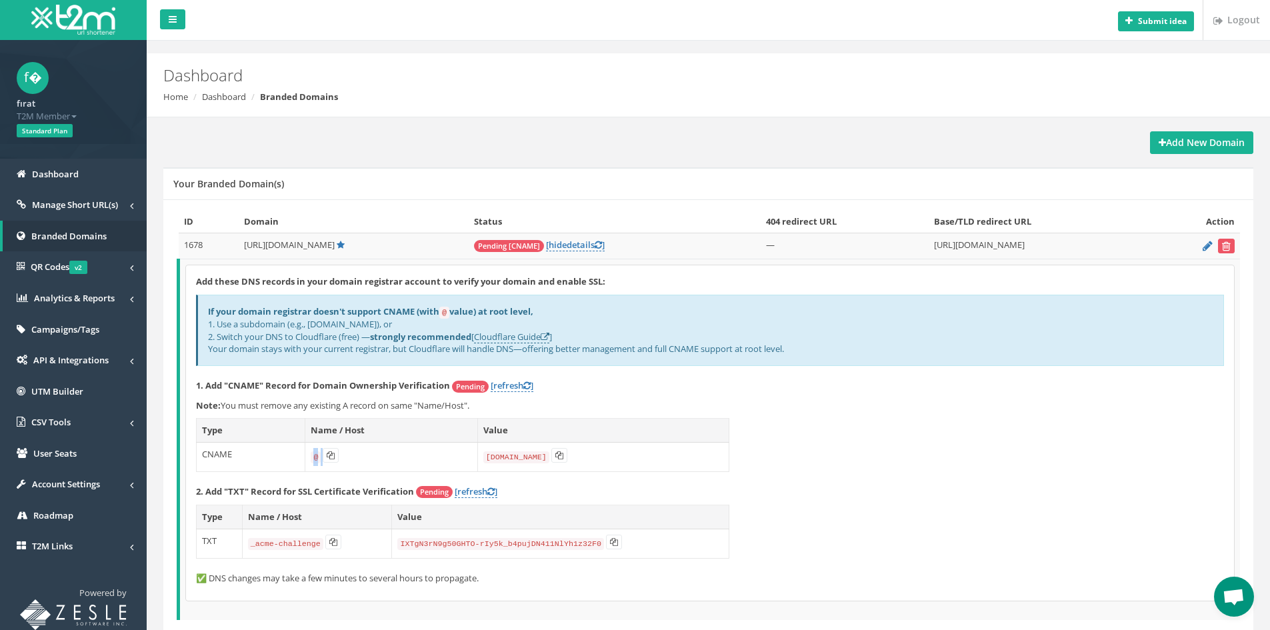
drag, startPoint x: 309, startPoint y: 455, endPoint x: 341, endPoint y: 455, distance: 32.0
click at [341, 455] on td "@" at bounding box center [391, 456] width 172 height 29
drag, startPoint x: 341, startPoint y: 455, endPoint x: 349, endPoint y: 456, distance: 7.5
click at [343, 455] on td "@" at bounding box center [391, 456] width 172 height 29
click at [351, 445] on td "@" at bounding box center [391, 456] width 172 height 29
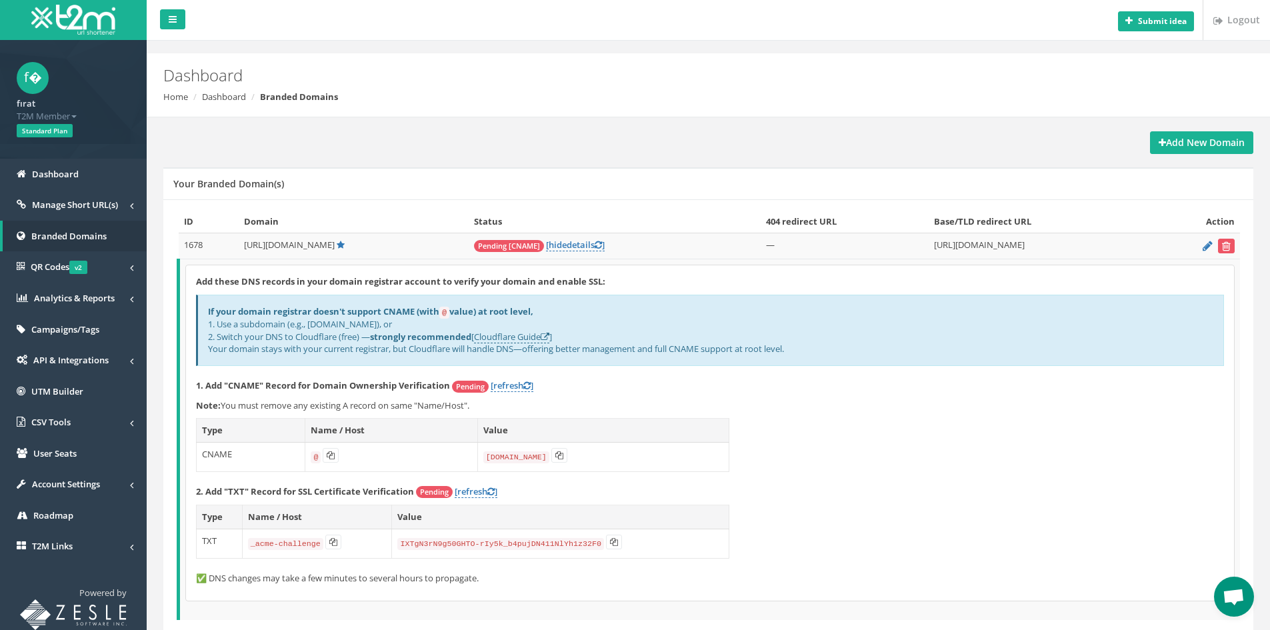
click at [351, 431] on th "Name / Host" at bounding box center [391, 431] width 172 height 24
drag, startPoint x: 370, startPoint y: 431, endPoint x: 312, endPoint y: 431, distance: 58.0
click at [312, 431] on th "Name / Host" at bounding box center [391, 431] width 172 height 24
copy th "Name / Host"
click at [338, 543] on button at bounding box center [333, 542] width 16 height 15
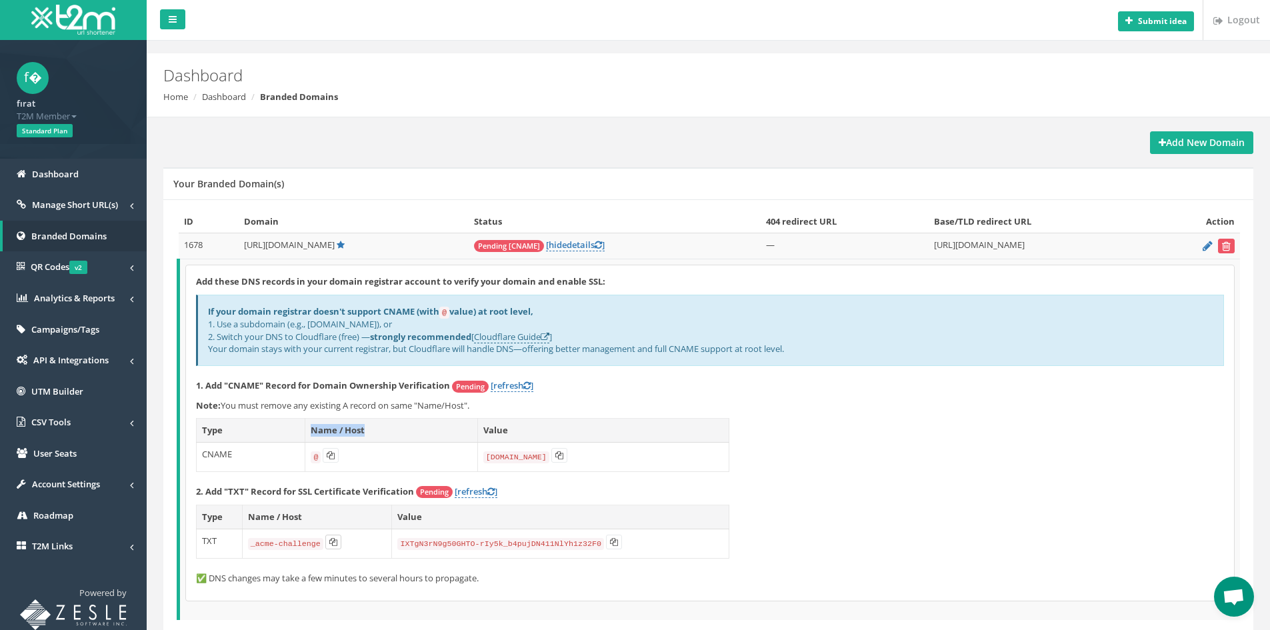
click at [336, 545] on button at bounding box center [333, 542] width 16 height 15
click at [336, 455] on button at bounding box center [331, 455] width 16 height 15
click at [509, 394] on div "Add these DNS records in your domain registrar account to verify your domain an…" at bounding box center [710, 432] width 1048 height 335
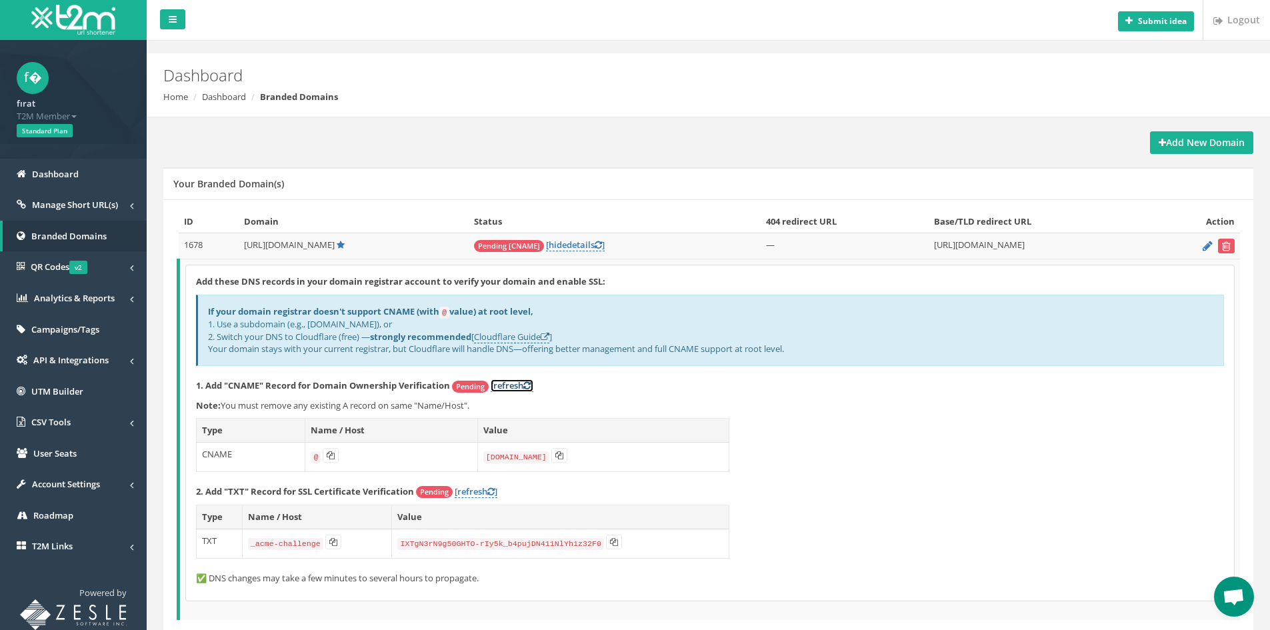
click at [509, 386] on link "[refresh ]" at bounding box center [512, 385] width 43 height 13
click at [474, 489] on link "[refresh ]" at bounding box center [476, 491] width 43 height 13
click at [337, 244] on icon at bounding box center [341, 245] width 8 height 9
click at [57, 211] on link "Manage Short URL(s)" at bounding box center [73, 204] width 147 height 31
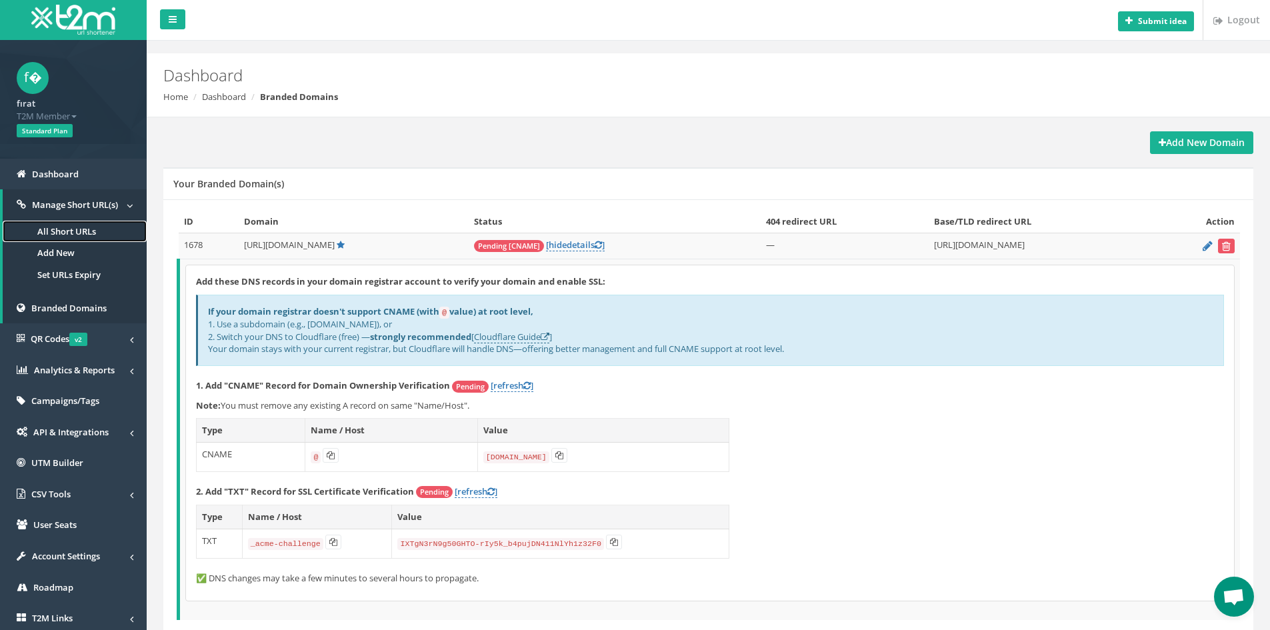
click at [85, 239] on link "All Short URLs" at bounding box center [75, 232] width 144 height 22
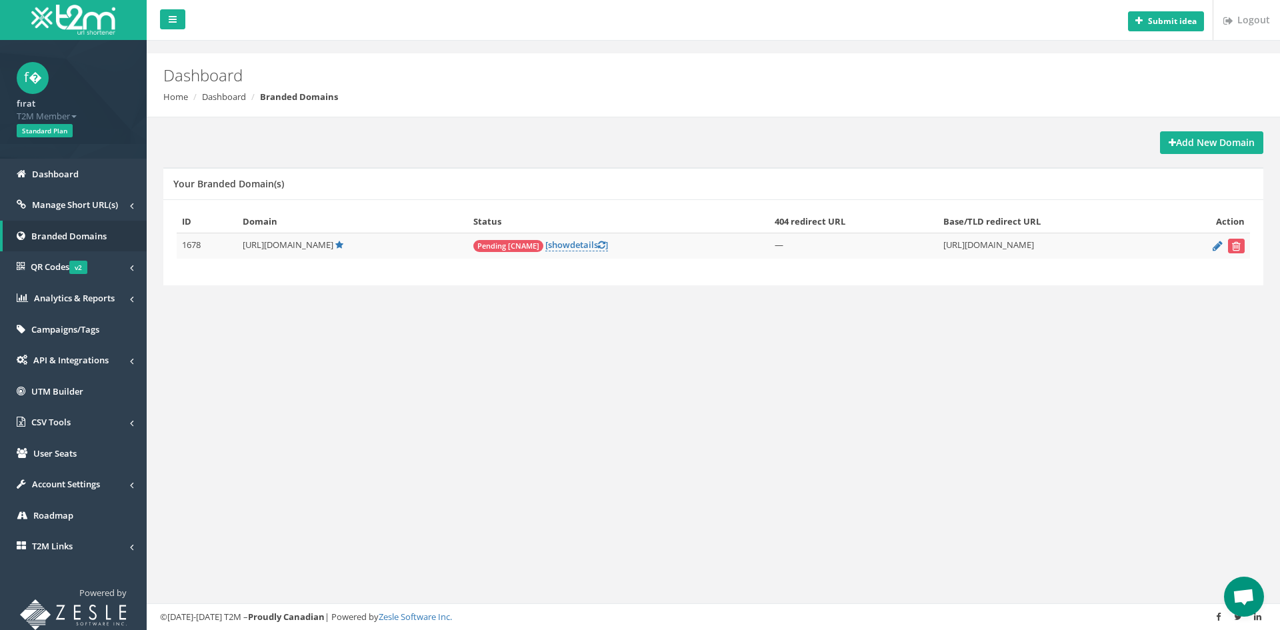
click at [290, 397] on div "Submit idea Logout Dashboard Home Dashboard Branded Domains Add New Domain Your…" at bounding box center [714, 315] width 1134 height 630
